Goal: Use online tool/utility: Use online tool/utility

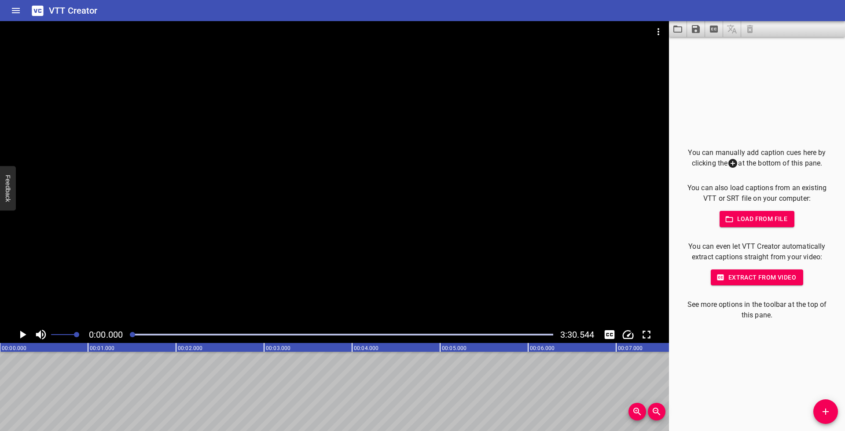
click at [24, 334] on icon "Play/Pause" at bounding box center [23, 335] width 6 height 8
click at [24, 334] on icon "Play/Pause" at bounding box center [22, 335] width 7 height 8
drag, startPoint x: 828, startPoint y: 411, endPoint x: 827, endPoint y: 405, distance: 6.7
click at [828, 411] on icon "Add Cue" at bounding box center [826, 412] width 6 height 6
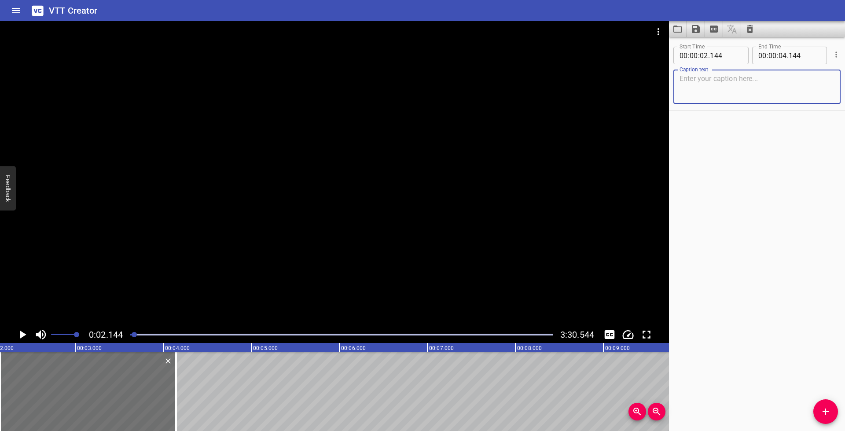
paste textarea "My name is [PERSON_NAME]. I’m from [GEOGRAPHIC_DATA], [GEOGRAPHIC_DATA] and I a…"
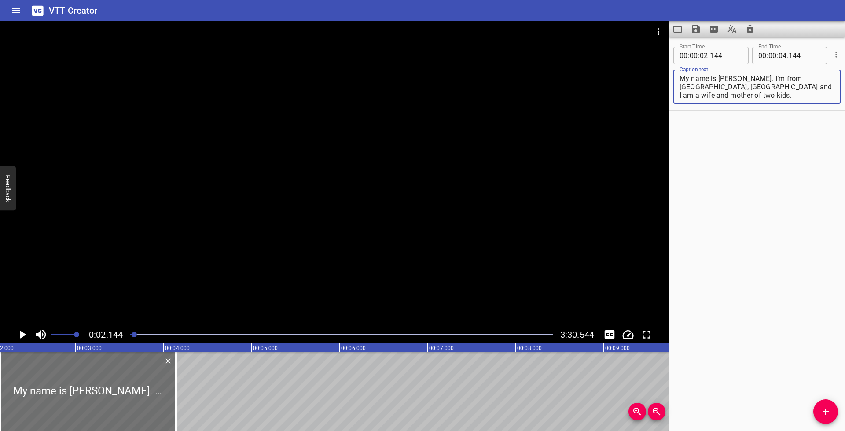
click at [19, 334] on icon "Play/Pause" at bounding box center [22, 334] width 13 height 13
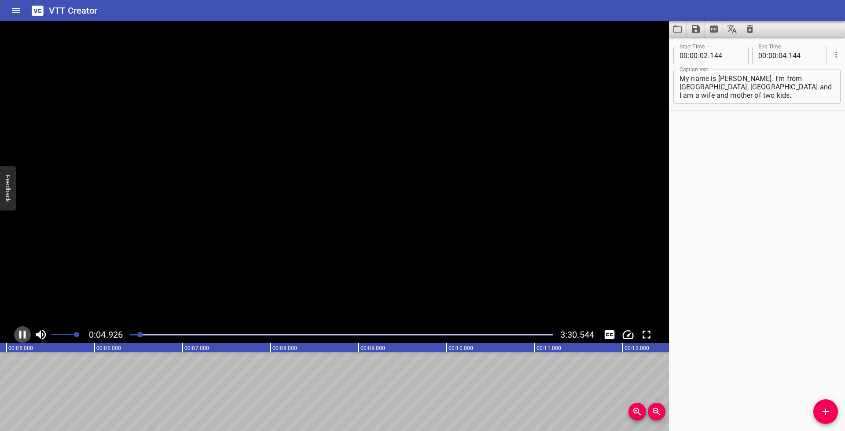
click at [20, 334] on icon "Play/Pause" at bounding box center [22, 335] width 7 height 8
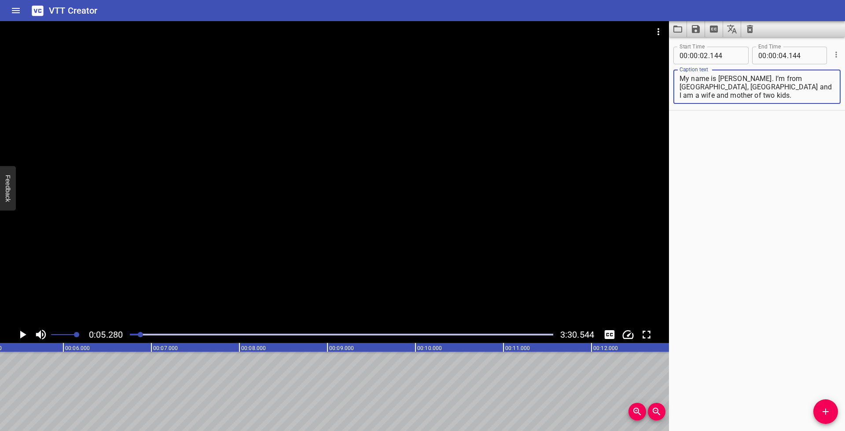
drag, startPoint x: 702, startPoint y: 87, endPoint x: 734, endPoint y: 104, distance: 36.4
click at [734, 104] on div "Caption text My name is [PERSON_NAME]. I’m from [GEOGRAPHIC_DATA], [GEOGRAPHIC_…" at bounding box center [757, 86] width 167 height 40
type textarea "My name is [PERSON_NAME]. I’m from [GEOGRAPHIC_DATA], [GEOGRAPHIC_DATA]"
click at [780, 55] on input "number" at bounding box center [783, 56] width 8 height 18
type input "05"
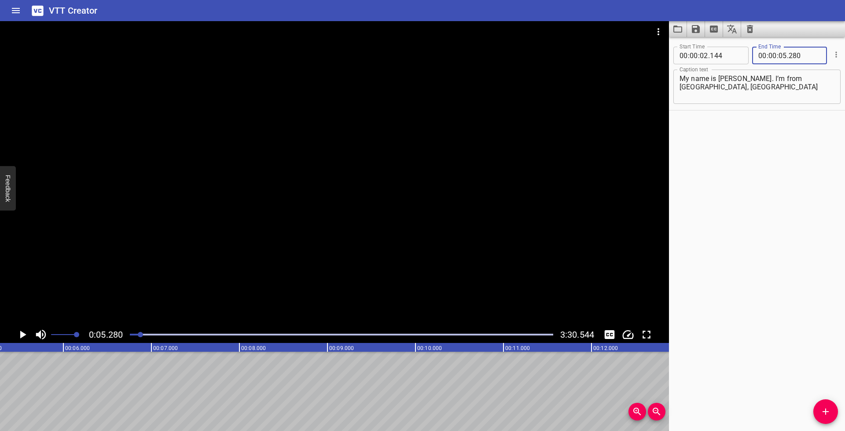
type input "280"
click at [832, 410] on span "Add Cue" at bounding box center [826, 411] width 25 height 11
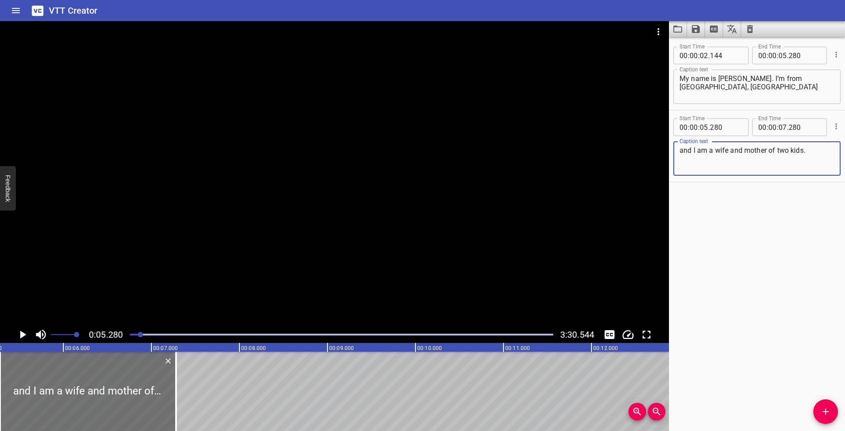
type textarea "and I am a wife and mother of two kids."
click at [22, 333] on icon "Play/Pause" at bounding box center [23, 335] width 6 height 8
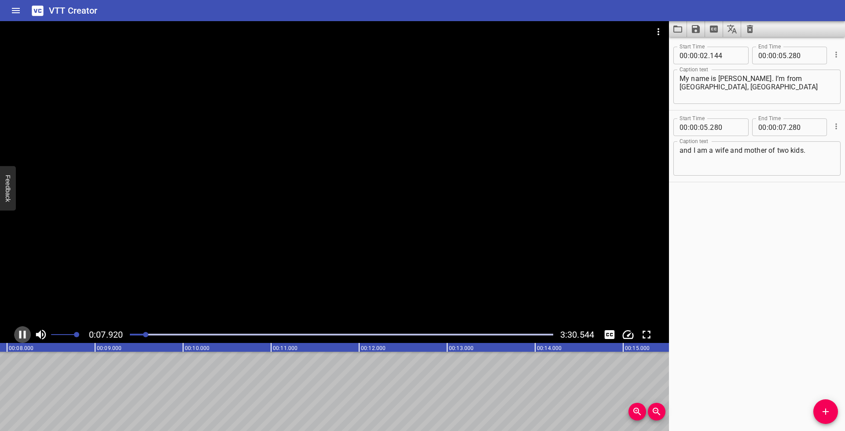
click at [22, 333] on icon "Play/Pause" at bounding box center [22, 334] width 13 height 13
click at [825, 417] on button "Add Cue" at bounding box center [826, 411] width 25 height 25
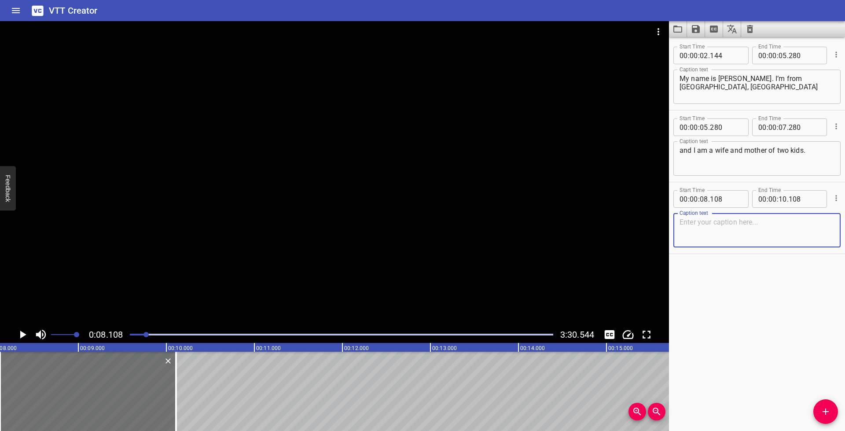
paste textarea "I was diagnosed at six months with [MEDICAL_DATA],"
type textarea "I was diagnosed at six months with [MEDICAL_DATA],"
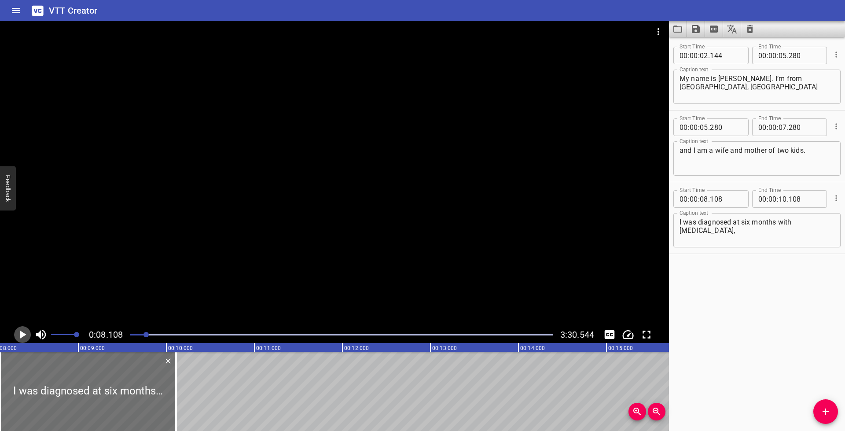
click at [27, 335] on icon "Play/Pause" at bounding box center [22, 334] width 13 height 13
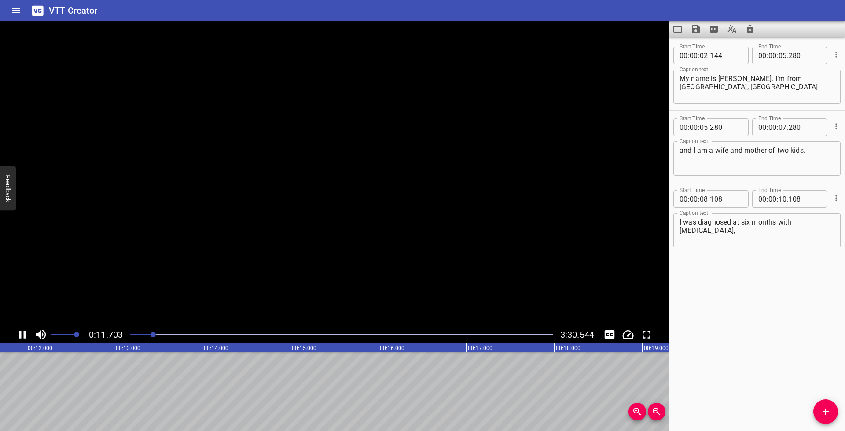
click at [24, 334] on icon "Play/Pause" at bounding box center [22, 335] width 7 height 8
click at [781, 197] on input "number" at bounding box center [783, 199] width 8 height 18
type input "12"
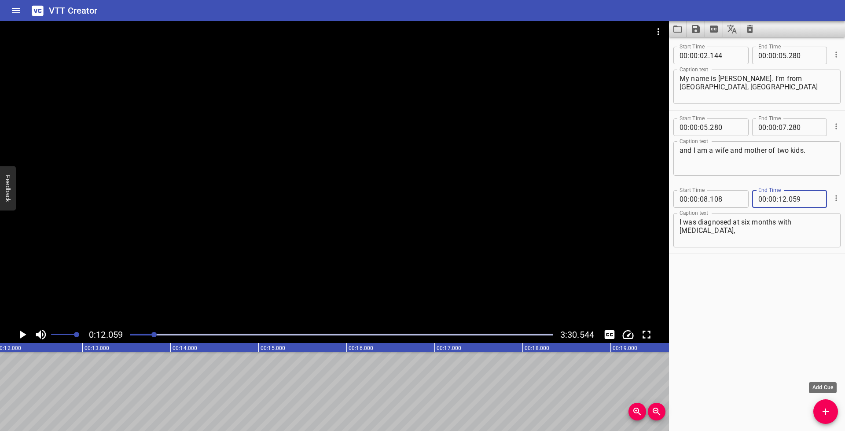
type input "059"
click at [826, 410] on icon "Add Cue" at bounding box center [826, 411] width 11 height 11
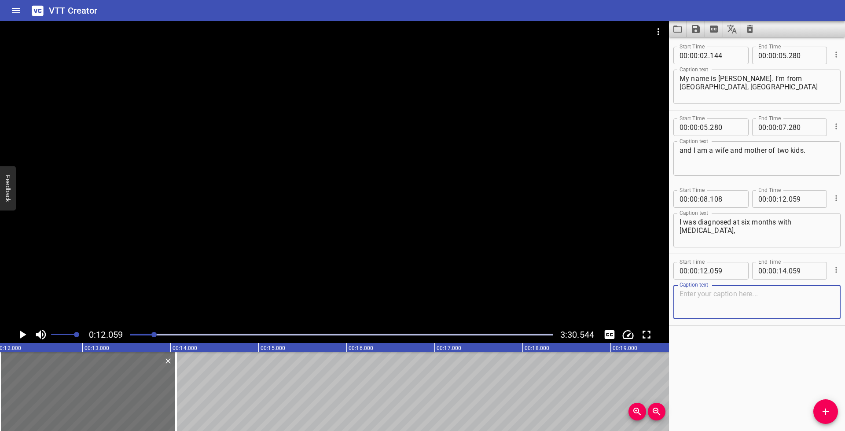
paste textarea "and I’ve been managing this disease ever since."
type textarea "and I’ve been managing this disease ever since."
click at [22, 332] on icon "Play/Pause" at bounding box center [22, 334] width 13 height 13
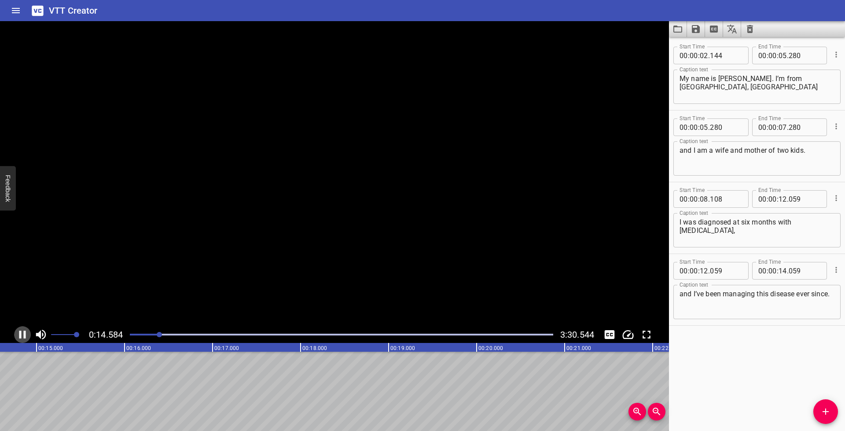
click at [22, 332] on icon "Play/Pause" at bounding box center [22, 334] width 13 height 13
click at [781, 270] on input "number" at bounding box center [783, 271] width 8 height 18
type input "14"
type input "750"
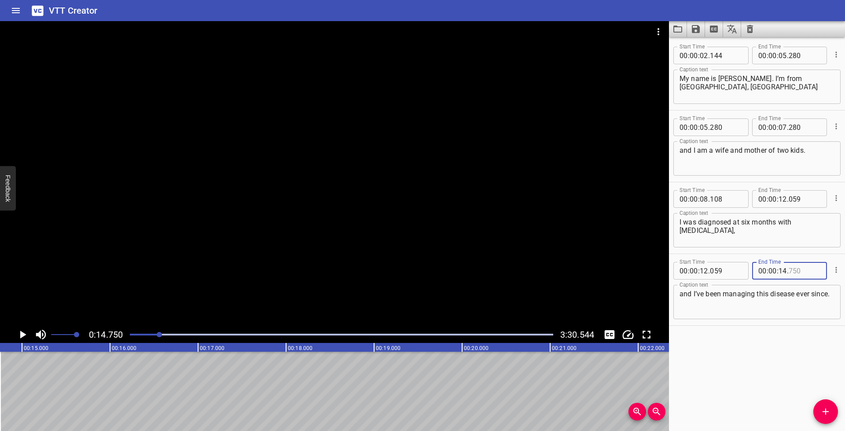
type input "750"
click at [680, 78] on textarea "My name is [PERSON_NAME]. I’m from [GEOGRAPHIC_DATA], [GEOGRAPHIC_DATA]" at bounding box center [757, 86] width 155 height 25
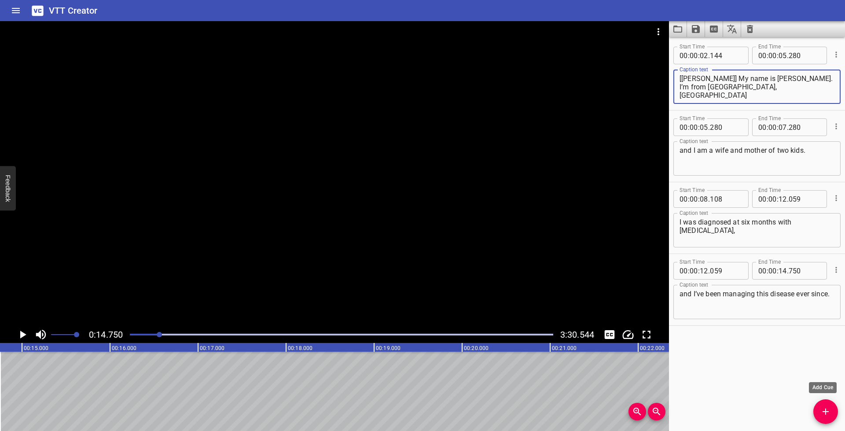
type textarea "[[PERSON_NAME]] My name is [PERSON_NAME]. I’m from [GEOGRAPHIC_DATA], [GEOGRAPH…"
click at [828, 409] on icon "Add Cue" at bounding box center [826, 411] width 11 height 11
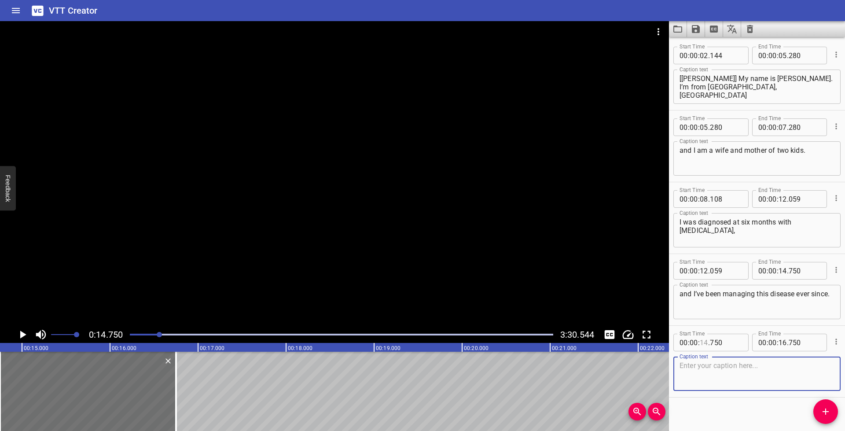
click at [704, 343] on input "number" at bounding box center [704, 343] width 8 height 18
type input "00"
type input "750"
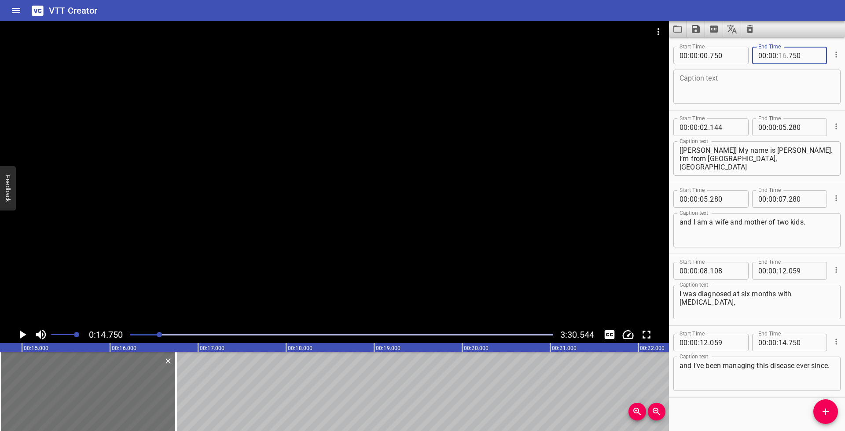
click at [780, 106] on div "Start Time 00 : 00 : 00 . 750 Start Time End Time 00 : 00 : . 750 End Time Capt…" at bounding box center [757, 74] width 167 height 63
type input "02"
type input "001"
click at [779, 343] on input "number" at bounding box center [783, 343] width 8 height 18
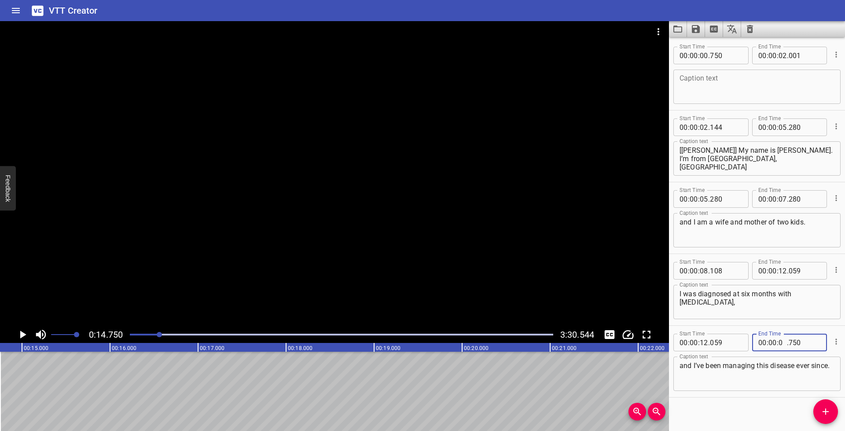
type input "02"
type input "144"
drag, startPoint x: 707, startPoint y: 377, endPoint x: 663, endPoint y: 361, distance: 46.5
click at [664, 361] on main "0:14.750 3:30.544 00:00.000 00:01.000 00:02.000 00:03.000 00:04.000 00:05.000 0…" at bounding box center [422, 226] width 845 height 410
paste textarea "[PERSON_NAME] Patient and caregiver living with [MEDICAL_DATA], now on an advan…"
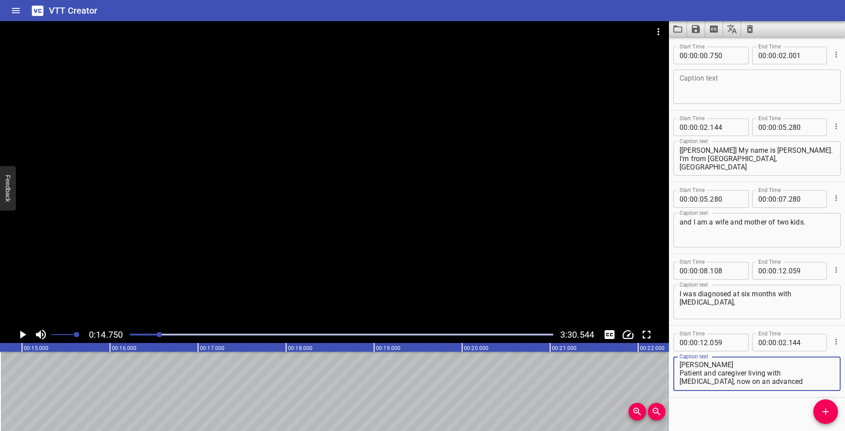
scroll to position [0, 0]
drag, startPoint x: 701, startPoint y: 365, endPoint x: 715, endPoint y: 368, distance: 14.0
click at [702, 365] on textarea "[PERSON_NAME] Patient and caregiver living with [MEDICAL_DATA], now on an advan…" at bounding box center [757, 373] width 155 height 25
drag, startPoint x: 742, startPoint y: 367, endPoint x: 722, endPoint y: 376, distance: 22.8
click at [718, 373] on textarea "[[PERSON_NAME] Patient and caregiver living with [MEDICAL_DATA], now on an adva…" at bounding box center [757, 373] width 155 height 25
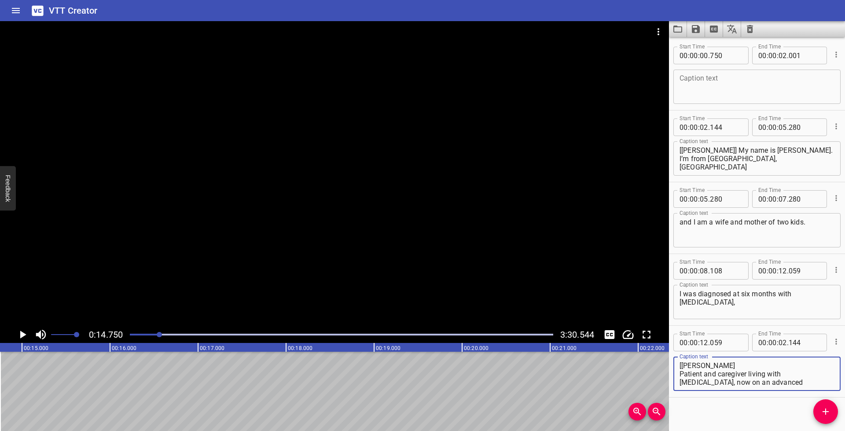
click at [724, 381] on textarea "[[PERSON_NAME] Patient and caregiver living with [MEDICAL_DATA], now on an adva…" at bounding box center [757, 373] width 155 height 25
click at [750, 381] on textarea "[[PERSON_NAME] Patient and caregiver living with [MEDICAL_DATA], now on an adva…" at bounding box center [757, 373] width 155 height 25
click at [806, 381] on textarea "[[PERSON_NAME] Patient and caregiver living with [MEDICAL_DATA], on an injectab…" at bounding box center [757, 373] width 155 height 25
click at [715, 365] on textarea "[[PERSON_NAME] Patient and caregiver living with [MEDICAL_DATA], on an injectab…" at bounding box center [757, 373] width 155 height 25
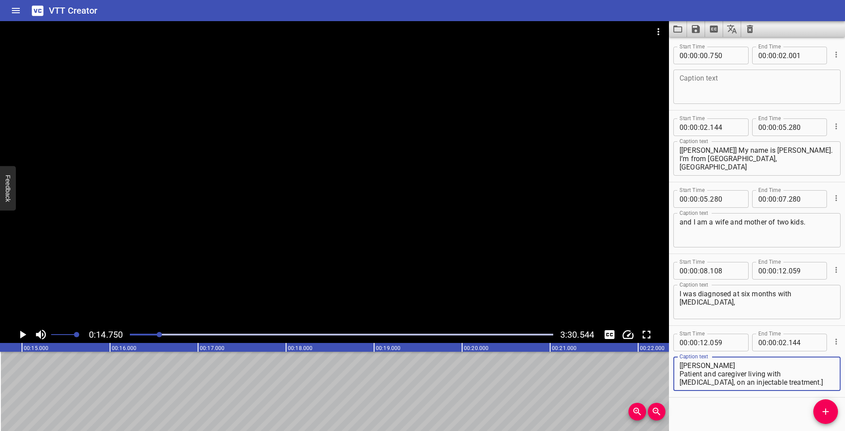
type textarea "[[PERSON_NAME] Patient and caregiver living with [MEDICAL_DATA], on an injectab…"
click at [764, 308] on textarea "I was diagnosed at six months with [MEDICAL_DATA]," at bounding box center [757, 302] width 155 height 25
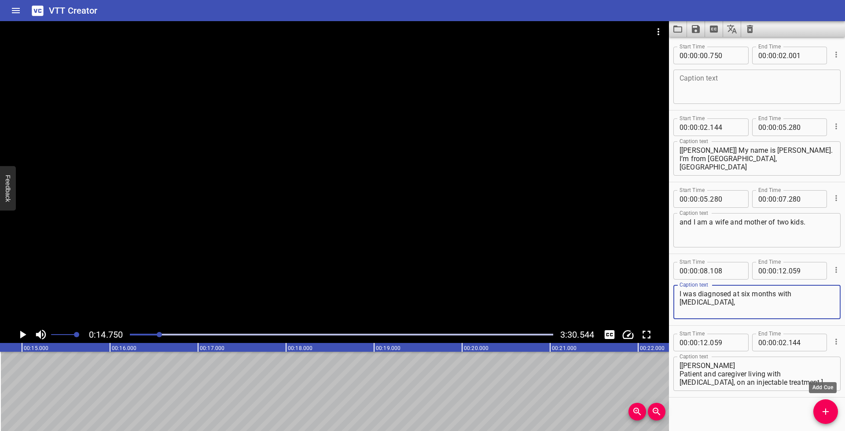
click at [830, 412] on icon "Add Cue" at bounding box center [826, 411] width 11 height 11
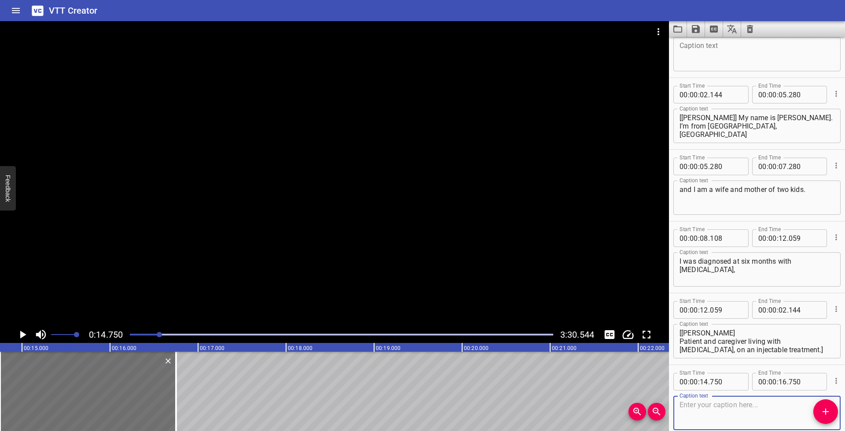
scroll to position [78, 0]
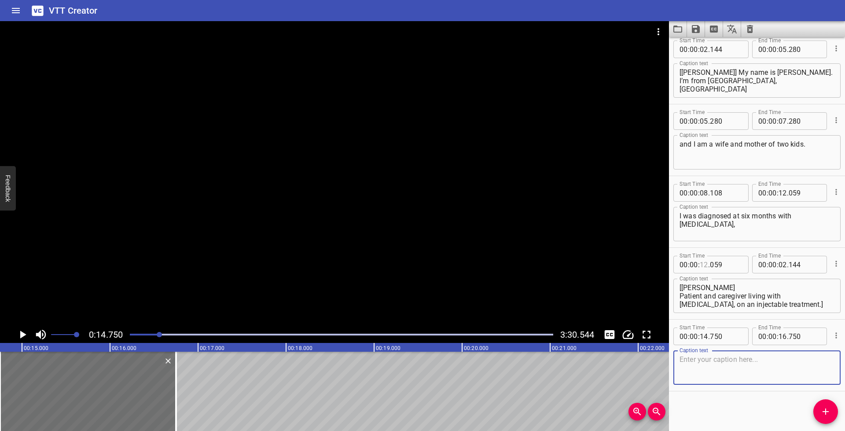
click at [705, 266] on input "number" at bounding box center [704, 265] width 8 height 18
type input "00"
type input "000"
click at [775, 361] on textarea at bounding box center [757, 367] width 155 height 25
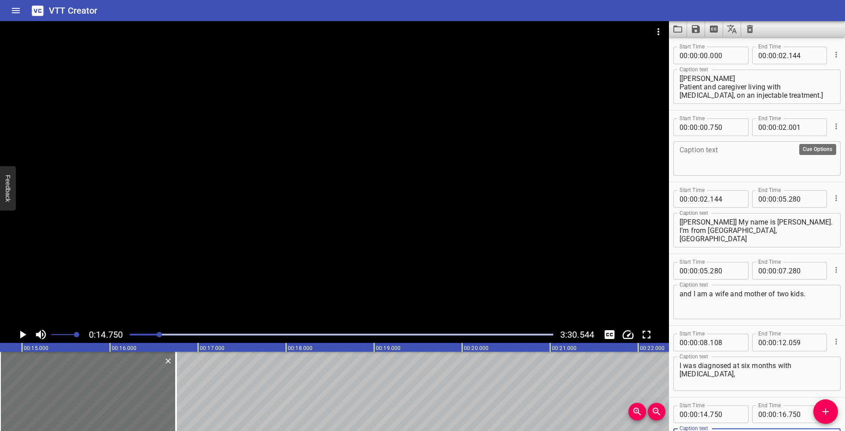
click at [832, 127] on icon "Cue Options" at bounding box center [836, 126] width 9 height 9
click at [798, 143] on li "Delete Cue" at bounding box center [799, 142] width 77 height 16
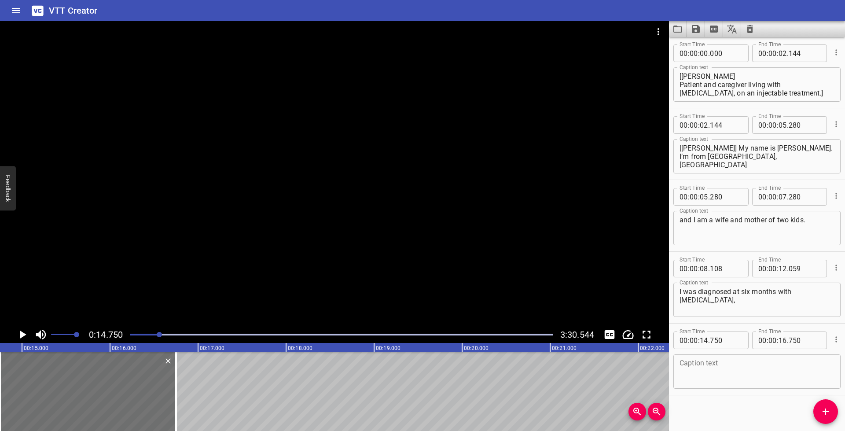
scroll to position [6, 0]
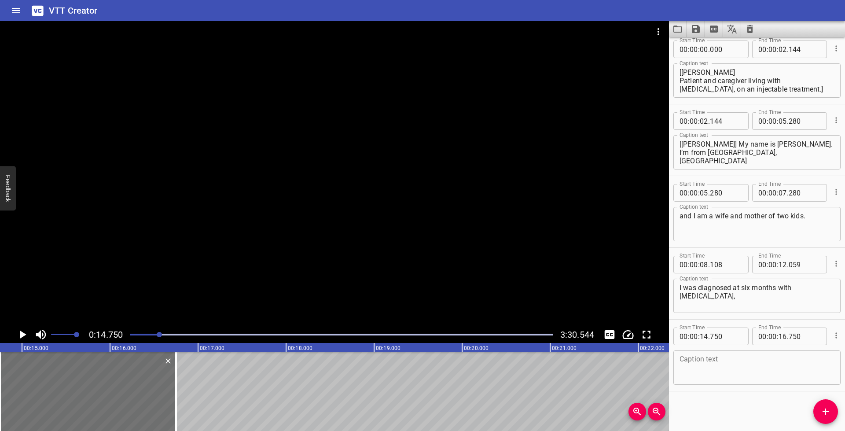
click at [836, 334] on icon "Cue Options" at bounding box center [836, 335] width 1 height 6
click at [802, 350] on li "Delete Cue" at bounding box center [799, 351] width 77 height 16
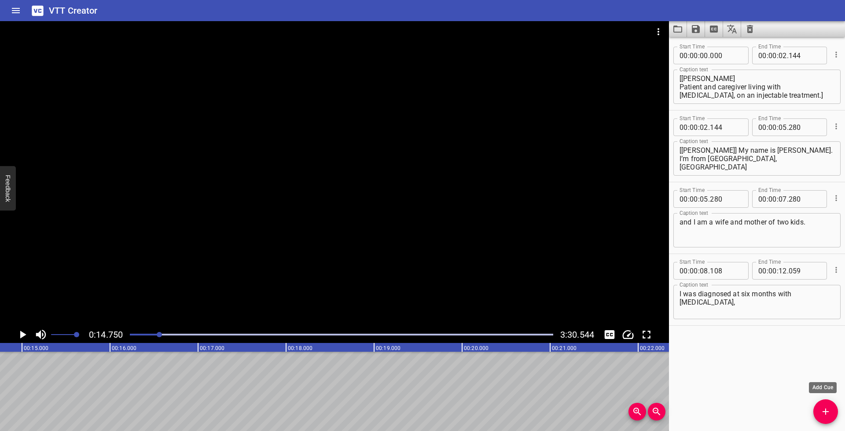
click at [828, 415] on icon "Add Cue" at bounding box center [826, 411] width 11 height 11
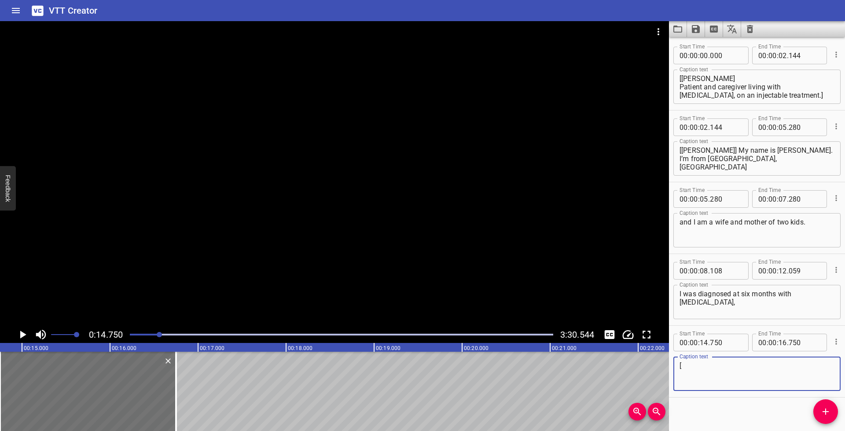
paste textarea "Living With [MEDICAL_DATA] ([MEDICAL_DATA]) Across Generations sanofi | REGENER…"
type textarea "[Living With [MEDICAL_DATA] ([MEDICAL_DATA]) Across Generations sanofi | REGENE…"
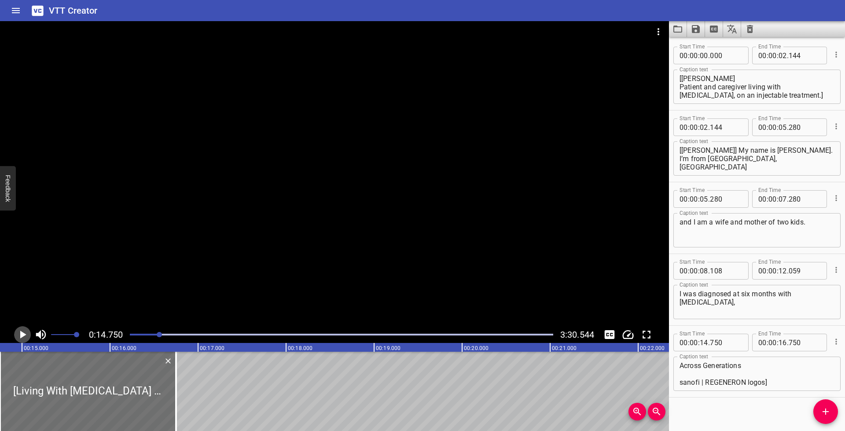
click at [22, 336] on icon "Play/Pause" at bounding box center [23, 335] width 6 height 8
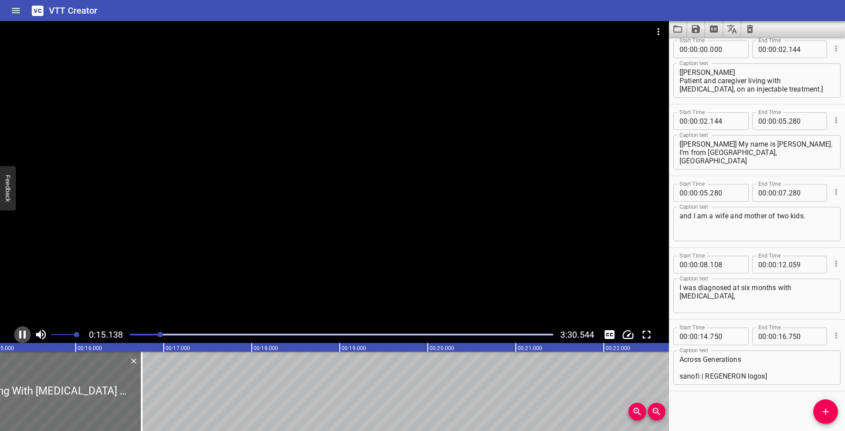
click at [22, 335] on icon "Play/Pause" at bounding box center [22, 334] width 13 height 13
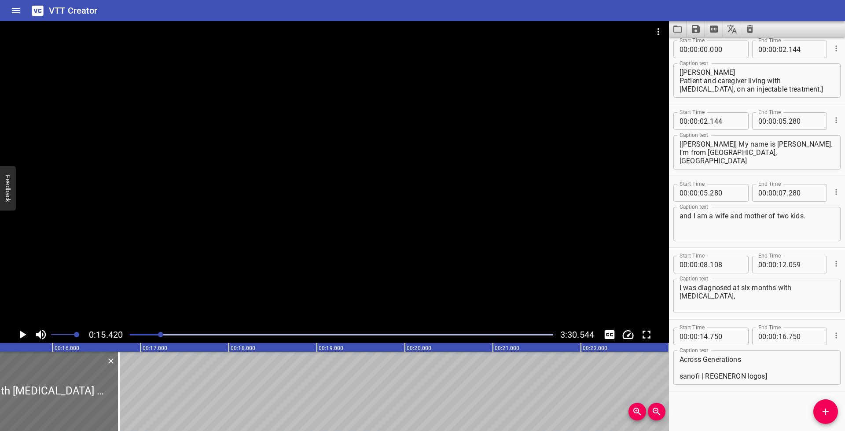
scroll to position [0, 1358]
click at [779, 337] on input "number" at bounding box center [783, 337] width 8 height 18
type input "15"
type input "420"
click at [22, 334] on icon "Play/Pause" at bounding box center [23, 335] width 6 height 8
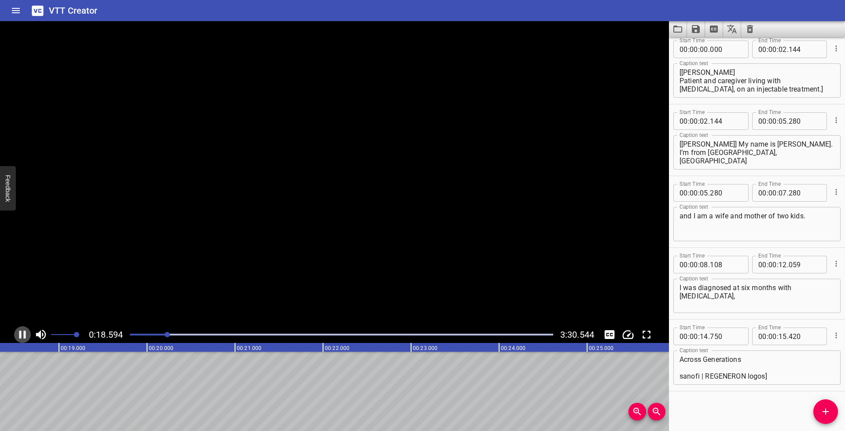
click at [22, 334] on icon "Play/Pause" at bounding box center [22, 334] width 13 height 13
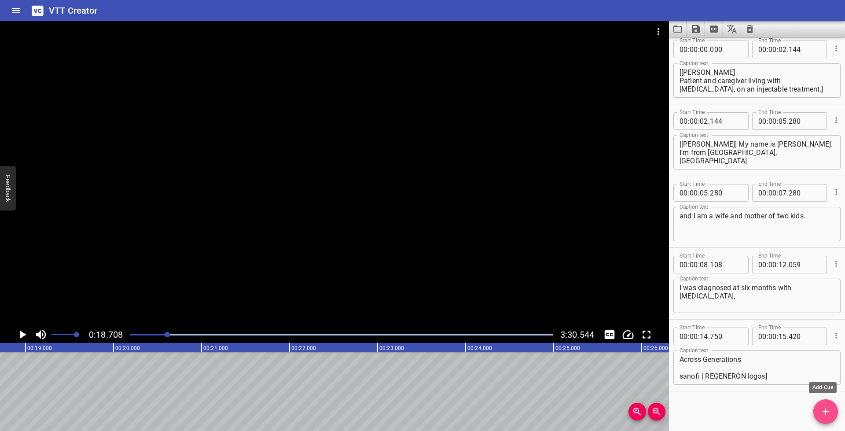
drag, startPoint x: 821, startPoint y: 411, endPoint x: 839, endPoint y: 391, distance: 27.4
click at [821, 411] on icon "Add Cue" at bounding box center [826, 411] width 11 height 11
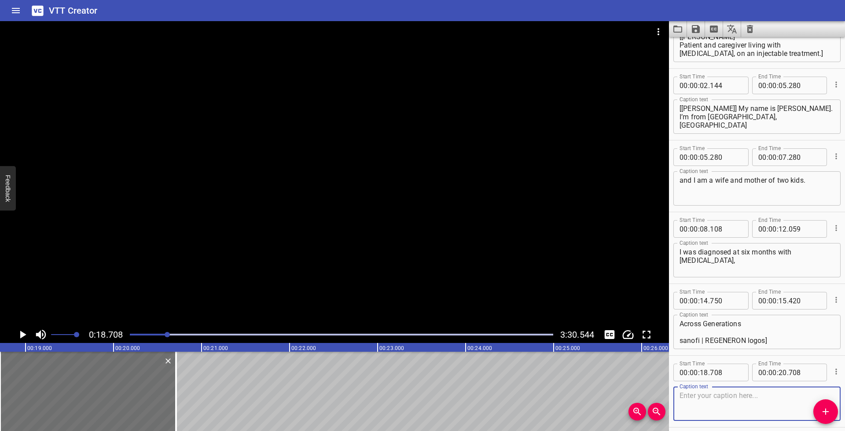
scroll to position [49, 0]
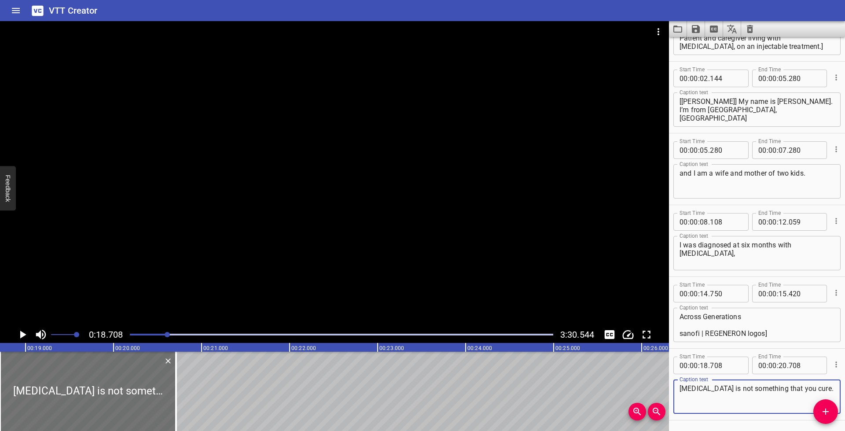
type textarea "[MEDICAL_DATA] is not something that you cure."
click at [25, 333] on icon "Play/Pause" at bounding box center [22, 334] width 13 height 13
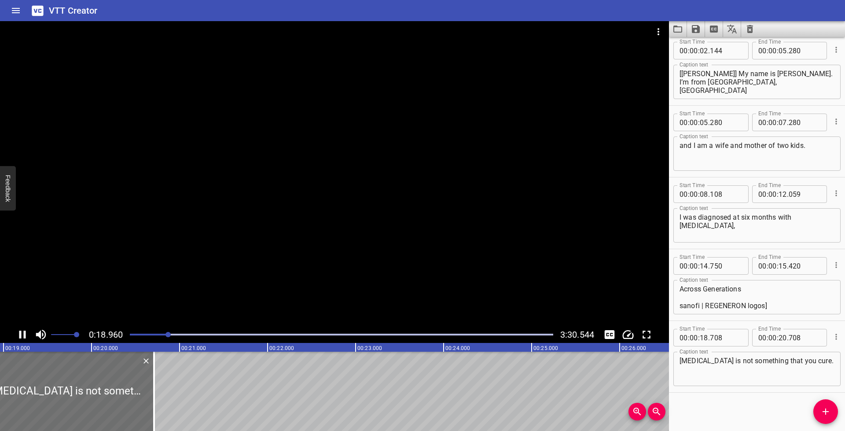
scroll to position [78, 0]
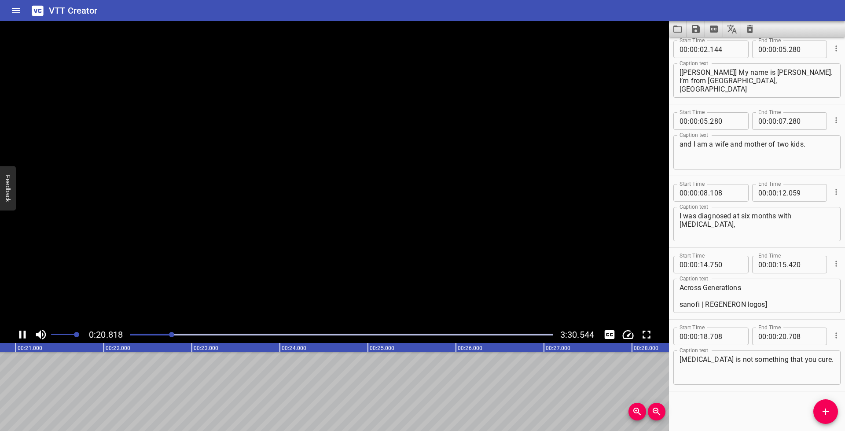
click at [25, 332] on icon "Play/Pause" at bounding box center [22, 335] width 7 height 8
click at [780, 336] on input "number" at bounding box center [783, 337] width 8 height 18
type input "21"
type input "185"
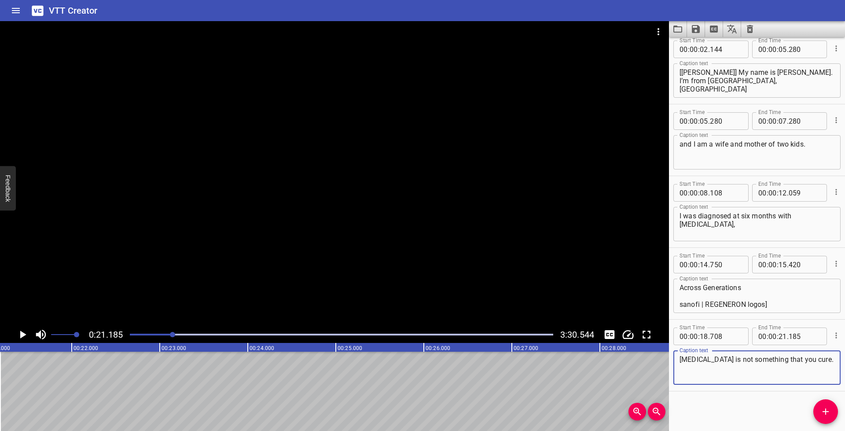
click at [788, 368] on textarea "[MEDICAL_DATA] is not something that you cure." at bounding box center [757, 367] width 155 height 25
drag, startPoint x: 824, startPoint y: 409, endPoint x: 828, endPoint y: 400, distance: 9.7
click at [825, 409] on icon "Add Cue" at bounding box center [826, 411] width 11 height 11
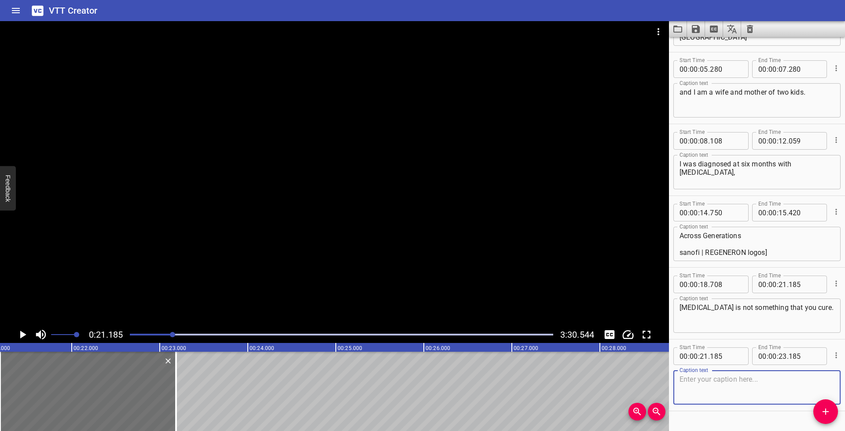
scroll to position [130, 0]
paste textarea "It is a chronic condition that you need to manage throughout a lifetime."
type textarea "It is a chronic condition that you need to manage throughout a lifetime."
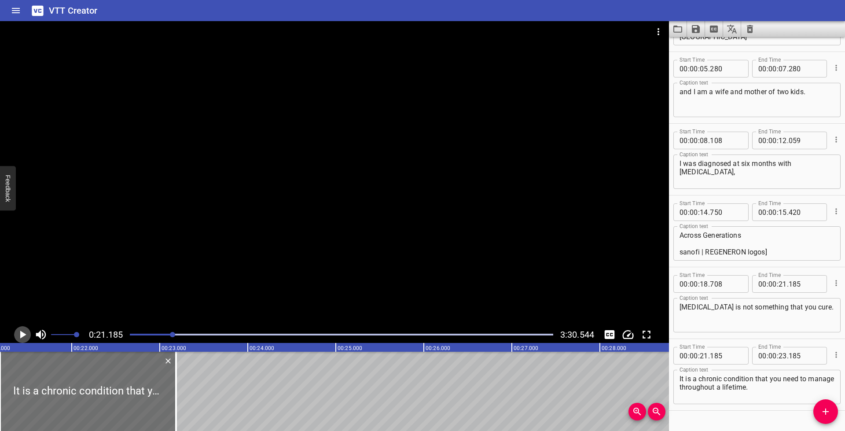
click at [20, 333] on icon "Play/Pause" at bounding box center [23, 335] width 6 height 8
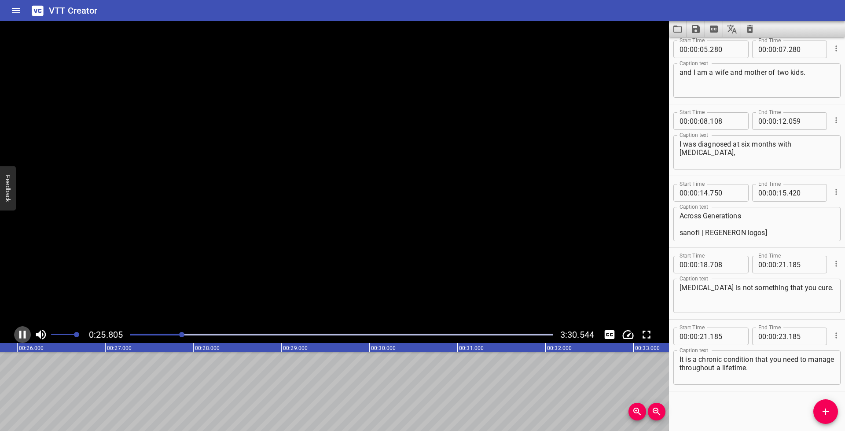
click at [21, 332] on icon "Play/Pause" at bounding box center [22, 335] width 7 height 8
click at [779, 338] on input "number" at bounding box center [783, 337] width 8 height 18
type input "26"
type input "020"
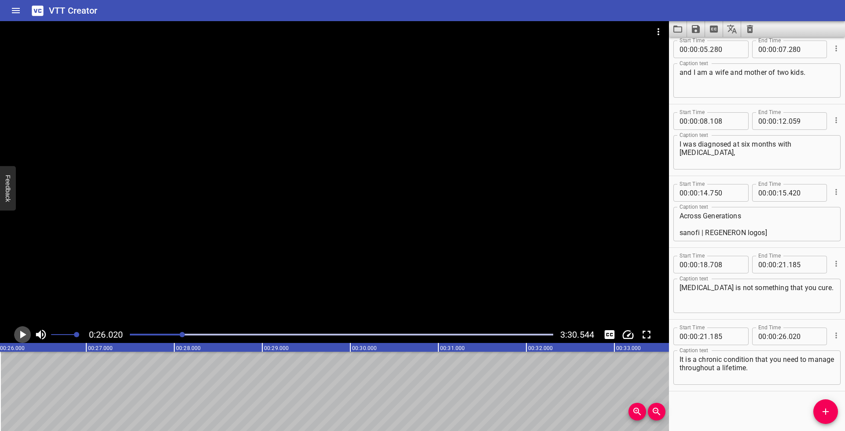
click at [22, 334] on icon "Play/Pause" at bounding box center [23, 335] width 6 height 8
click at [22, 335] on icon "Play/Pause" at bounding box center [22, 334] width 13 height 13
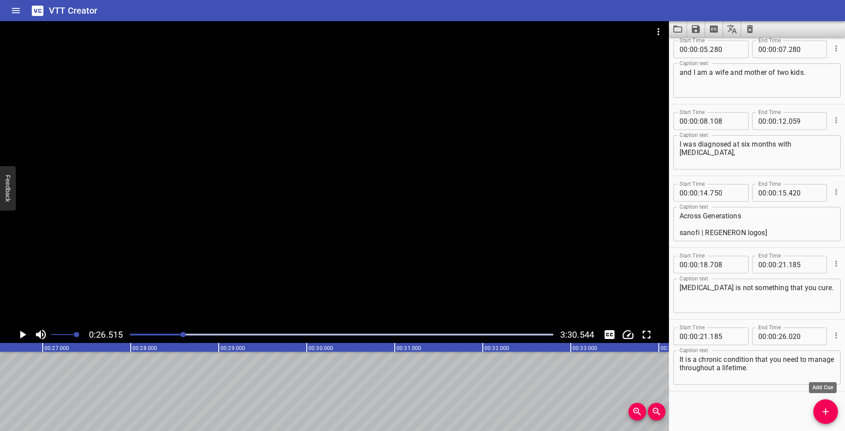
click at [823, 410] on icon "Add Cue" at bounding box center [826, 411] width 11 height 11
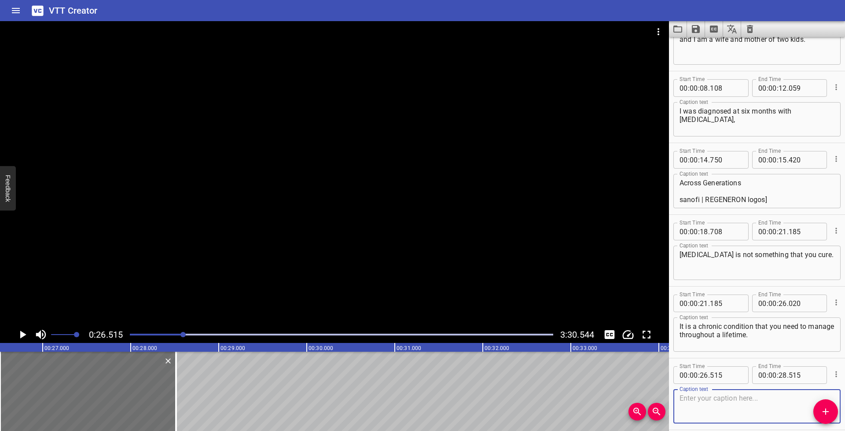
scroll to position [189, 0]
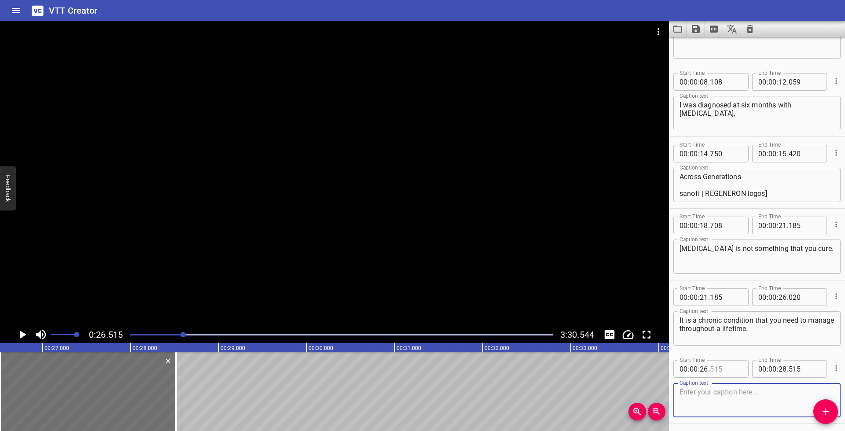
click at [717, 370] on input "number" at bounding box center [726, 369] width 32 height 18
type input "021"
click at [719, 406] on textarea at bounding box center [757, 400] width 155 height 25
paste textarea "The fact that it covered over 80% of my body."
type textarea "The fact that it covered over 80% of my body."
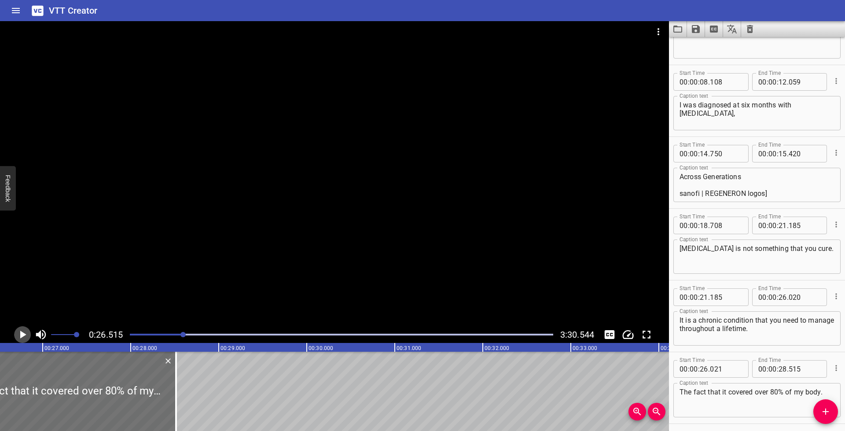
click at [26, 334] on icon "Play/Pause" at bounding box center [22, 334] width 13 height 13
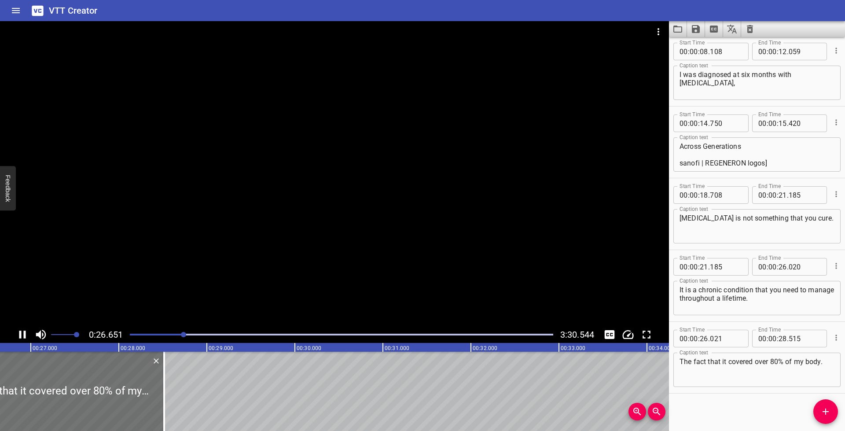
scroll to position [221, 0]
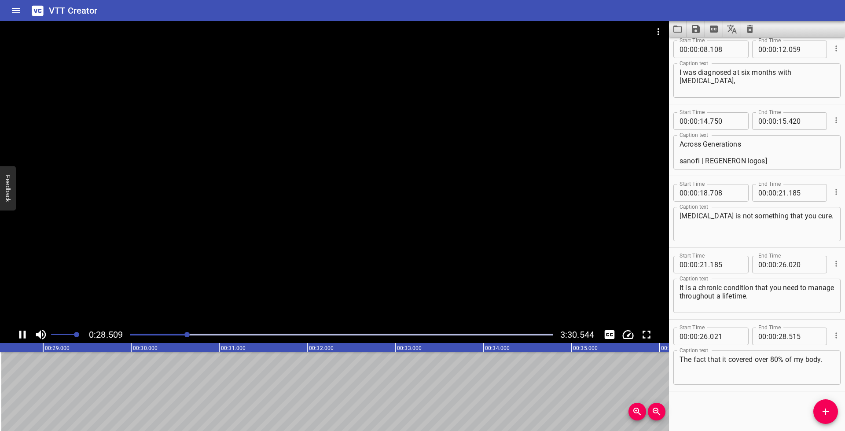
click at [15, 331] on button "Play/Pause" at bounding box center [22, 334] width 17 height 17
click at [790, 336] on input "number" at bounding box center [805, 337] width 32 height 18
type input "739"
click at [775, 364] on textarea "The fact that it covered over 80% of my body." at bounding box center [757, 367] width 155 height 25
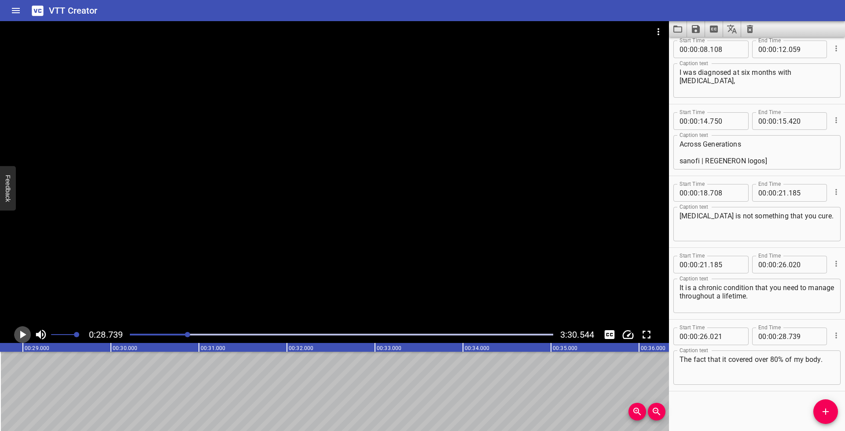
click at [19, 333] on icon "Play/Pause" at bounding box center [22, 334] width 13 height 13
click at [19, 333] on icon "Play/Pause" at bounding box center [22, 335] width 7 height 8
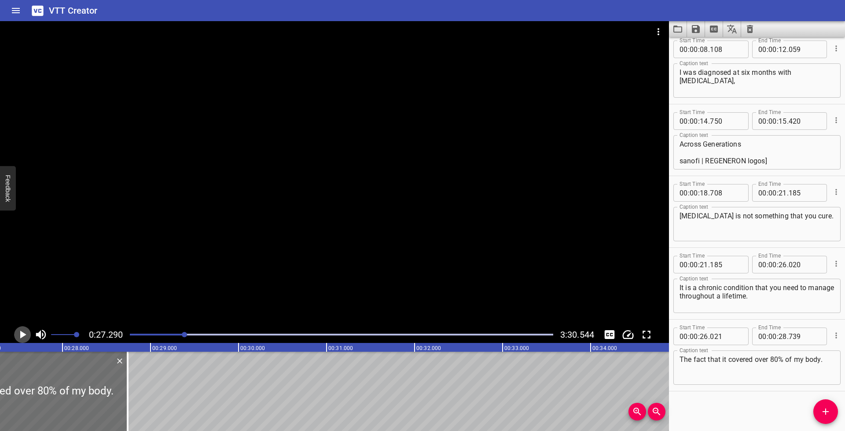
click at [14, 332] on button "Play/Pause" at bounding box center [22, 334] width 17 height 17
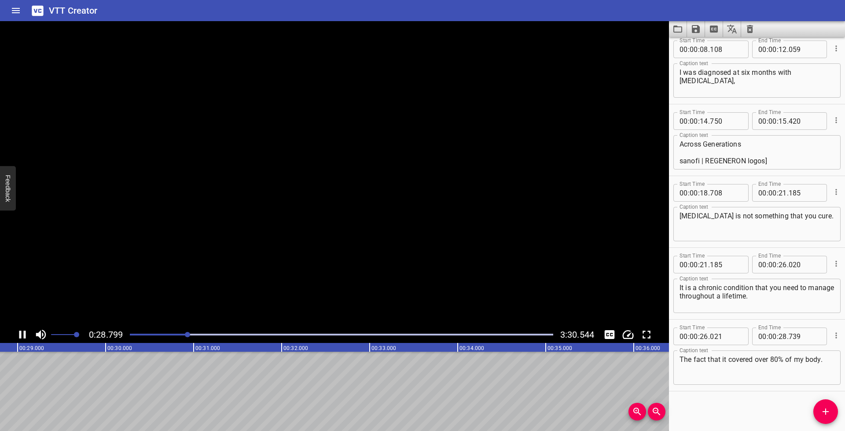
click at [16, 332] on icon "Play/Pause" at bounding box center [22, 334] width 13 height 13
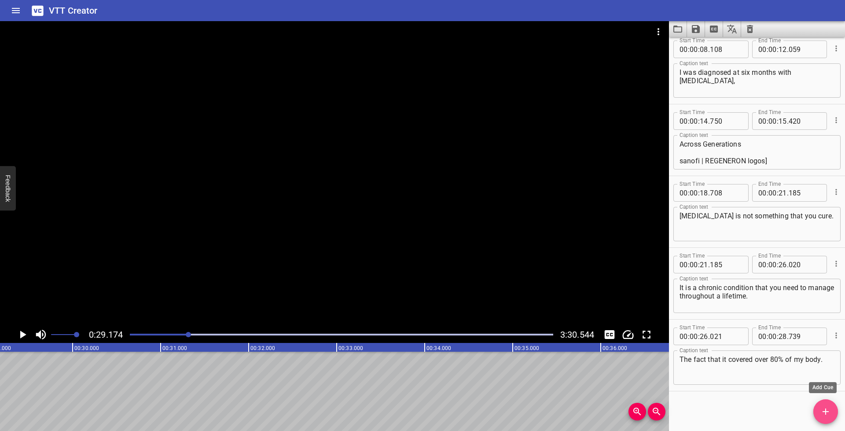
click at [826, 406] on icon "Add Cue" at bounding box center [826, 411] width 11 height 11
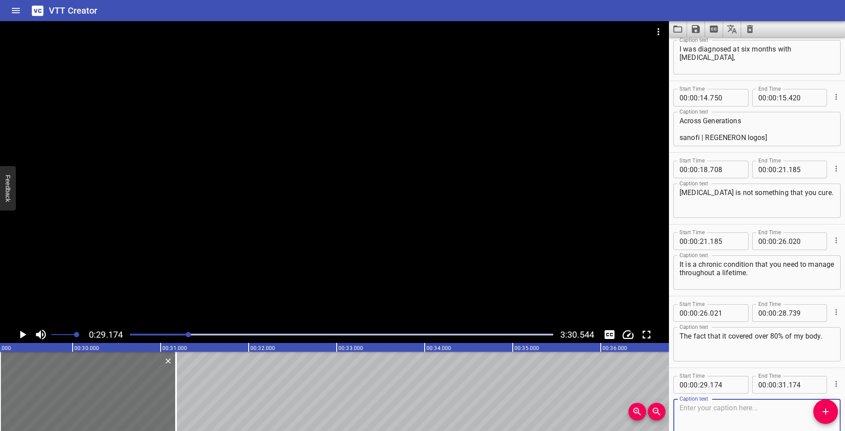
scroll to position [293, 0]
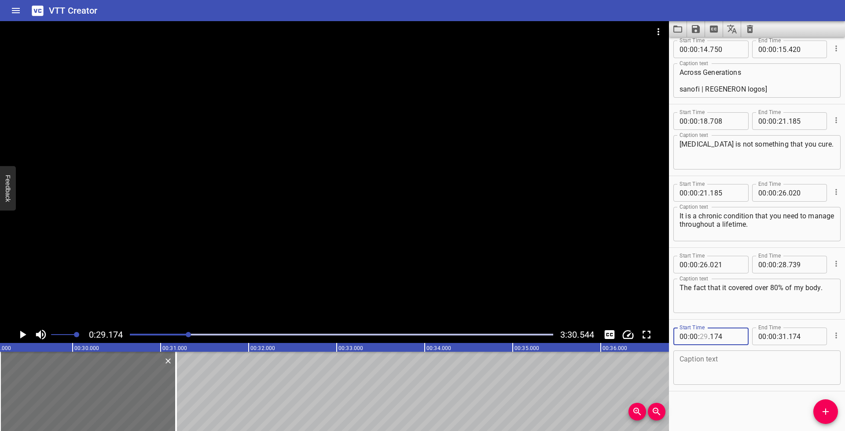
click at [705, 337] on input "number" at bounding box center [704, 337] width 8 height 18
type input "28"
type input "740"
click at [720, 367] on textarea at bounding box center [757, 367] width 155 height 25
paste textarea "It was on my scalp. It was inside my ear."
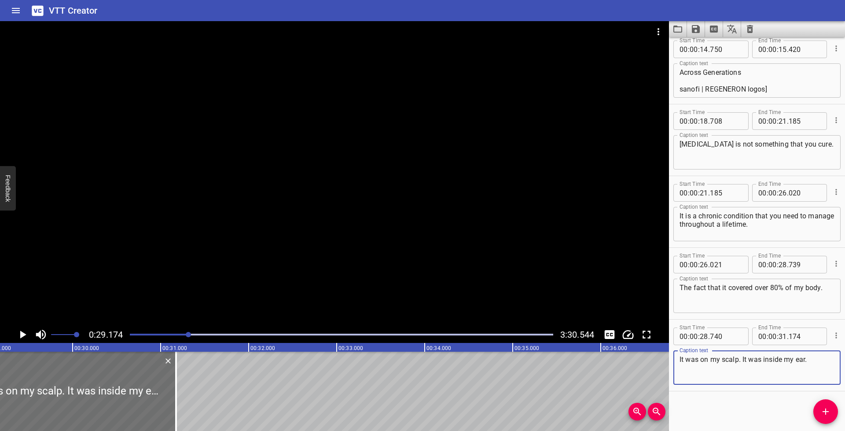
click at [23, 333] on icon "Play/Pause" at bounding box center [23, 335] width 6 height 8
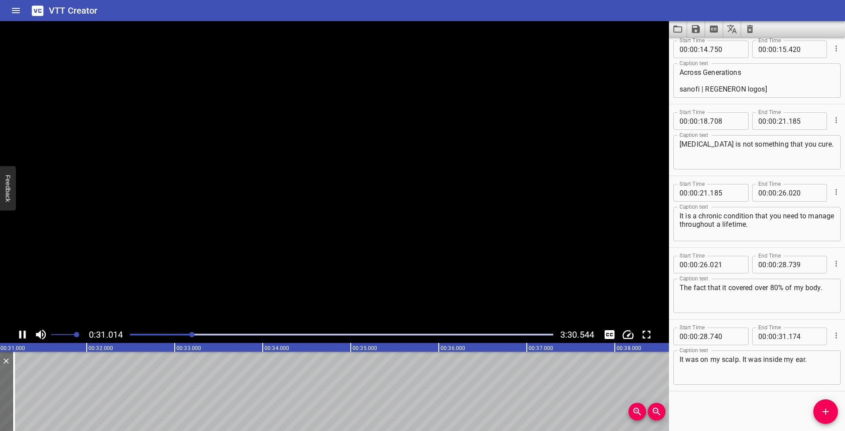
click at [23, 333] on icon "Play/Pause" at bounding box center [22, 334] width 13 height 13
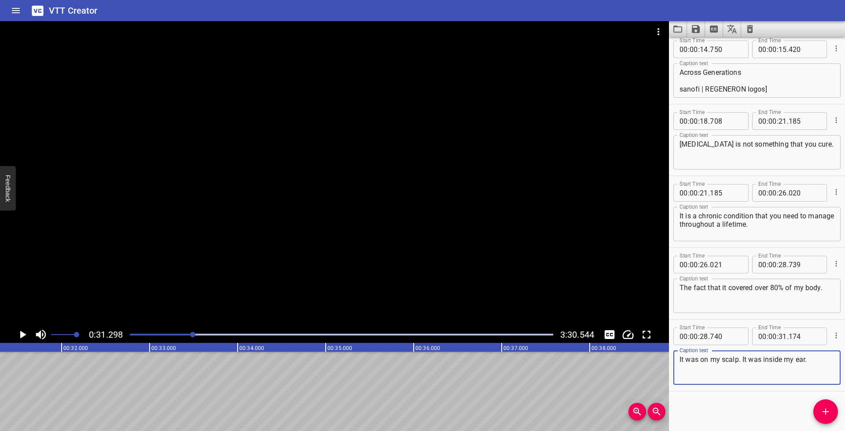
click at [817, 362] on textarea "It was on my scalp. It was inside my ear." at bounding box center [757, 367] width 155 height 25
type textarea "It was on my scalp. It was inside my ear."
click at [780, 338] on input "number" at bounding box center [783, 337] width 8 height 18
type input "31"
type input "298"
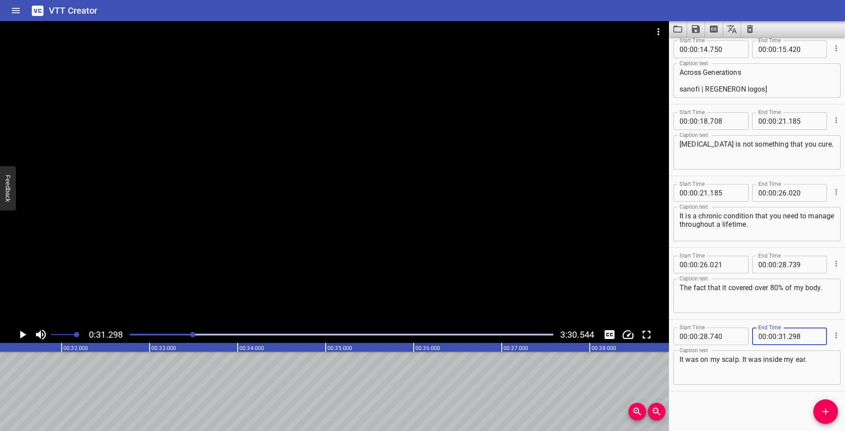
click at [828, 414] on icon "Add Cue" at bounding box center [826, 411] width 11 height 11
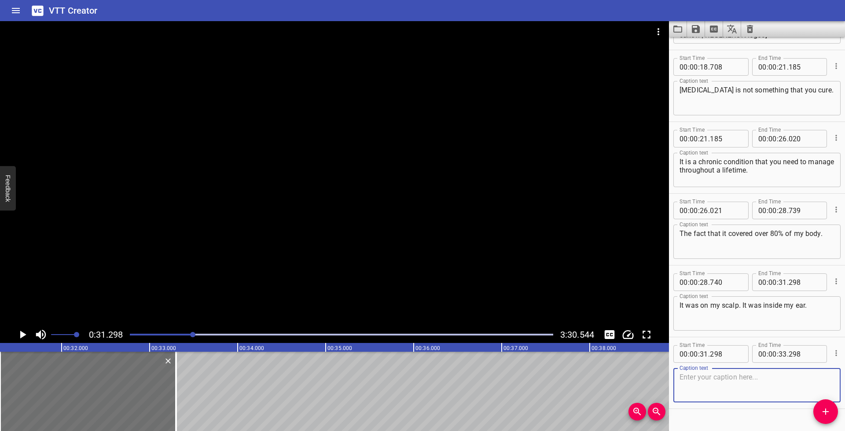
scroll to position [365, 0]
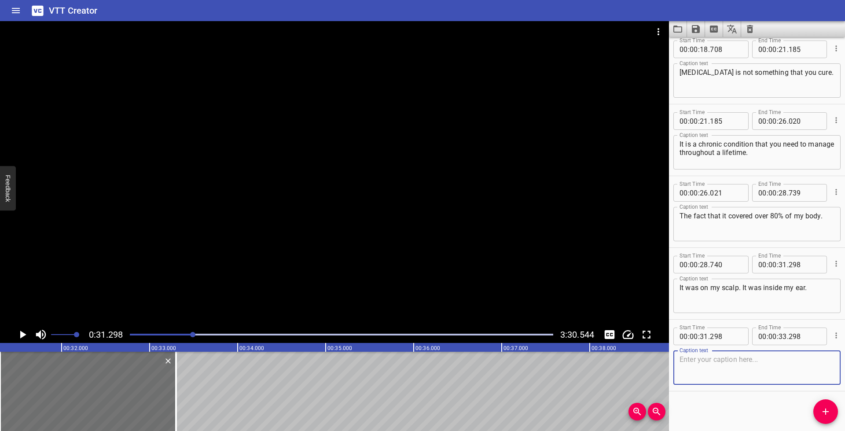
paste textarea "It was on my neck, my nose, my face."
type textarea "It was on my neck, my nose, my face."
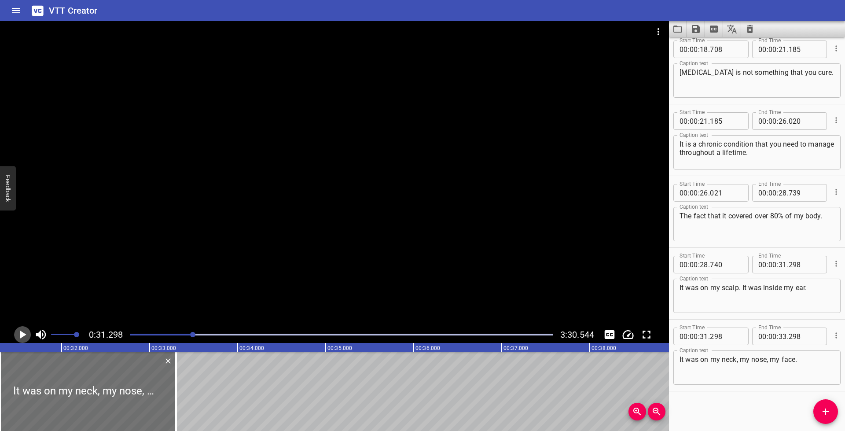
click at [25, 334] on icon "Play/Pause" at bounding box center [23, 335] width 6 height 8
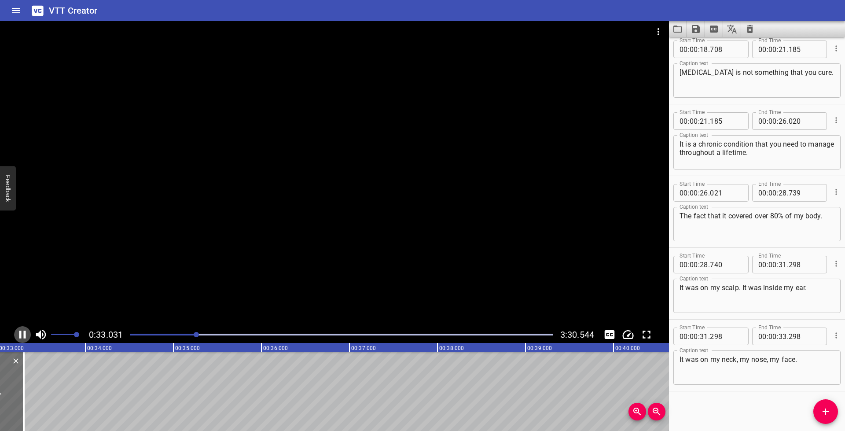
click at [25, 334] on icon "Play/Pause" at bounding box center [22, 335] width 7 height 8
click at [779, 337] on input "number" at bounding box center [783, 337] width 8 height 18
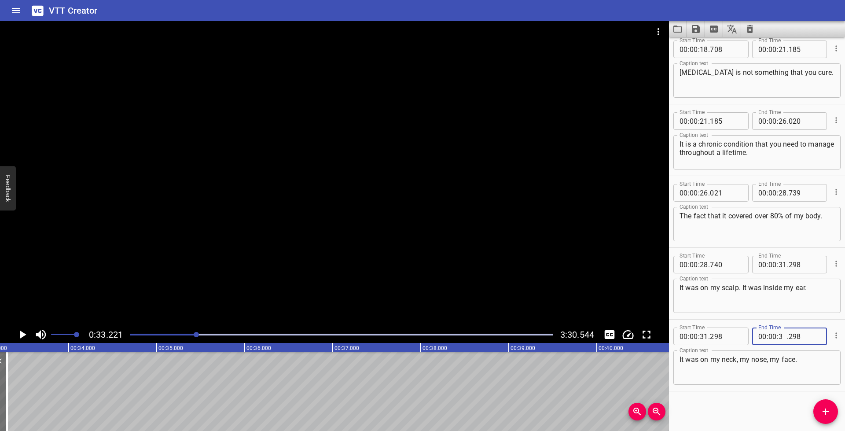
type input "33"
type input "221"
click at [828, 409] on icon "Add Cue" at bounding box center [826, 411] width 11 height 11
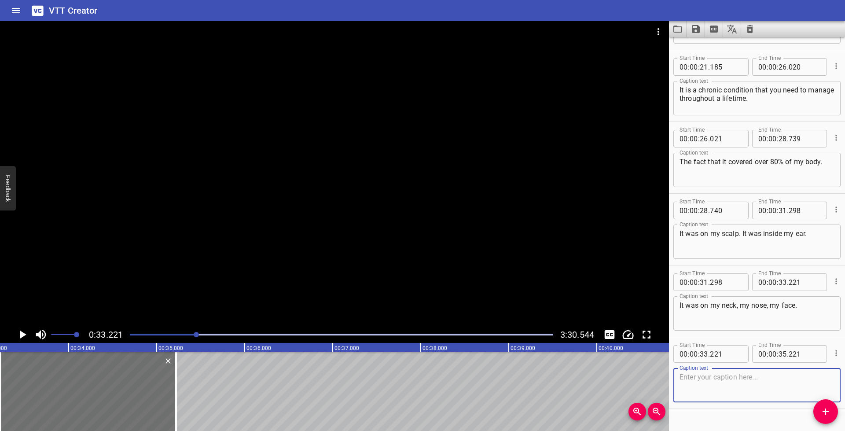
scroll to position [437, 0]
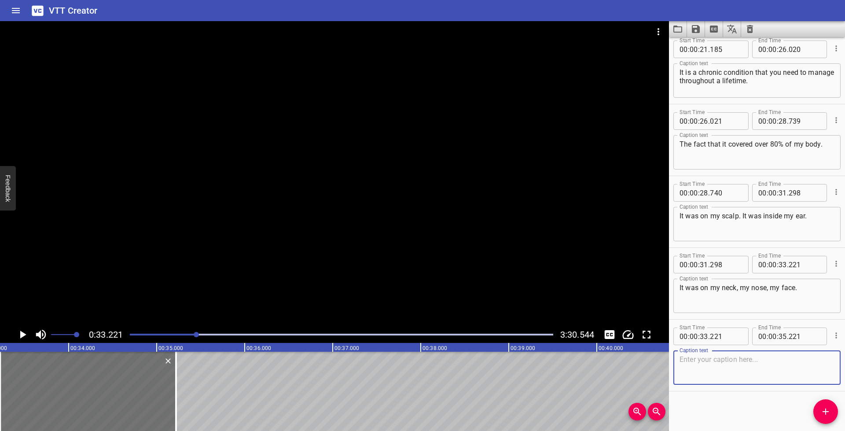
paste textarea "And I was itchy 24 hours a day, seven days a week, 365 days of the year."
type textarea "And I was itchy 24 hours a day, seven days a week, 365 days of the year."
click at [19, 336] on icon "Play/Pause" at bounding box center [22, 334] width 13 height 13
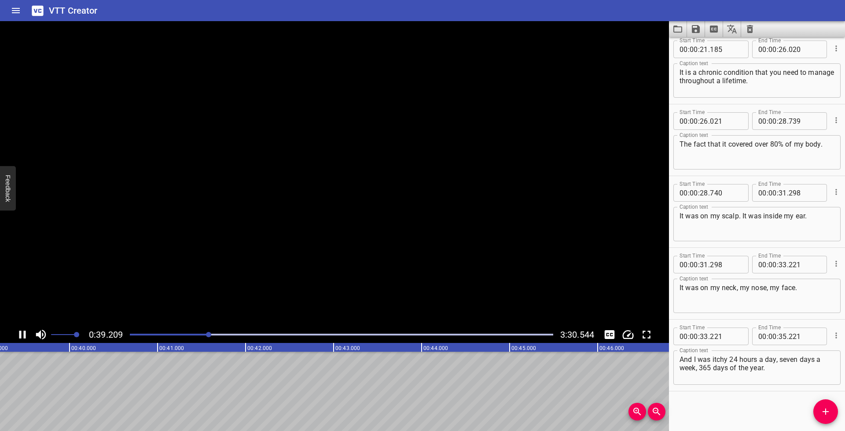
click at [19, 335] on icon "Play/Pause" at bounding box center [22, 335] width 7 height 8
click at [779, 337] on input "number" at bounding box center [783, 337] width 8 height 18
type input "39"
type input "391"
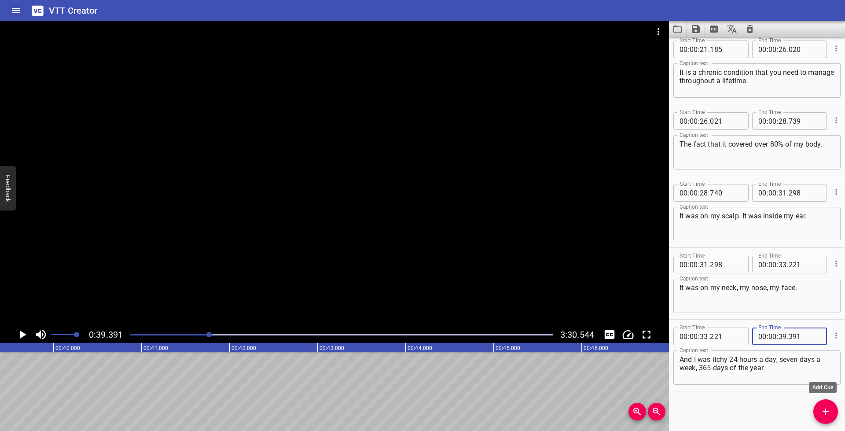
click at [834, 416] on span "Add Cue" at bounding box center [826, 411] width 25 height 11
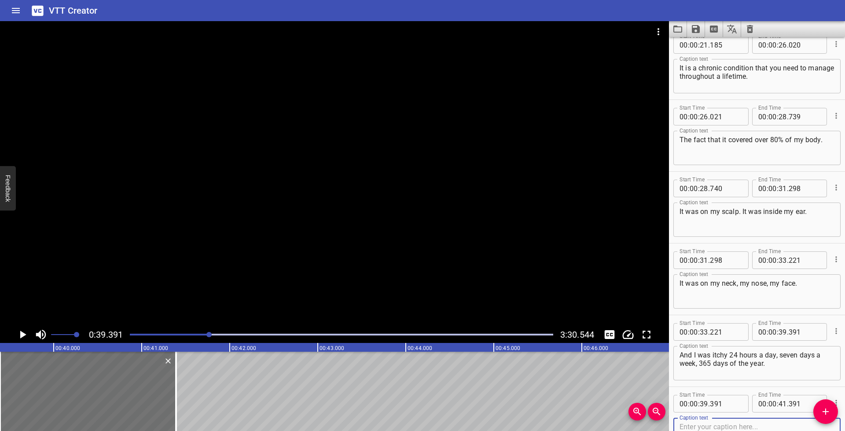
scroll to position [509, 0]
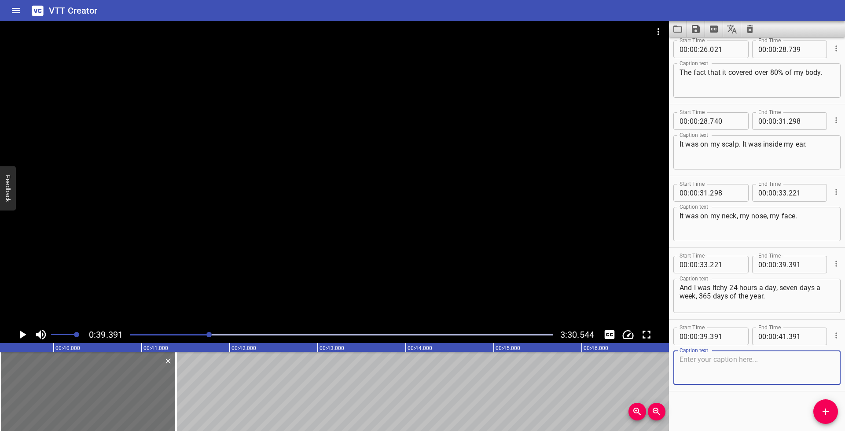
paste textarea "And so, there were years where I spent putting socks on my hands"
type textarea "And so, there were years where I spent putting socks on my hands"
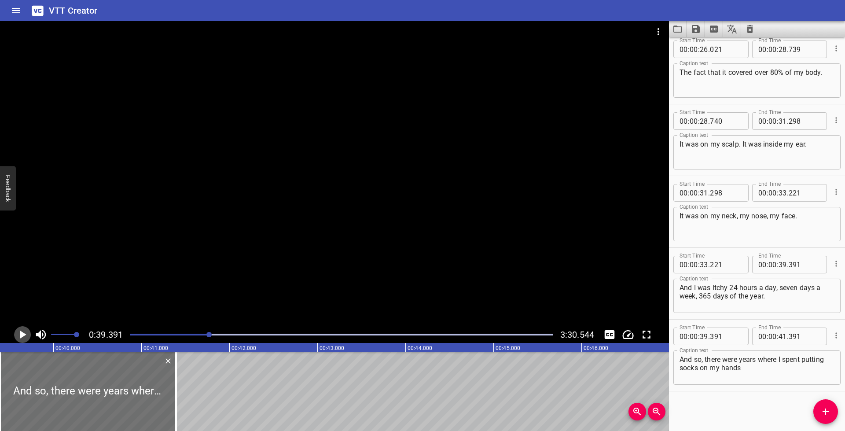
click at [24, 332] on icon "Play/Pause" at bounding box center [22, 334] width 13 height 13
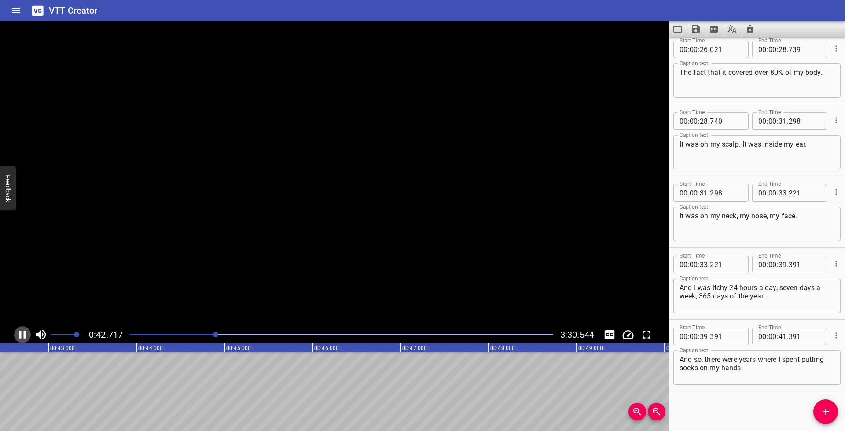
click at [24, 332] on icon "Play/Pause" at bounding box center [22, 335] width 7 height 8
click at [779, 335] on input "number" at bounding box center [783, 337] width 8 height 18
type input "42"
type input "756"
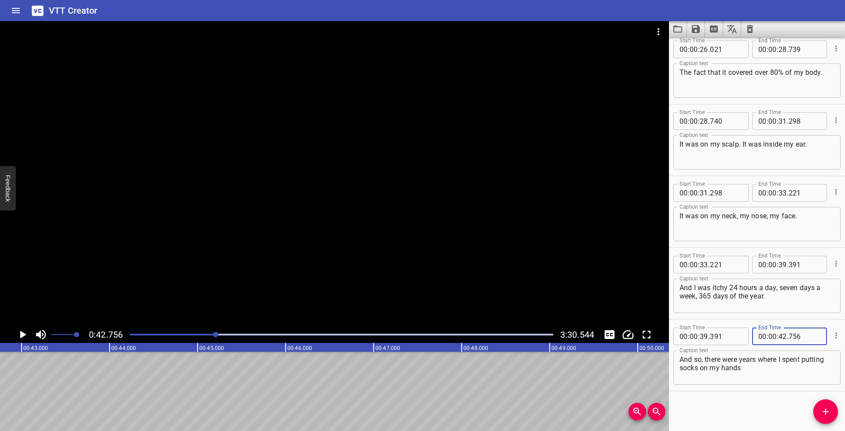
click at [828, 410] on icon "Add Cue" at bounding box center [826, 411] width 11 height 11
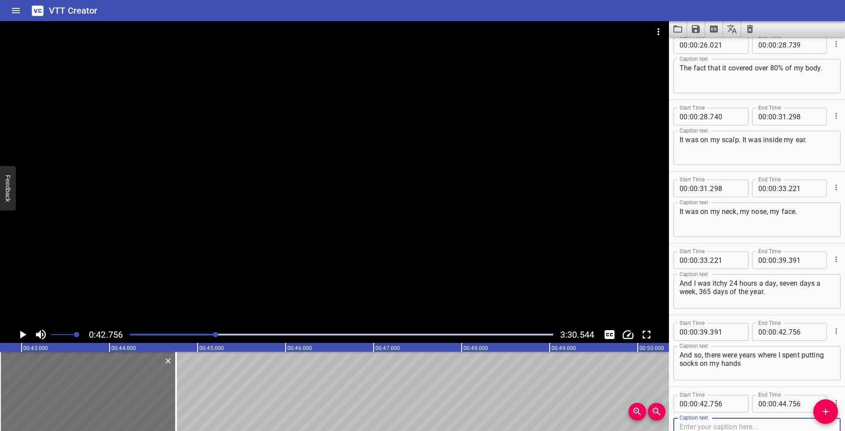
scroll to position [580, 0]
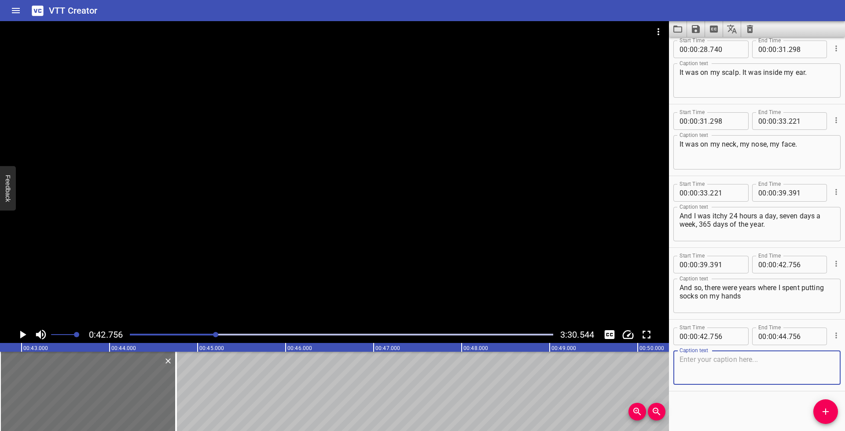
paste textarea "or oven mitts and taping it, so that I would not scratch."
type textarea "or oven mitts and taping it, so that I would not scratch."
click at [17, 334] on icon "Play/Pause" at bounding box center [22, 334] width 13 height 13
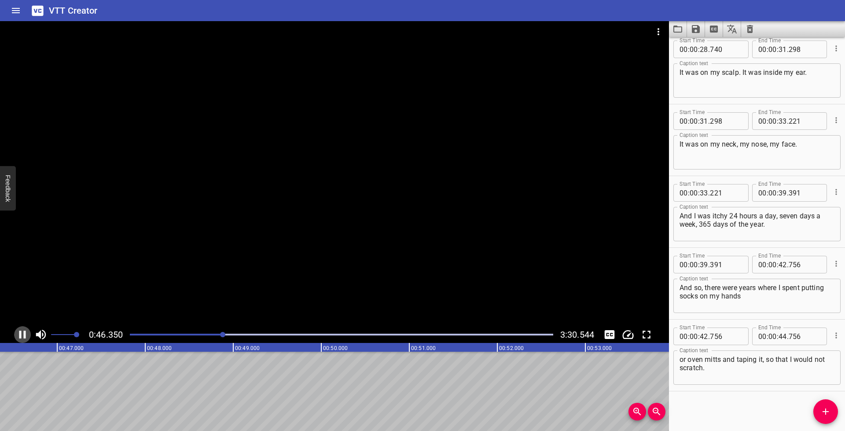
click at [18, 334] on icon "Play/Pause" at bounding box center [22, 334] width 13 height 13
drag, startPoint x: 781, startPoint y: 336, endPoint x: 797, endPoint y: 346, distance: 18.8
click at [781, 336] on input "number" at bounding box center [783, 337] width 8 height 18
type input "46"
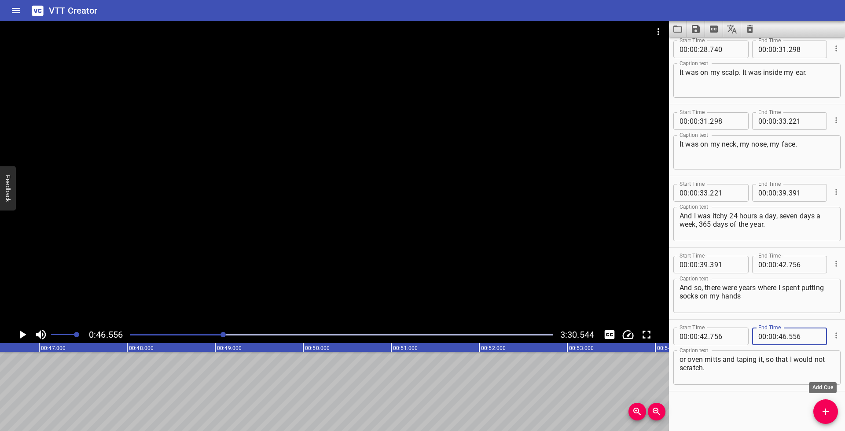
type input "556"
click at [827, 411] on icon "Add Cue" at bounding box center [826, 412] width 6 height 6
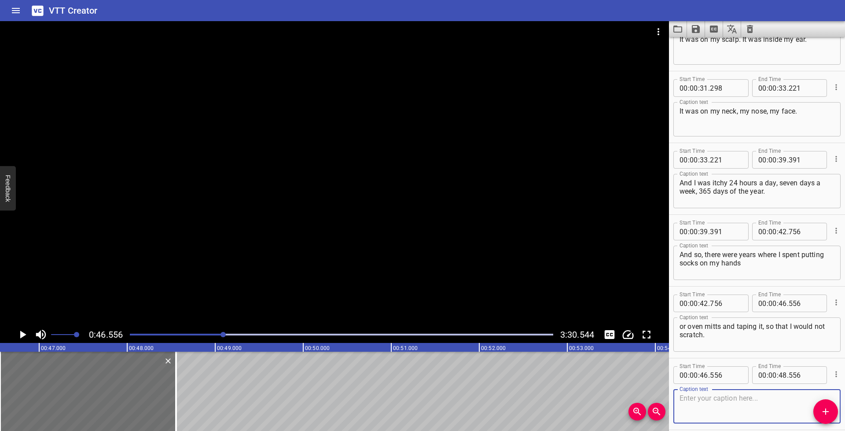
scroll to position [652, 0]
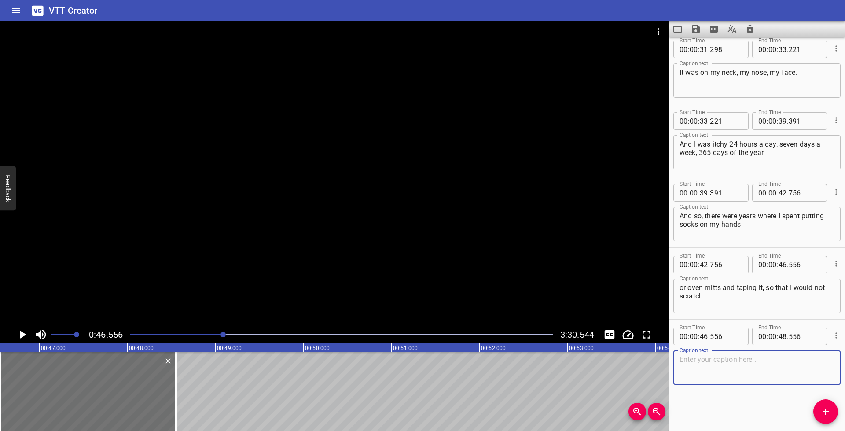
paste textarea "And in my sleep, I would rip them off."
type textarea "And in my sleep, I would rip them off."
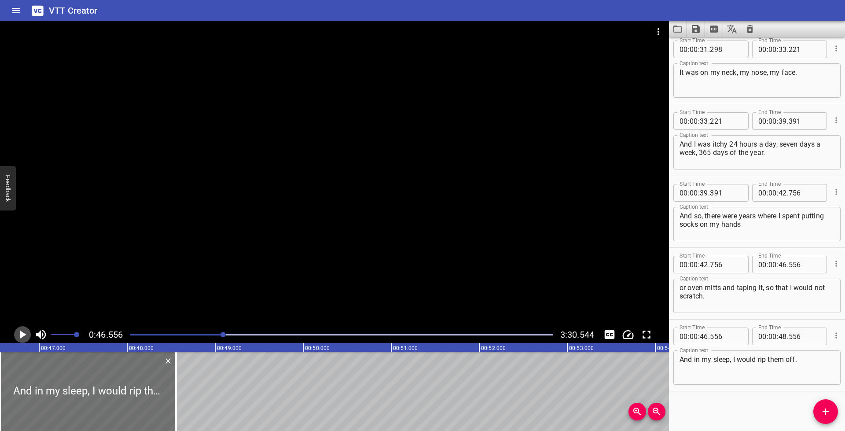
click at [20, 335] on icon "Play/Pause" at bounding box center [23, 335] width 6 height 8
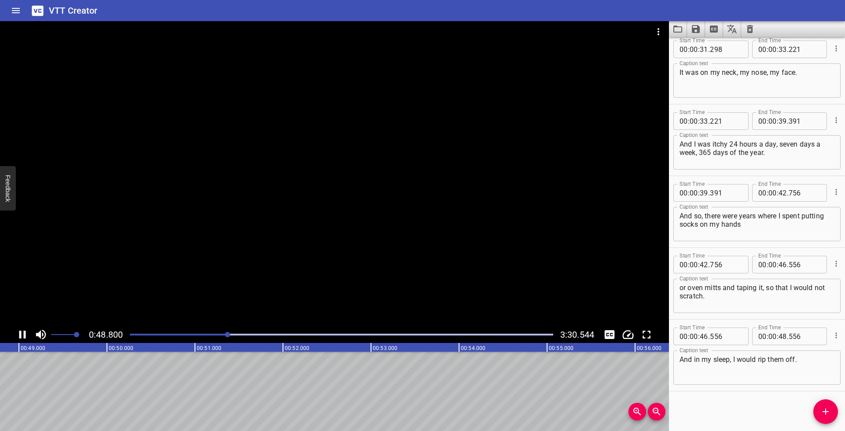
click at [21, 334] on icon "Play/Pause" at bounding box center [22, 335] width 7 height 8
click at [781, 337] on input "number" at bounding box center [783, 337] width 8 height 18
type input "49"
type input "993"
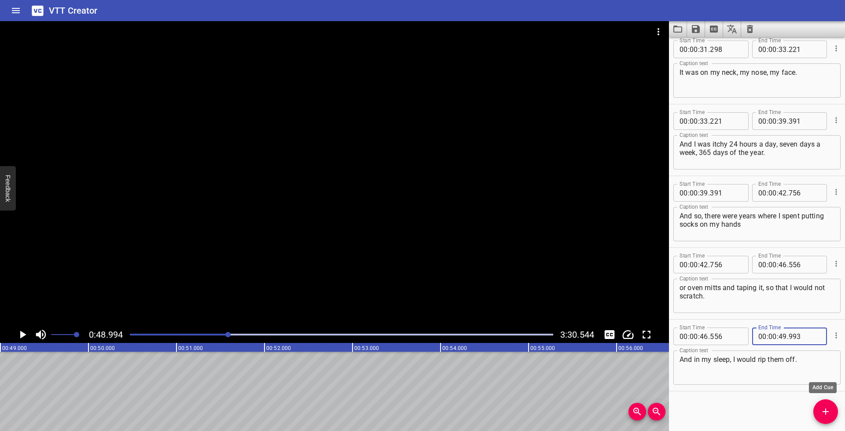
click at [830, 406] on button "Add Cue" at bounding box center [826, 411] width 25 height 25
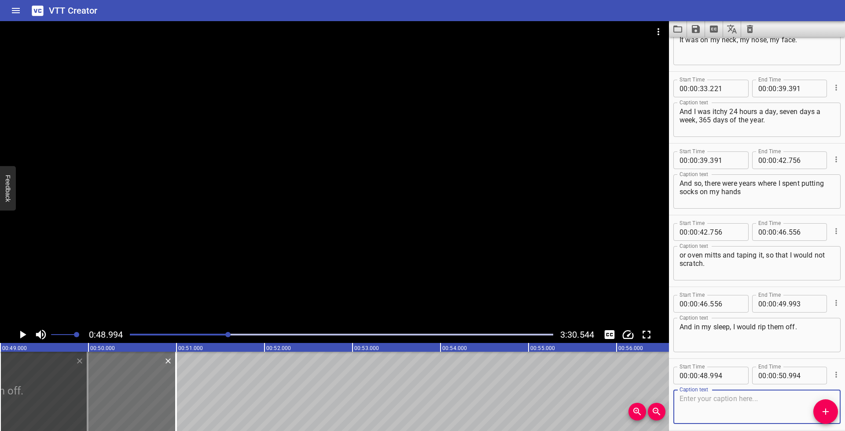
scroll to position [724, 0]
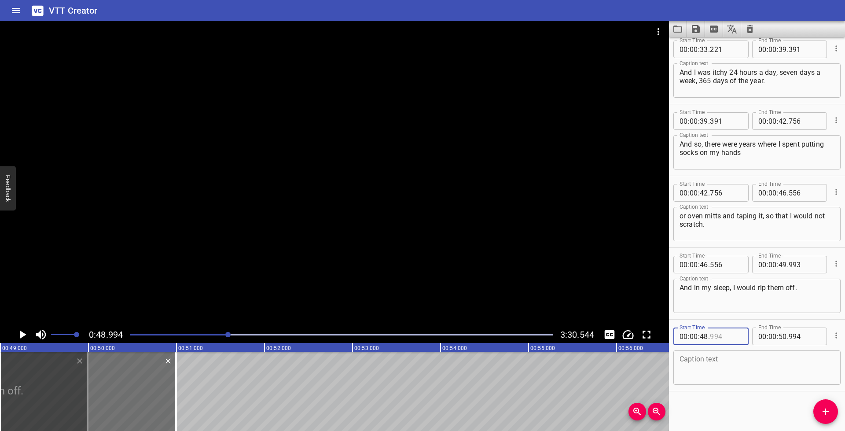
drag, startPoint x: 719, startPoint y: 336, endPoint x: 754, endPoint y: 354, distance: 39.6
click at [720, 336] on input "number" at bounding box center [726, 337] width 32 height 18
type input "993"
click at [735, 374] on textarea at bounding box center [757, 367] width 155 height 25
paste textarea "I would scratch my scalp so hard, and I would see like scabs and skin,"
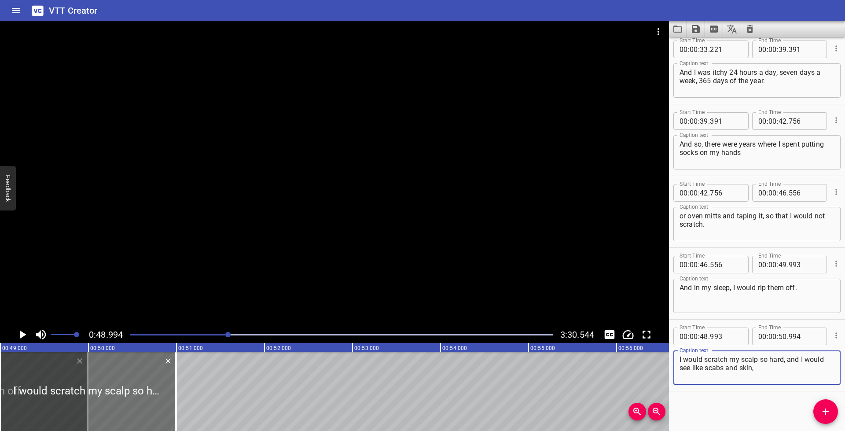
type textarea "I would scratch my scalp so hard, and I would see like scabs and skin,"
click at [17, 332] on icon "Play/Pause" at bounding box center [22, 334] width 13 height 13
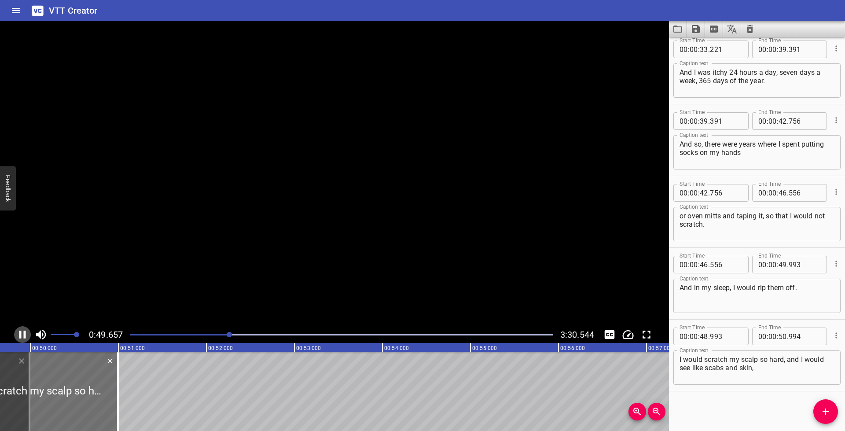
click at [17, 332] on icon "Play/Pause" at bounding box center [22, 334] width 13 height 13
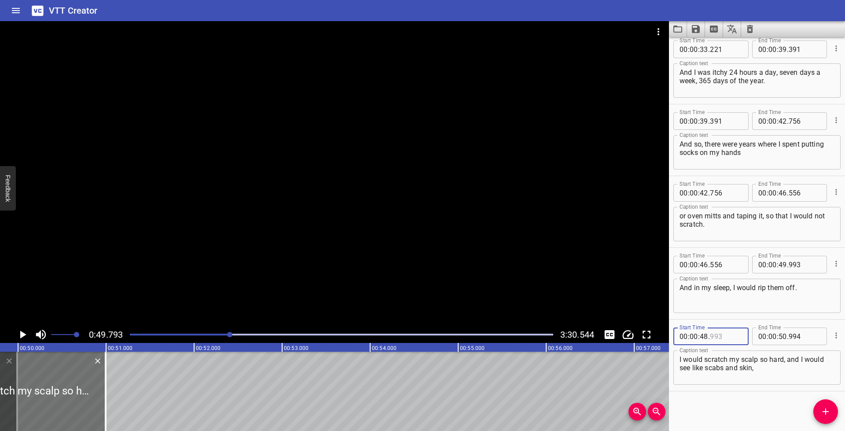
click at [723, 337] on input "number" at bounding box center [726, 337] width 32 height 18
type input "994"
click at [753, 357] on textarea "I would scratch my scalp so hard, and I would see like scabs and skin," at bounding box center [757, 367] width 155 height 25
click at [18, 336] on icon "Play/Pause" at bounding box center [22, 334] width 13 height 13
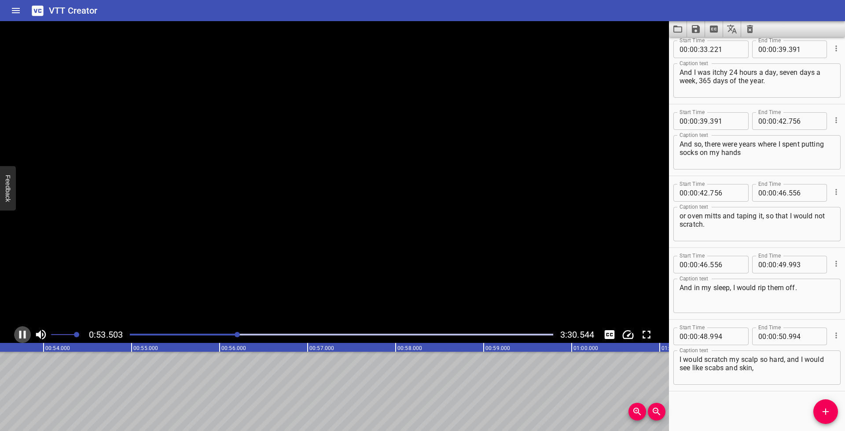
click at [21, 336] on icon "Play/Pause" at bounding box center [22, 335] width 7 height 8
click at [780, 336] on input "number" at bounding box center [783, 337] width 8 height 18
type input "53"
type input "859"
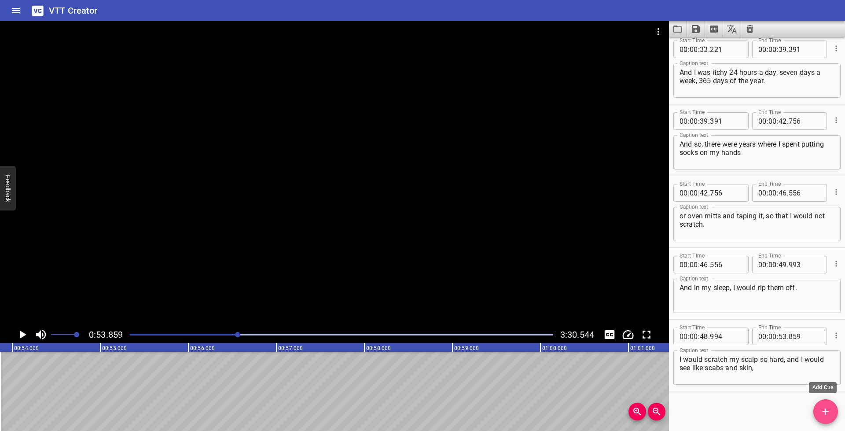
click at [830, 413] on icon "Add Cue" at bounding box center [826, 411] width 11 height 11
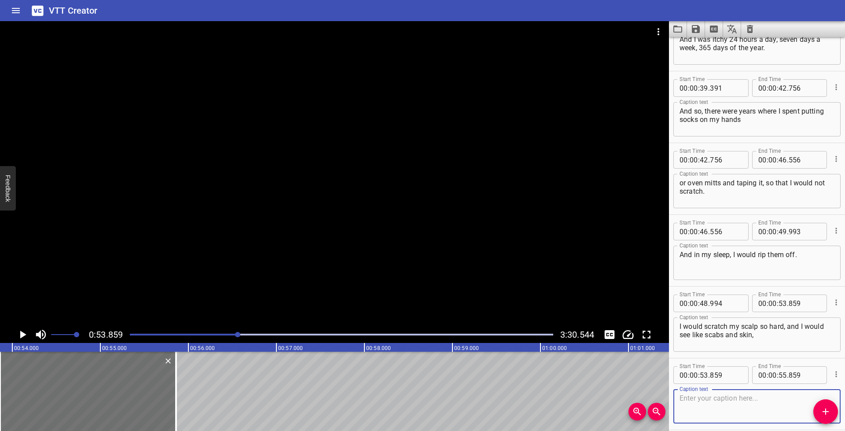
scroll to position [796, 0]
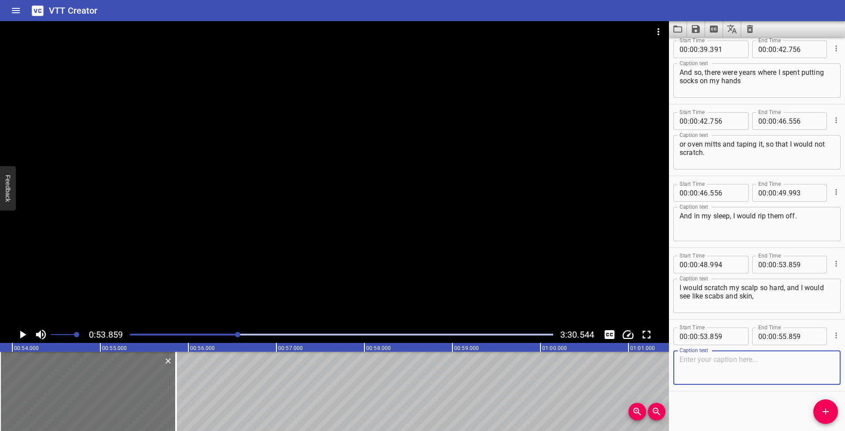
paste textarea "and there would be pieces of hair on my pillow."
type textarea "and there would be pieces of hair on my pillow."
click at [20, 332] on icon "Play/Pause" at bounding box center [23, 335] width 6 height 8
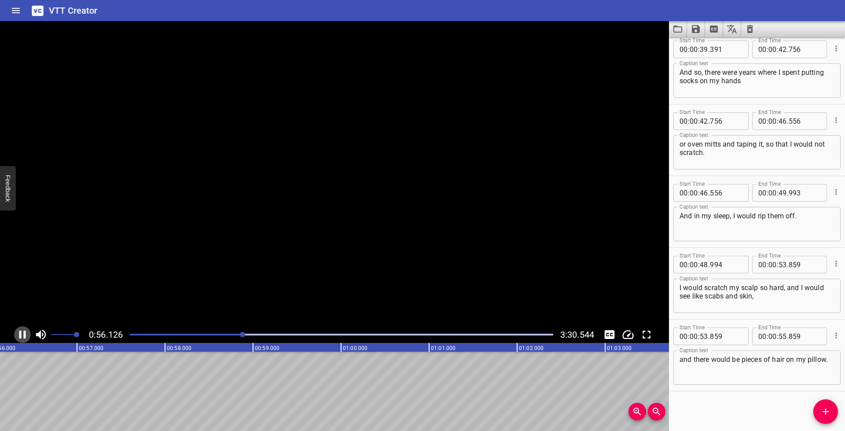
click at [20, 332] on icon "Play/Pause" at bounding box center [22, 335] width 7 height 8
drag, startPoint x: 780, startPoint y: 337, endPoint x: 808, endPoint y: 356, distance: 33.7
click at [780, 338] on input "number" at bounding box center [783, 337] width 8 height 18
type input "56"
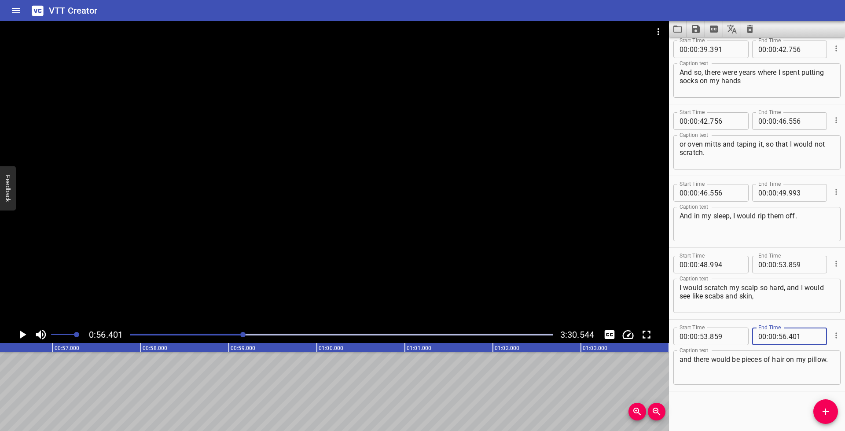
type input "401"
click at [826, 414] on icon "Add Cue" at bounding box center [826, 412] width 6 height 6
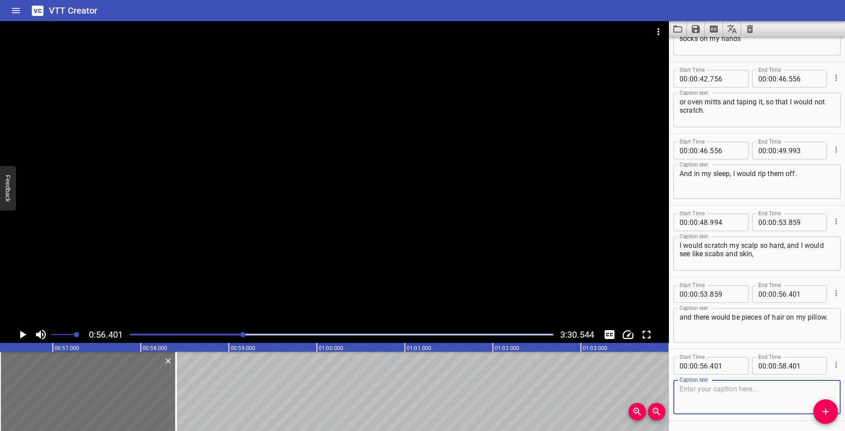
scroll to position [867, 0]
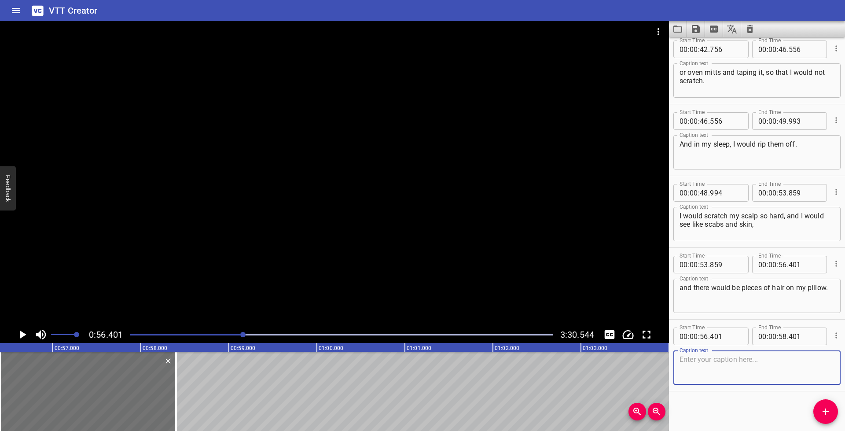
paste textarea "And waking up to that is very jarring."
type textarea "And waking up to that is very jarring."
click at [26, 332] on icon "Play/Pause" at bounding box center [22, 334] width 13 height 13
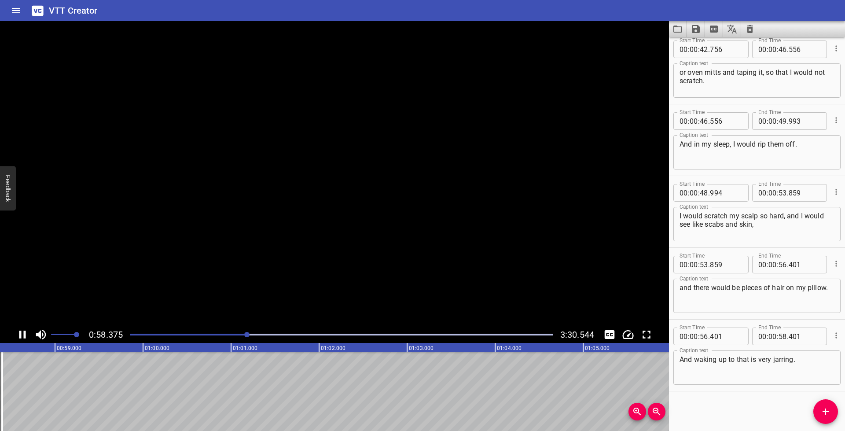
drag, startPoint x: 26, startPoint y: 332, endPoint x: 44, endPoint y: 329, distance: 18.2
click at [26, 331] on icon "Play/Pause" at bounding box center [22, 334] width 13 height 13
drag, startPoint x: 789, startPoint y: 338, endPoint x: 804, endPoint y: 345, distance: 17.3
click at [789, 338] on input "number" at bounding box center [805, 337] width 32 height 18
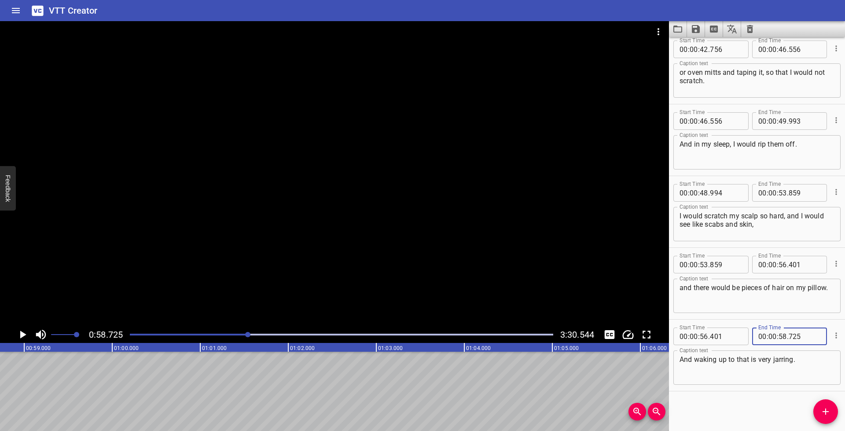
type input "725"
click at [828, 413] on icon "Add Cue" at bounding box center [826, 411] width 11 height 11
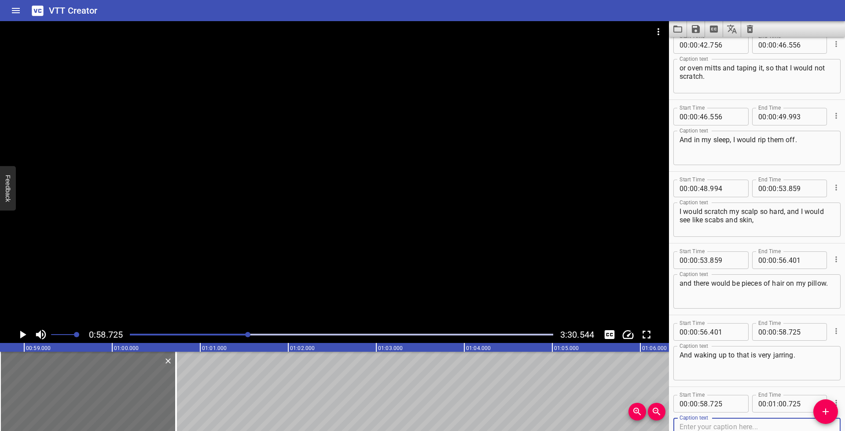
scroll to position [939, 0]
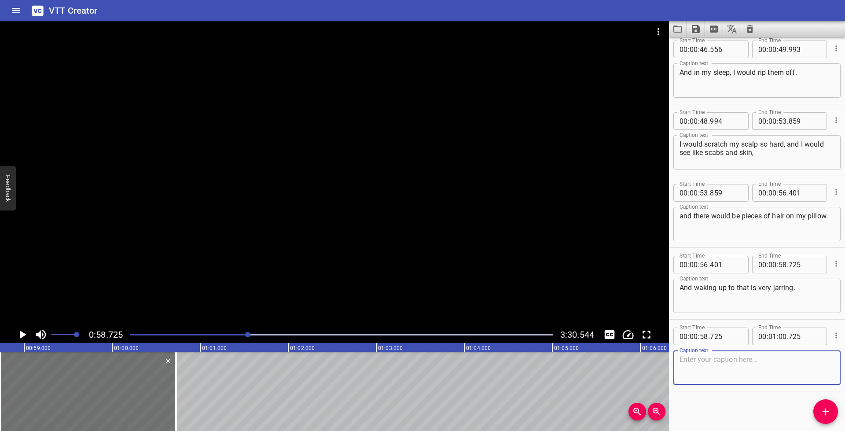
click at [726, 367] on textarea at bounding box center [757, 367] width 155 height 25
paste textarea "I would be afraid to get up and go to the mirror and actually look at what I’ve…"
type textarea "I would be afraid to get up and go to the mirror and actually look at what I’ve…"
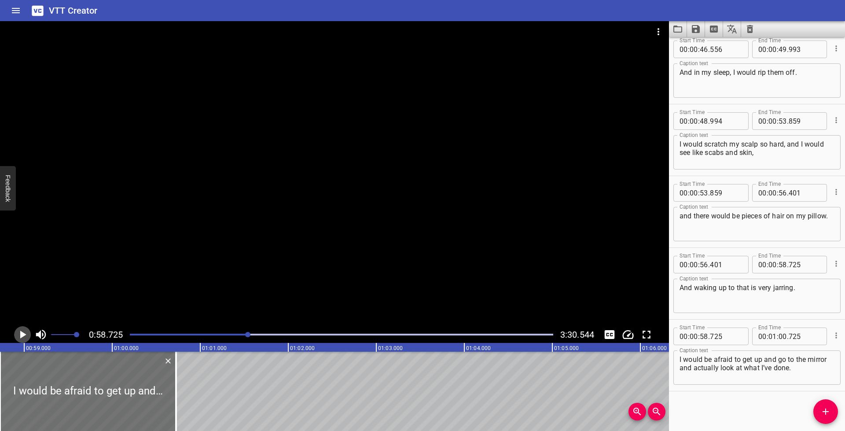
click at [22, 332] on icon "Play/Pause" at bounding box center [23, 335] width 6 height 8
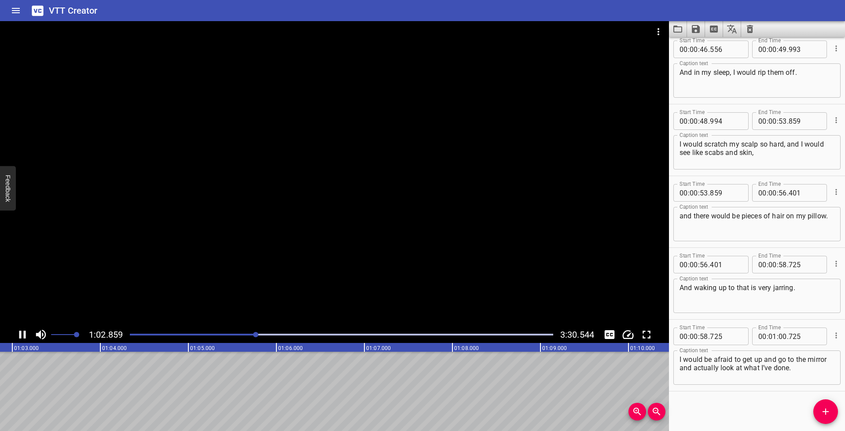
click at [22, 333] on icon "Play/Pause" at bounding box center [22, 334] width 13 height 13
drag, startPoint x: 781, startPoint y: 337, endPoint x: 796, endPoint y: 348, distance: 18.9
click at [781, 337] on input "number" at bounding box center [783, 337] width 8 height 18
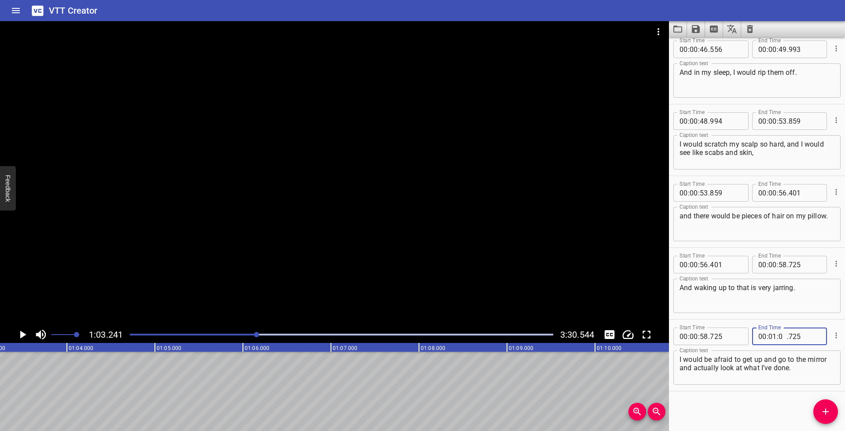
type input "03"
type input "241"
click at [822, 409] on icon "Add Cue" at bounding box center [826, 411] width 11 height 11
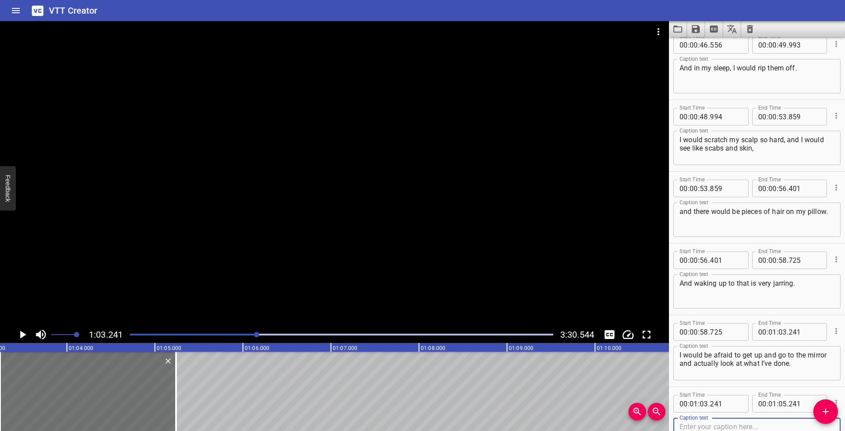
scroll to position [1011, 0]
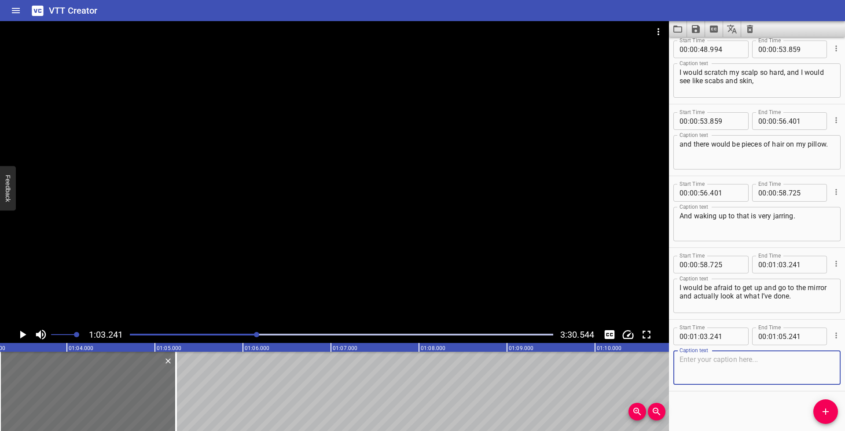
paste textarea "I think about all the time that I’ve lost managing my [MEDICAL_DATA]."
type textarea "I think about all the time that I’ve lost managing my [MEDICAL_DATA]."
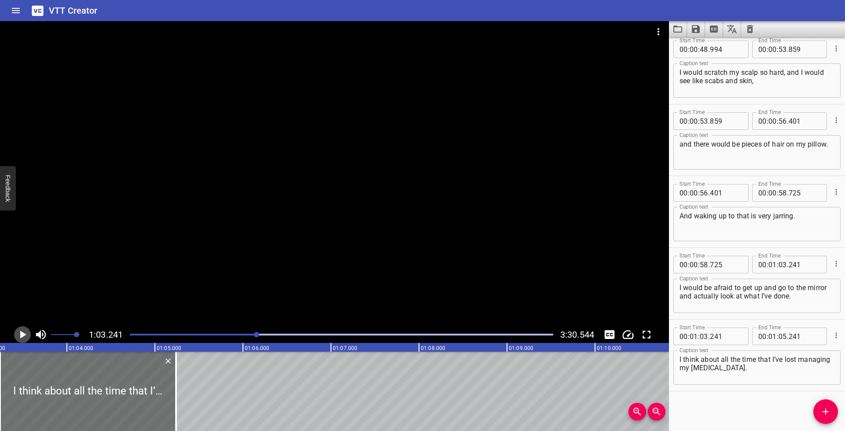
click at [20, 335] on icon "Play/Pause" at bounding box center [23, 335] width 6 height 8
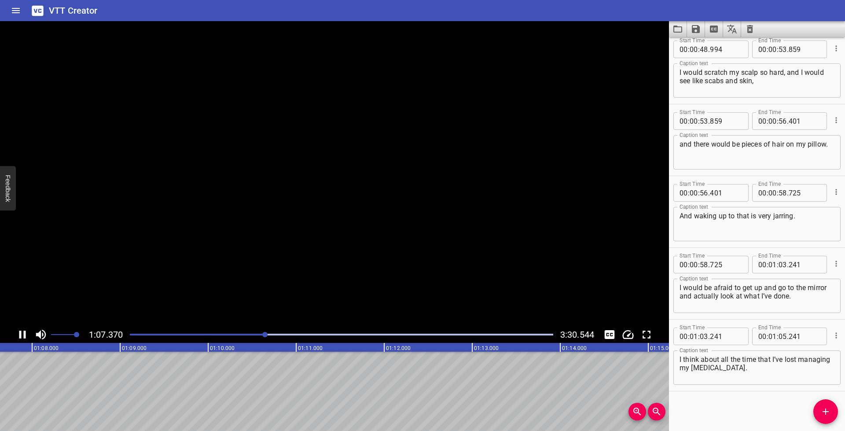
click at [20, 335] on icon "Play/Pause" at bounding box center [22, 335] width 7 height 8
click at [780, 336] on input "number" at bounding box center [783, 337] width 8 height 18
type input "07"
type input "784"
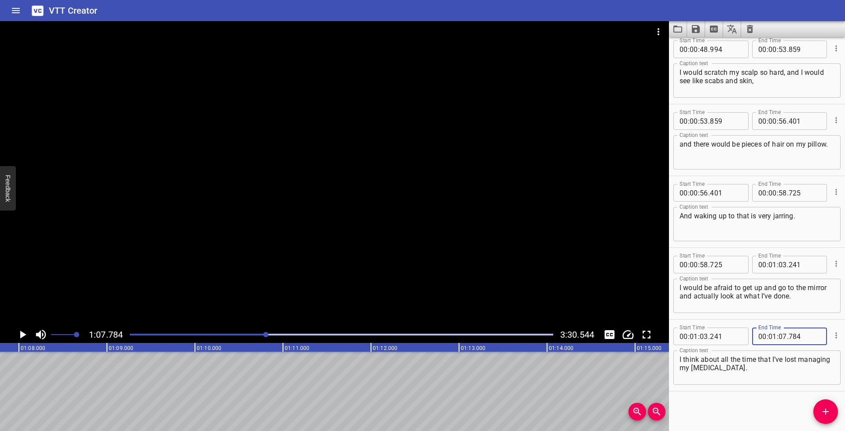
drag, startPoint x: 807, startPoint y: 368, endPoint x: 822, endPoint y: 368, distance: 15.0
click at [807, 368] on textarea "I think about all the time that I’ve lost managing my [MEDICAL_DATA]." at bounding box center [757, 367] width 155 height 25
click at [829, 409] on icon "Add Cue" at bounding box center [826, 411] width 11 height 11
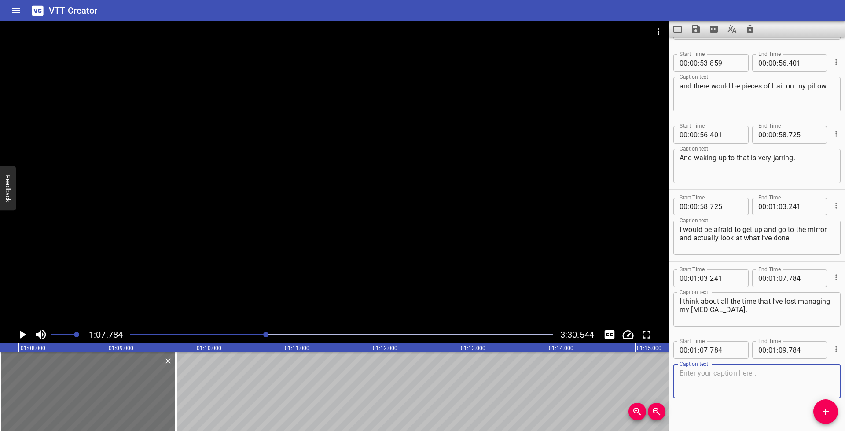
scroll to position [1083, 0]
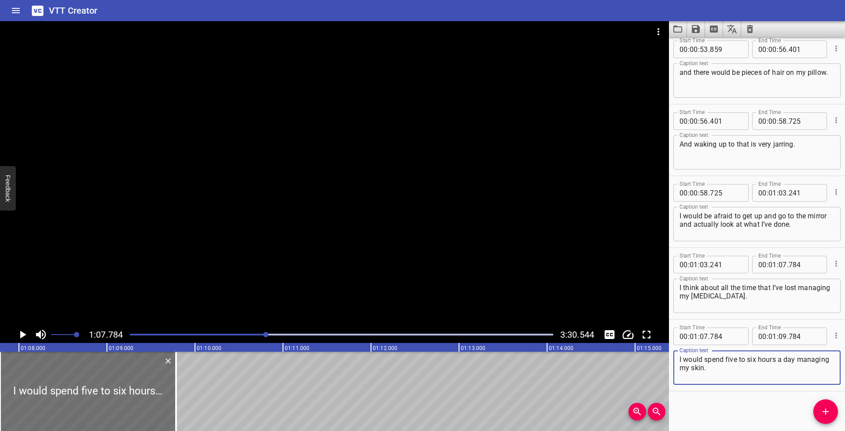
type textarea "I would spend five to six hours a day managing my skin."
click at [25, 335] on icon "Play/Pause" at bounding box center [23, 335] width 6 height 8
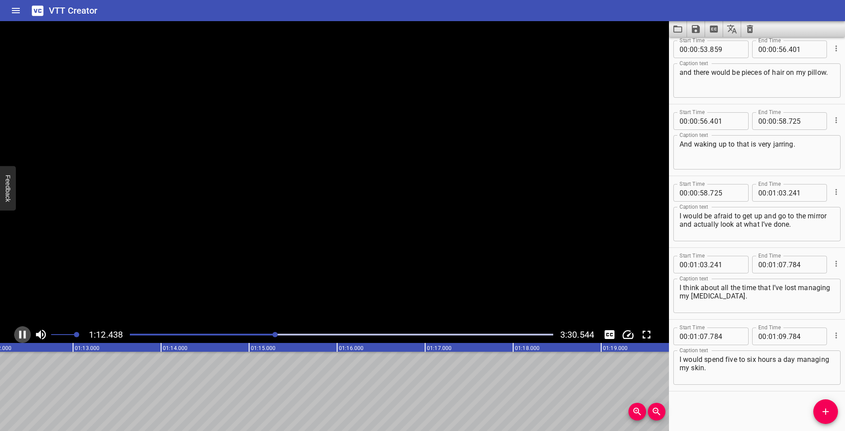
click at [24, 334] on icon "Play/Pause" at bounding box center [22, 335] width 7 height 8
click at [781, 339] on input "number" at bounding box center [783, 337] width 8 height 18
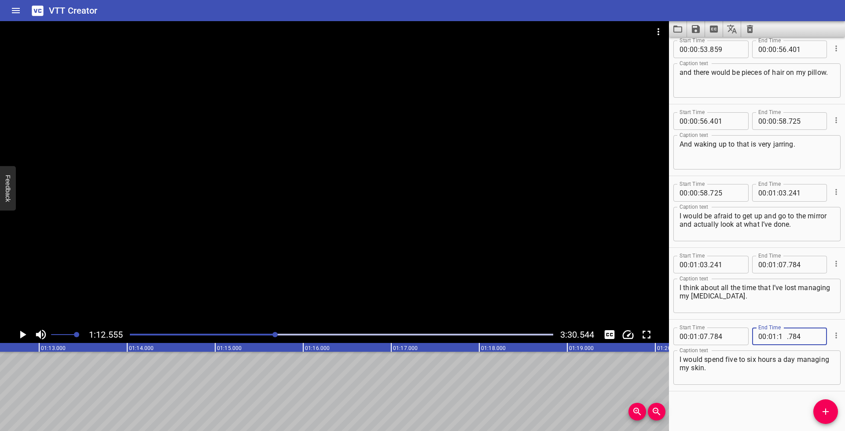
type input "12"
type input "555"
click at [825, 413] on icon "Add Cue" at bounding box center [826, 411] width 11 height 11
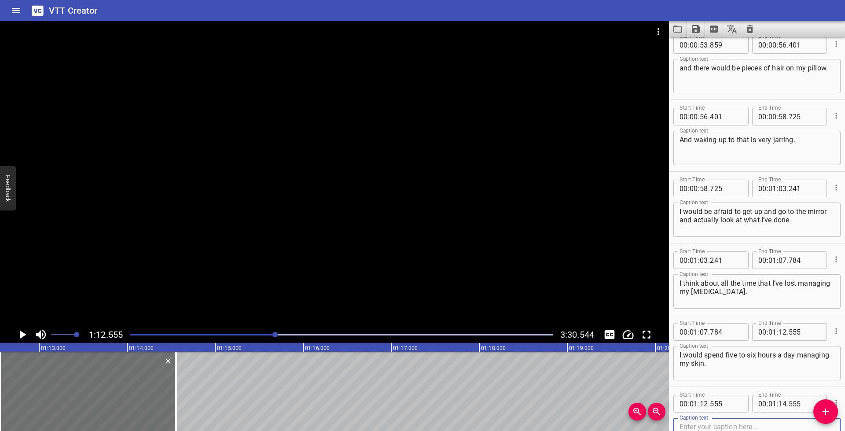
scroll to position [1155, 0]
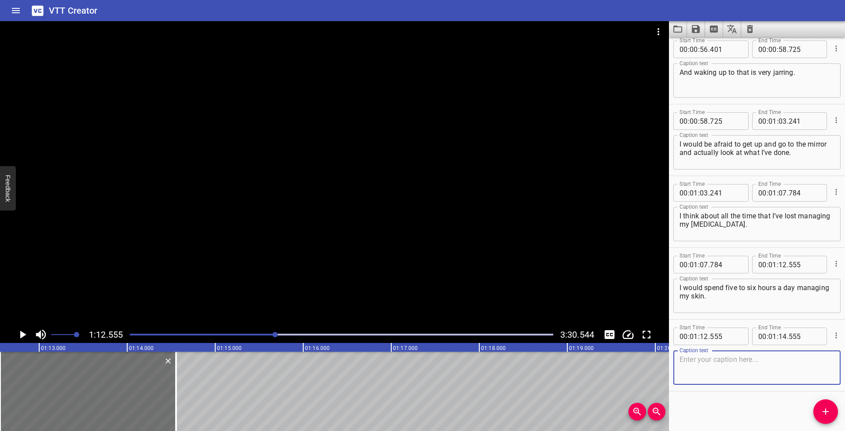
paste textarea "And I know that seems like a big number, but if you think about the fact"
click at [16, 335] on icon "Play/Pause" at bounding box center [22, 334] width 13 height 13
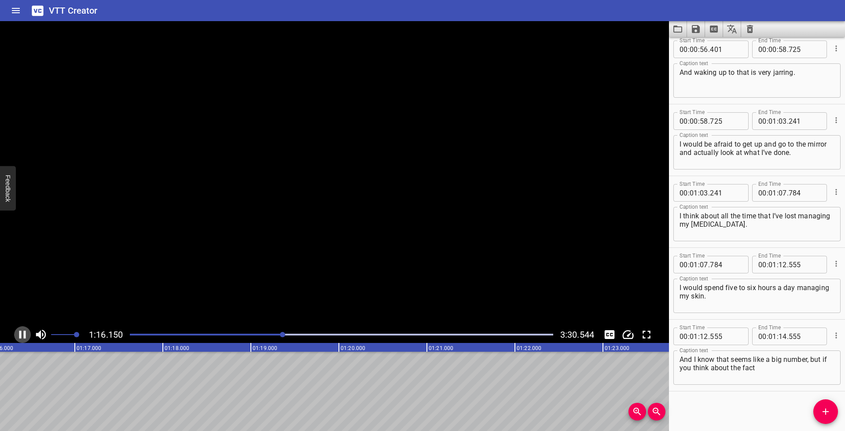
click at [16, 335] on icon "Play/Pause" at bounding box center [22, 334] width 13 height 13
click at [766, 369] on textarea "And I know that seems like a big number, but if you think about the fact" at bounding box center [757, 367] width 155 height 25
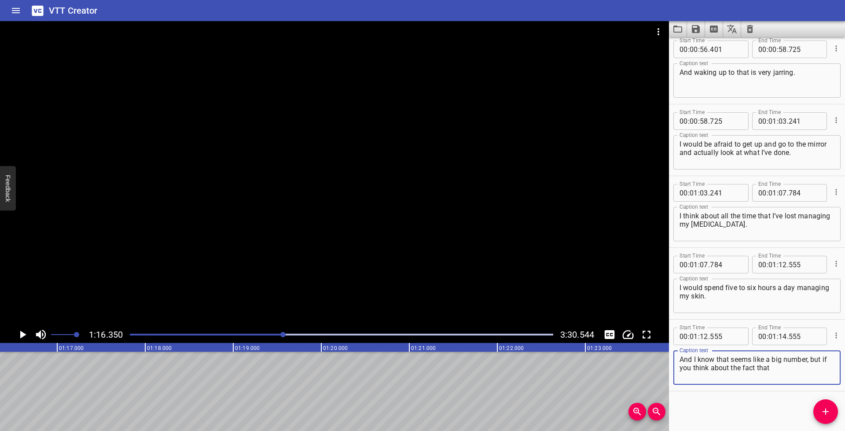
type textarea "And I know that seems like a big number, but if you think about the fact that"
drag, startPoint x: 778, startPoint y: 335, endPoint x: 800, endPoint y: 346, distance: 24.6
click at [779, 335] on input "number" at bounding box center [783, 337] width 8 height 18
type input "16"
type input "350"
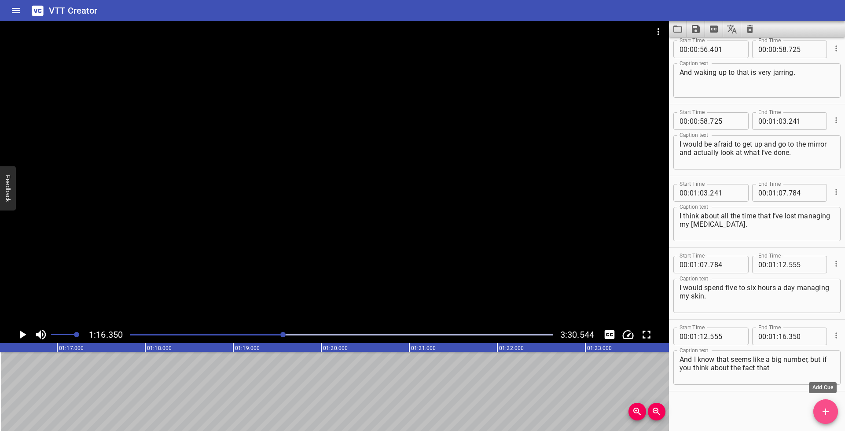
drag, startPoint x: 822, startPoint y: 412, endPoint x: 834, endPoint y: 395, distance: 20.8
click at [822, 412] on icon "Add Cue" at bounding box center [826, 411] width 11 height 11
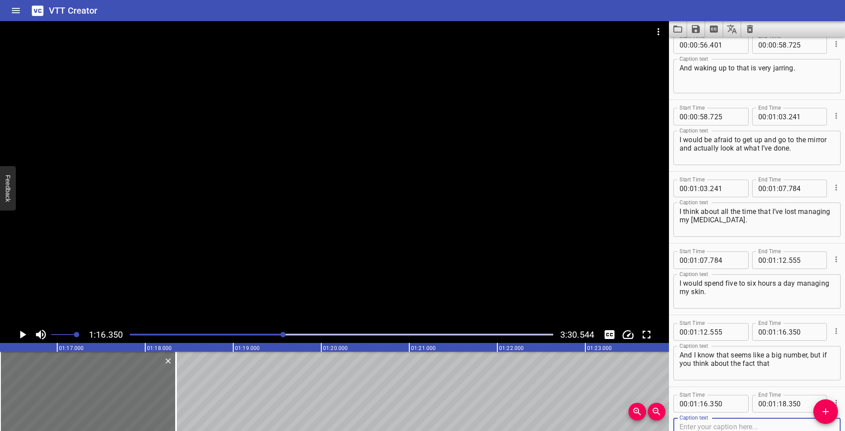
scroll to position [1226, 0]
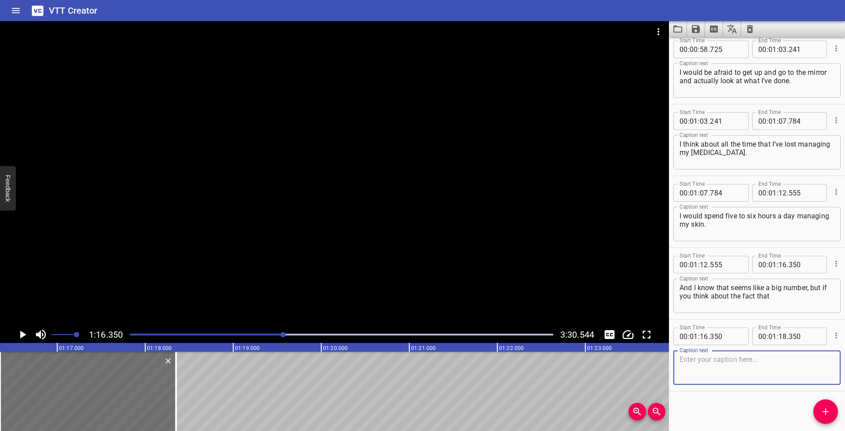
paste textarea "every hour in my workday alone, I am applying some kind of cream."
type textarea "every hour in my workday alone, I am applying some kind of cream."
click at [20, 334] on icon "Play/Pause" at bounding box center [22, 334] width 13 height 13
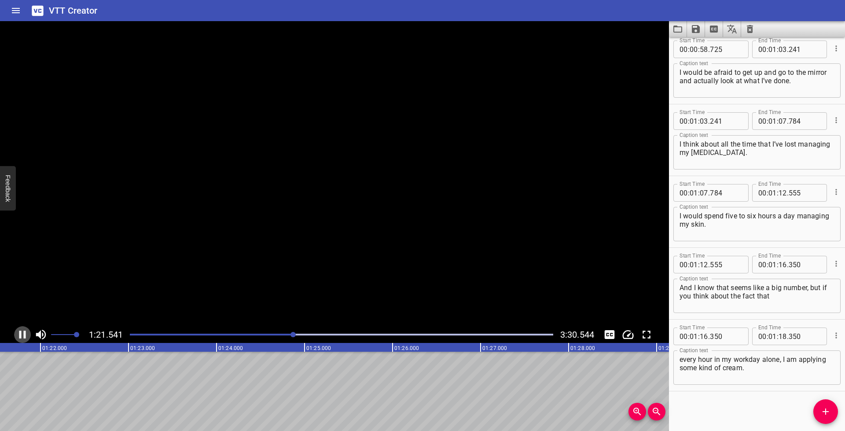
click at [22, 334] on icon "Play/Pause" at bounding box center [22, 334] width 13 height 13
drag, startPoint x: 781, startPoint y: 336, endPoint x: 800, endPoint y: 348, distance: 23.0
click at [781, 336] on input "number" at bounding box center [783, 337] width 8 height 18
type input "21"
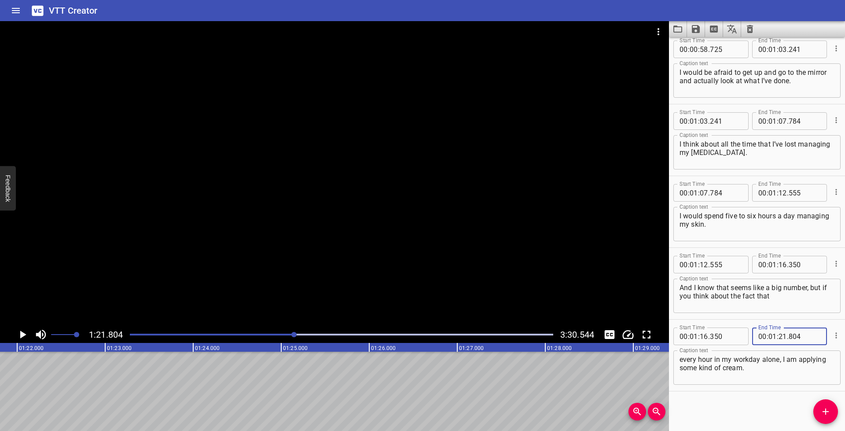
type input "804"
drag, startPoint x: 828, startPoint y: 411, endPoint x: 836, endPoint y: 395, distance: 18.5
click at [828, 411] on icon "Add Cue" at bounding box center [826, 411] width 11 height 11
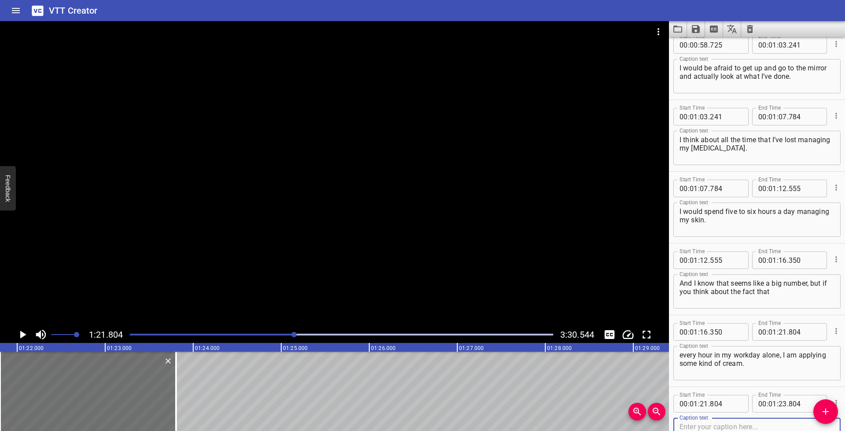
scroll to position [1298, 0]
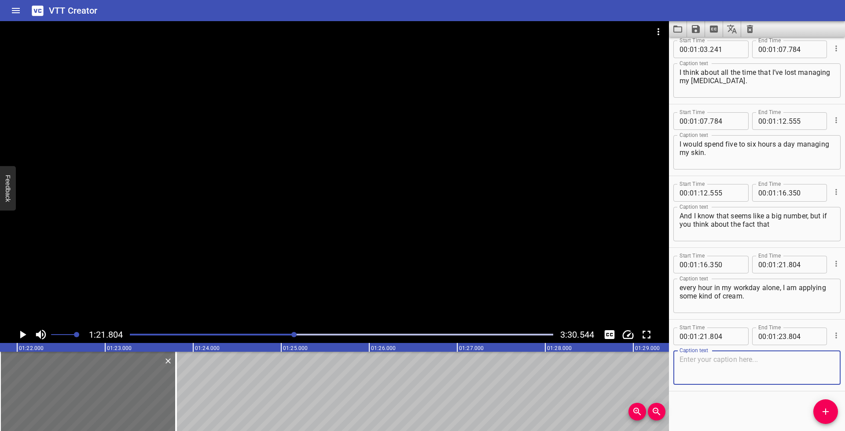
paste textarea "Sitting in meetings with people, trying to focus, was so challenging."
type textarea "Sitting in meetings with people, trying to focus, was so challenging."
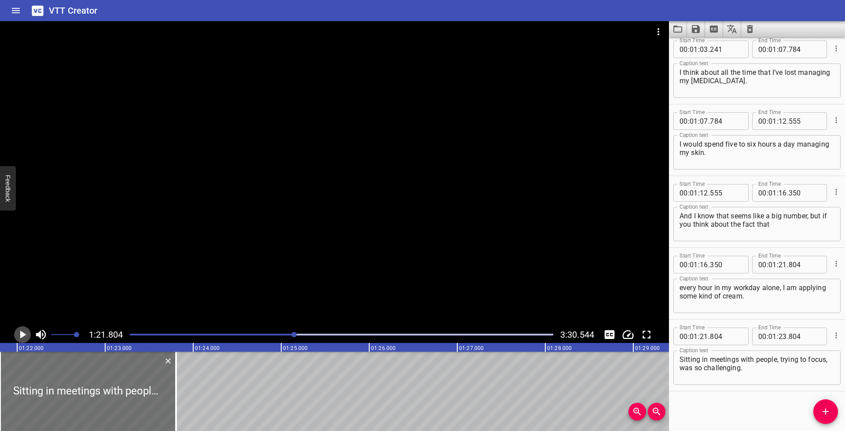
click at [24, 332] on icon "Play/Pause" at bounding box center [22, 334] width 13 height 13
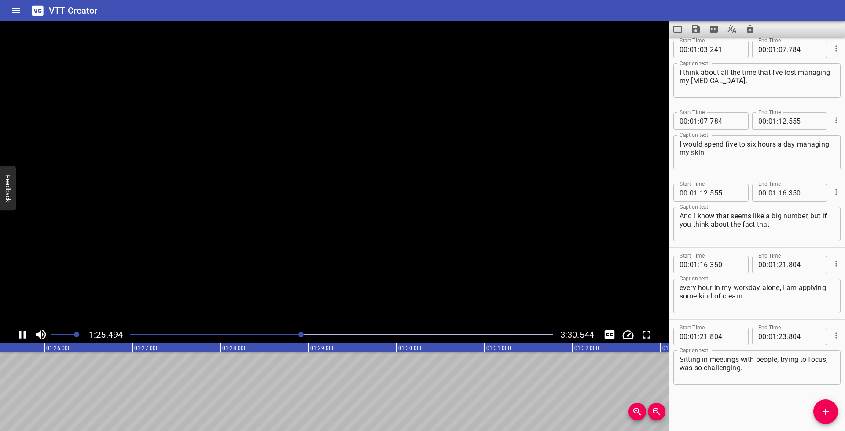
click at [24, 332] on icon "Play/Pause" at bounding box center [22, 335] width 7 height 8
drag, startPoint x: 778, startPoint y: 336, endPoint x: 795, endPoint y: 346, distance: 19.7
click at [779, 336] on input "number" at bounding box center [783, 337] width 8 height 18
type input "25"
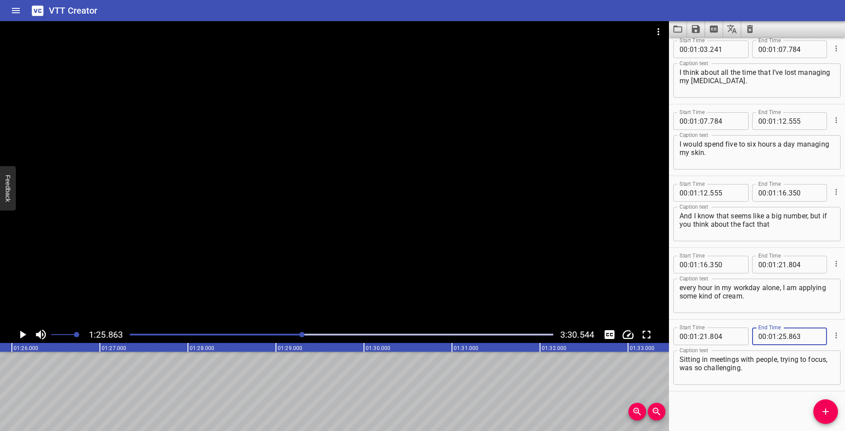
type input "863"
drag, startPoint x: 830, startPoint y: 413, endPoint x: 836, endPoint y: 401, distance: 13.8
click at [830, 413] on icon "Add Cue" at bounding box center [826, 411] width 11 height 11
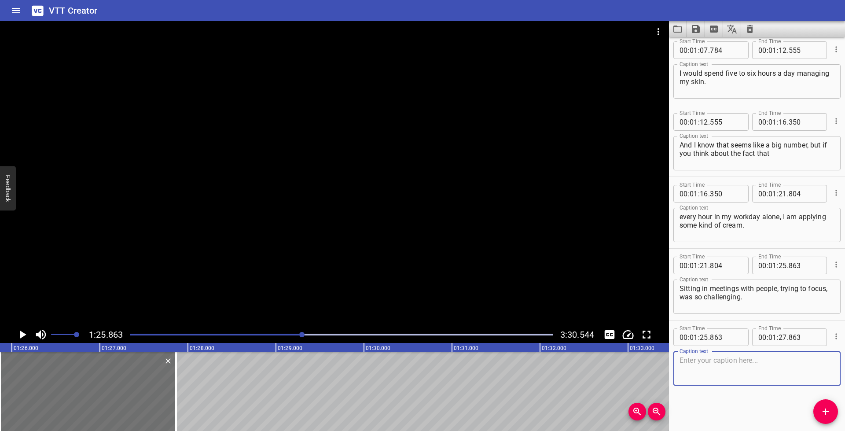
scroll to position [1370, 0]
click at [714, 358] on textarea at bounding box center [757, 367] width 155 height 25
paste textarea "The minute that meeting is done, I would run to the bathroom, take off all my c…"
type textarea "The minute that meeting is done, I would run to the bathroom, take off all my c…"
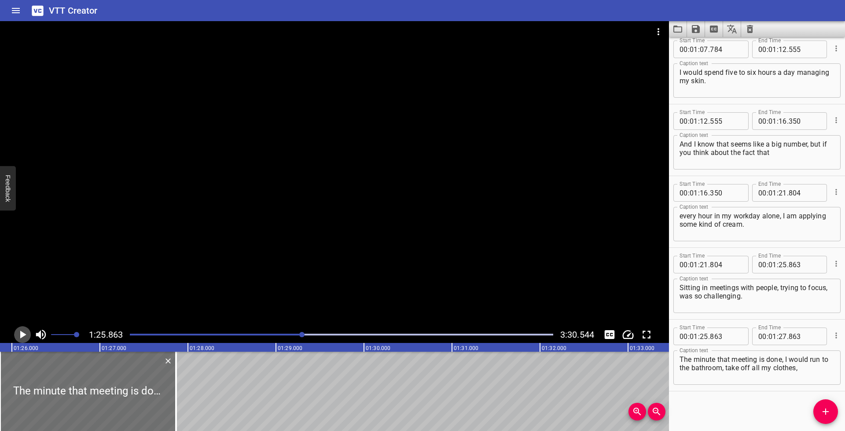
click at [19, 337] on icon "Play/Pause" at bounding box center [22, 334] width 13 height 13
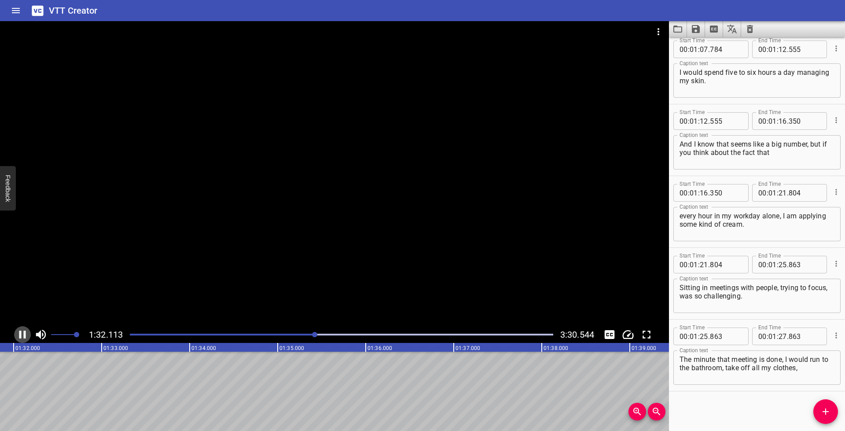
click at [21, 335] on icon "Play/Pause" at bounding box center [22, 335] width 7 height 8
click at [310, 333] on div at bounding box center [342, 334] width 434 height 12
click at [20, 336] on icon "Play/Pause" at bounding box center [23, 335] width 6 height 8
click at [21, 336] on icon "Play/Pause" at bounding box center [22, 335] width 7 height 8
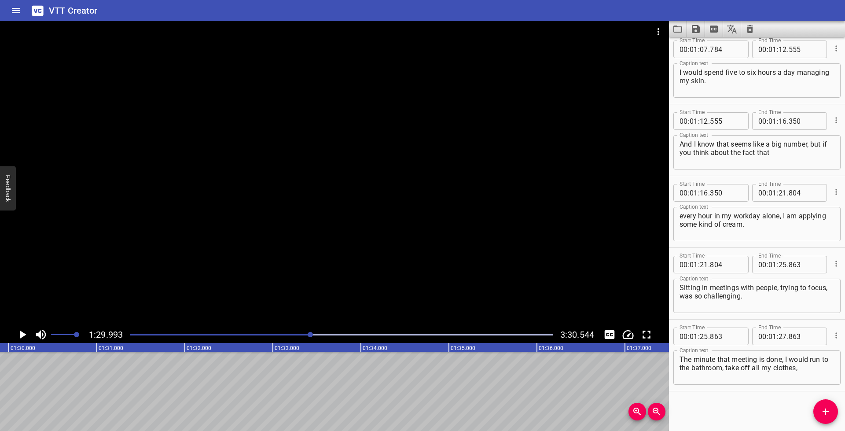
scroll to position [0, 7925]
click at [779, 339] on input "number" at bounding box center [783, 337] width 8 height 18
type input "29"
type input "993"
drag, startPoint x: 825, startPoint y: 414, endPoint x: 826, endPoint y: 408, distance: 6.7
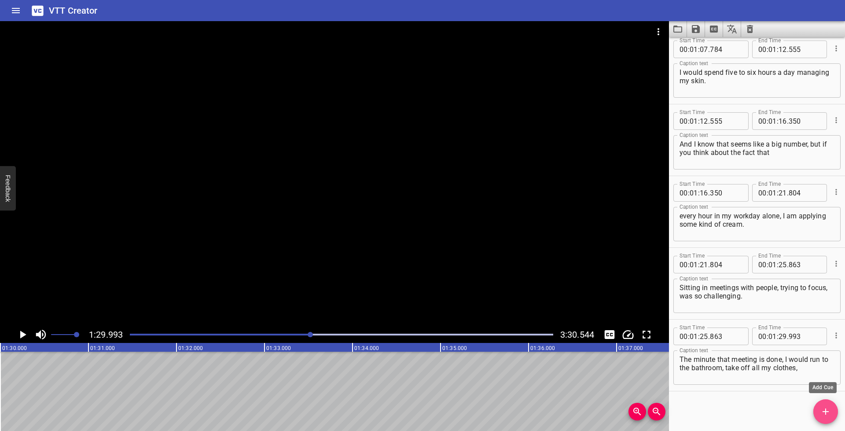
click at [825, 414] on icon "Add Cue" at bounding box center [826, 411] width 11 height 11
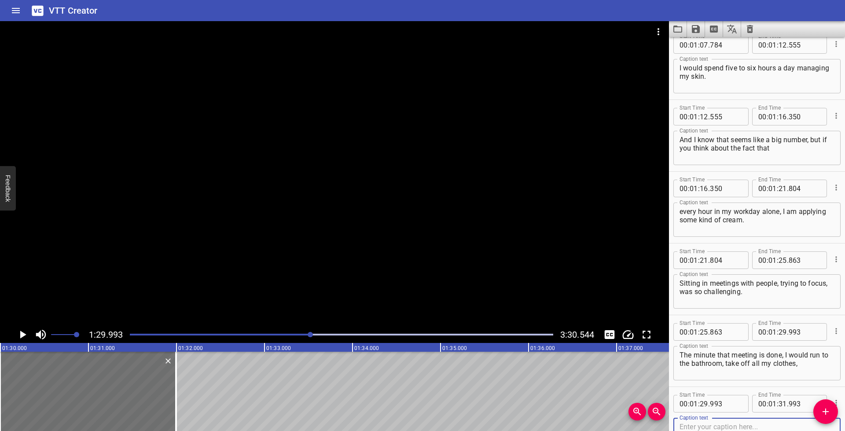
scroll to position [1442, 0]
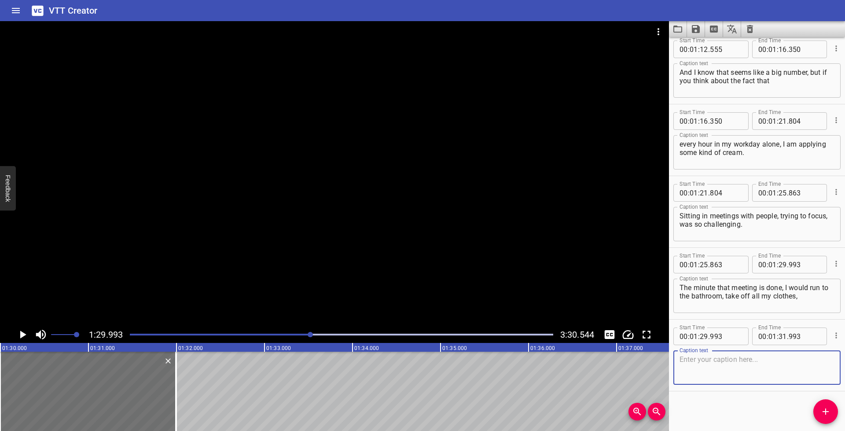
paste textarea "and scratch and scratch and scratch until I bled."
type textarea "and scratch and scratch and scratch until I bled."
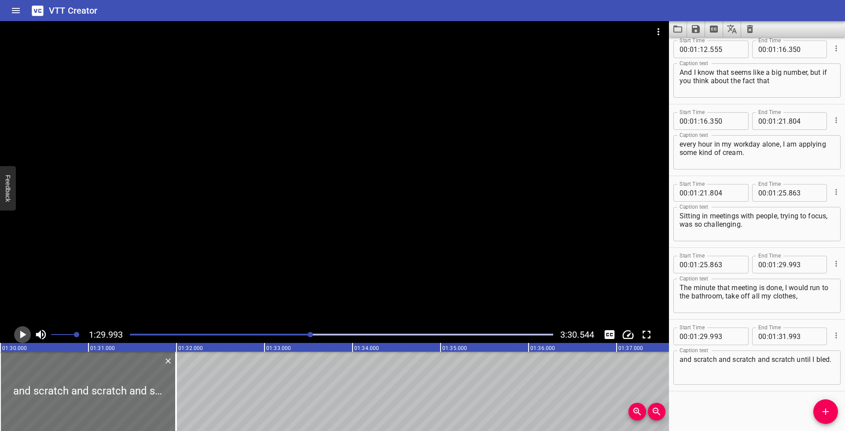
click at [23, 334] on icon "Play/Pause" at bounding box center [23, 335] width 6 height 8
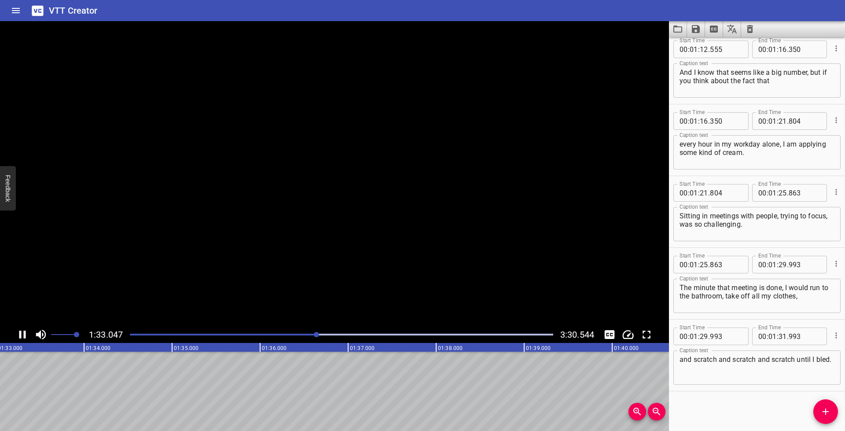
click at [23, 334] on icon "Play/Pause" at bounding box center [22, 334] width 13 height 13
drag, startPoint x: 779, startPoint y: 337, endPoint x: 784, endPoint y: 341, distance: 6.3
click at [779, 337] on input "number" at bounding box center [783, 337] width 8 height 18
type input "33"
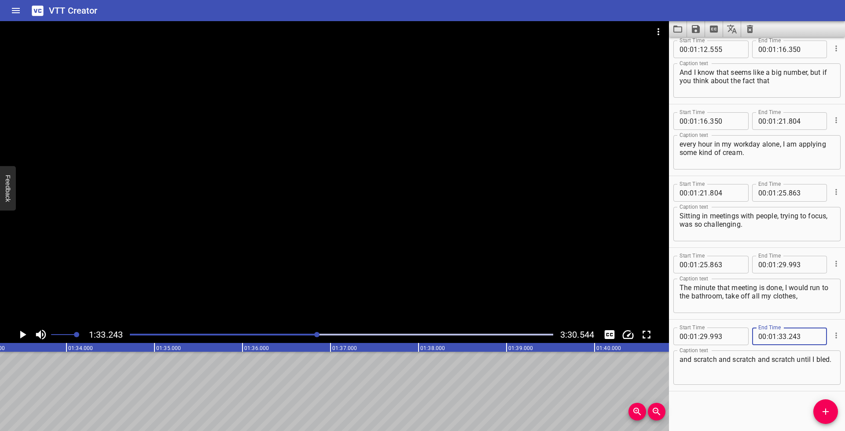
type input "243"
click at [825, 410] on icon "Add Cue" at bounding box center [826, 411] width 11 height 11
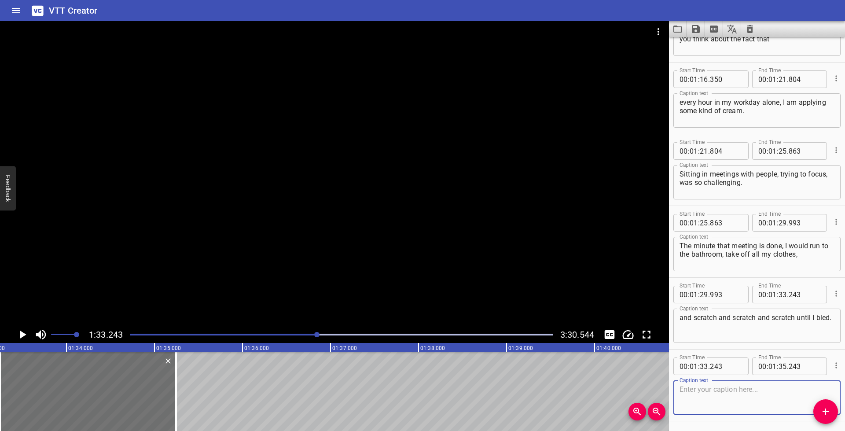
scroll to position [1513, 0]
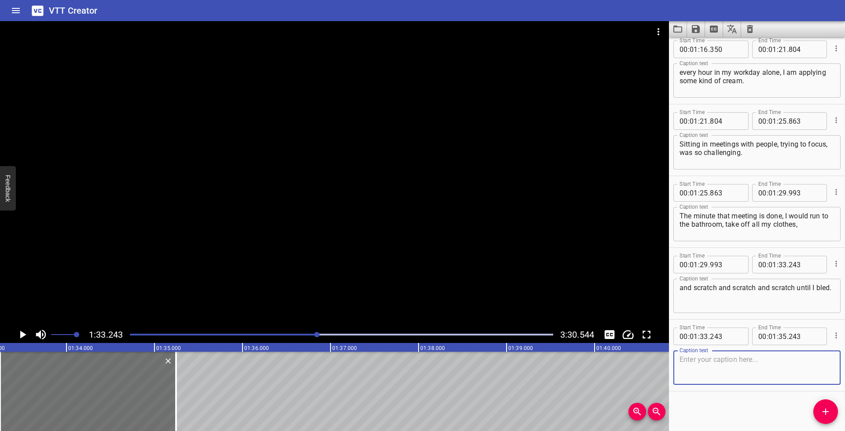
paste textarea "And then I would put my moisturizer back on,"
type textarea "And then I would put my moisturizer back on,"
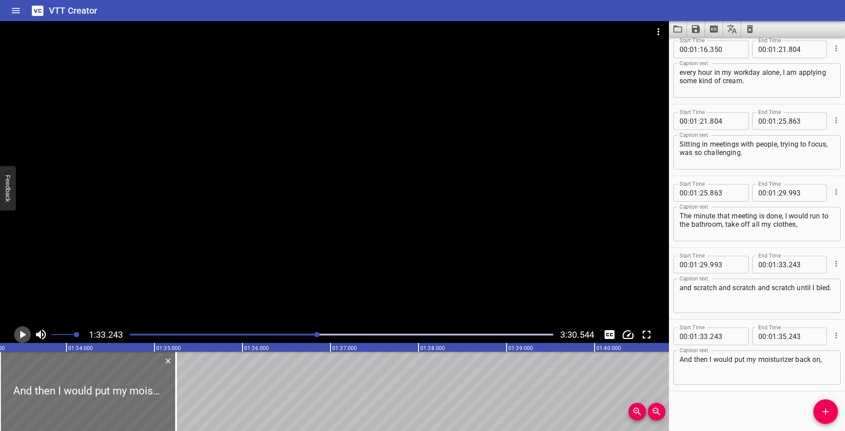
click at [24, 336] on icon "Play/Pause" at bounding box center [22, 334] width 13 height 13
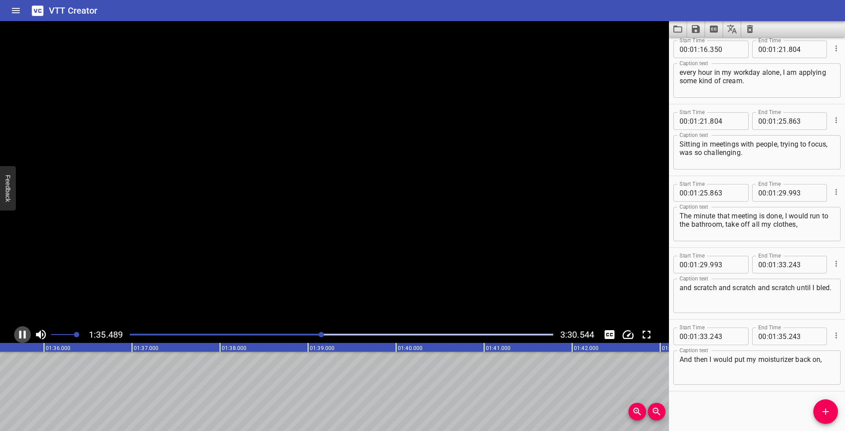
click at [24, 336] on icon "Play/Pause" at bounding box center [22, 335] width 7 height 8
click at [793, 339] on input "number" at bounding box center [805, 337] width 32 height 18
type input "628"
click at [823, 413] on icon "Add Cue" at bounding box center [826, 411] width 11 height 11
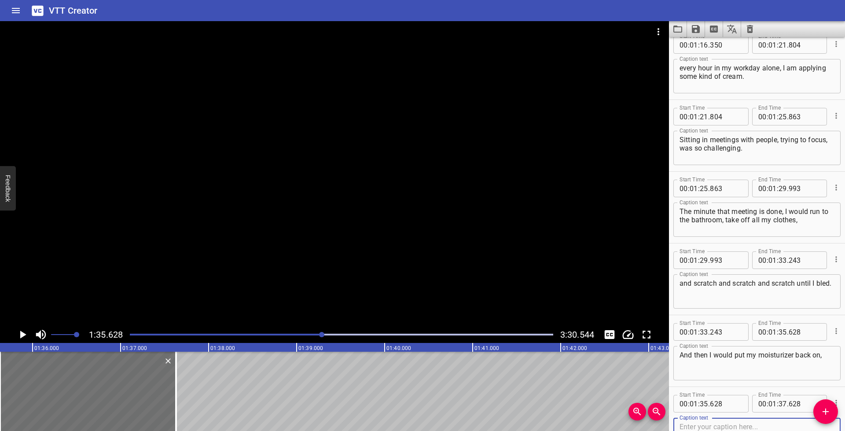
scroll to position [1585, 0]
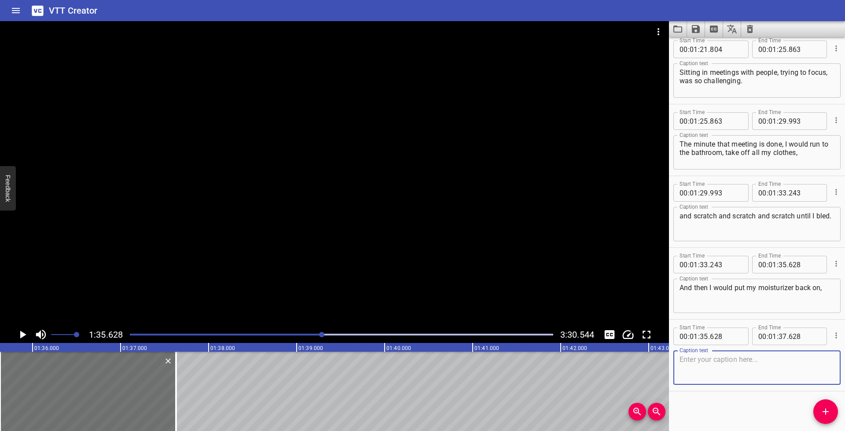
paste textarea "put my clothes back on and go back to work."
type textarea "put my clothes back on and go back to work."
click at [17, 336] on icon "Play/Pause" at bounding box center [22, 334] width 13 height 13
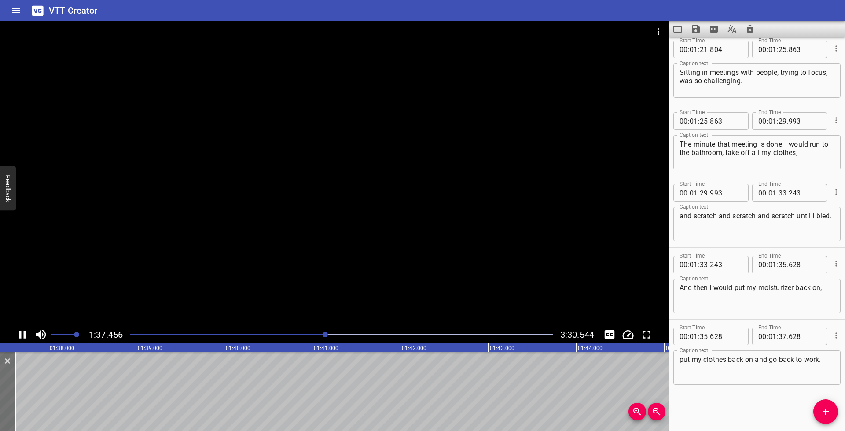
click at [16, 335] on icon "Play/Pause" at bounding box center [22, 334] width 13 height 13
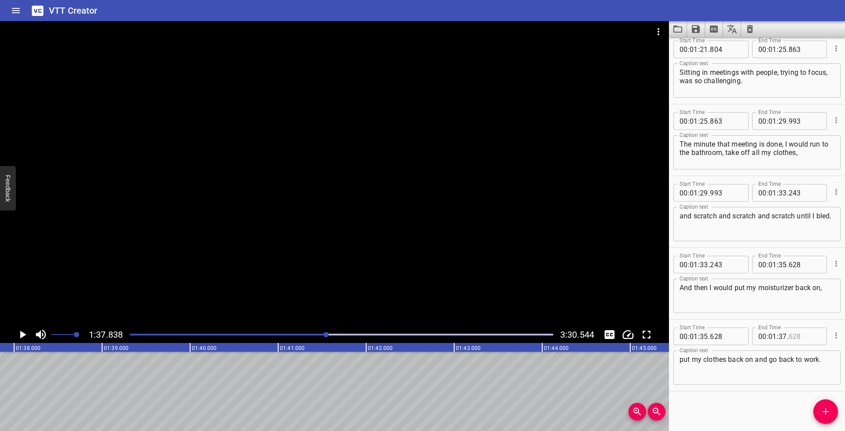
click at [789, 336] on input "number" at bounding box center [805, 337] width 32 height 18
type input "838"
click at [800, 373] on textarea "put my clothes back on and go back to work." at bounding box center [757, 367] width 155 height 25
click at [21, 335] on icon "Play/Pause" at bounding box center [23, 335] width 6 height 8
click at [21, 335] on icon "Play/Pause" at bounding box center [22, 334] width 13 height 13
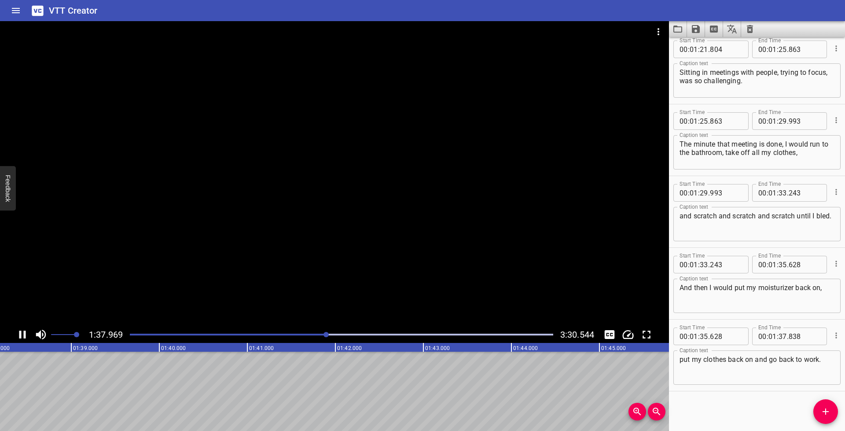
scroll to position [0, 8657]
drag, startPoint x: 824, startPoint y: 412, endPoint x: 834, endPoint y: 396, distance: 18.7
click at [824, 412] on icon "Add Cue" at bounding box center [826, 412] width 6 height 6
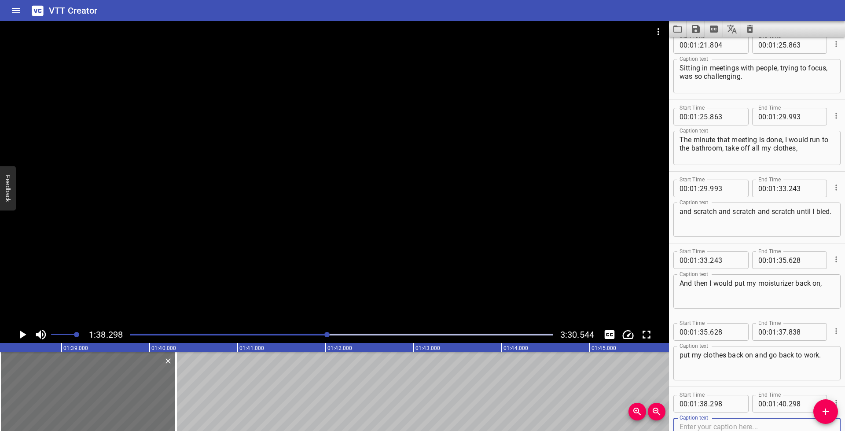
scroll to position [1657, 0]
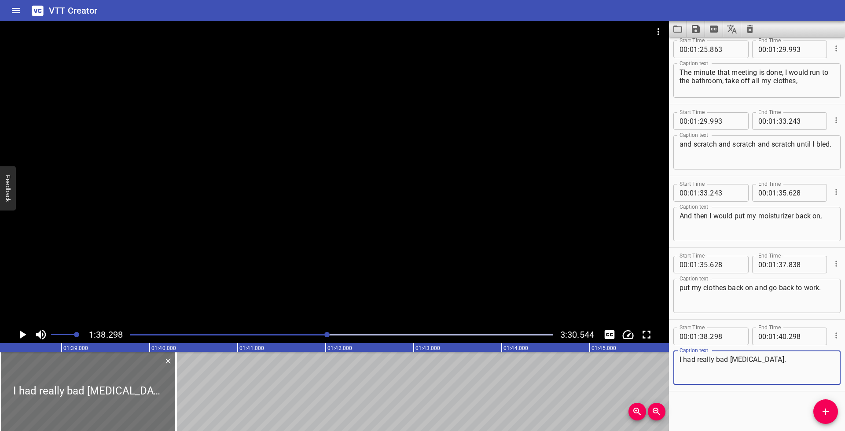
type textarea "I had really bad [MEDICAL_DATA]."
click at [26, 332] on icon "Play/Pause" at bounding box center [22, 334] width 13 height 13
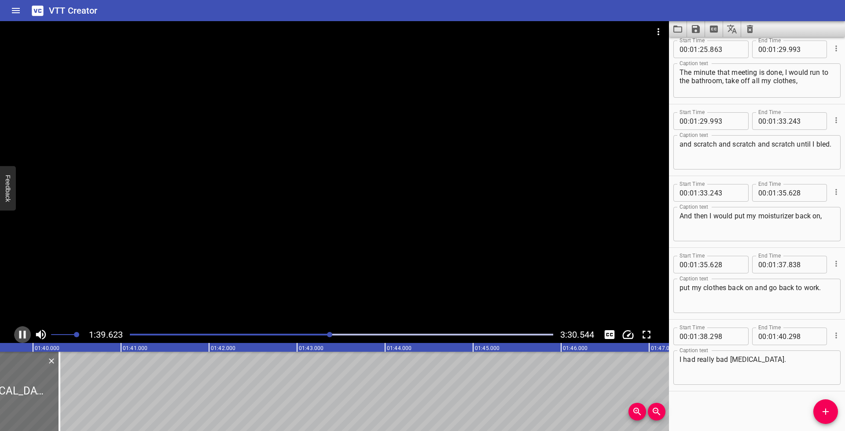
click at [26, 332] on icon "Play/Pause" at bounding box center [22, 334] width 13 height 13
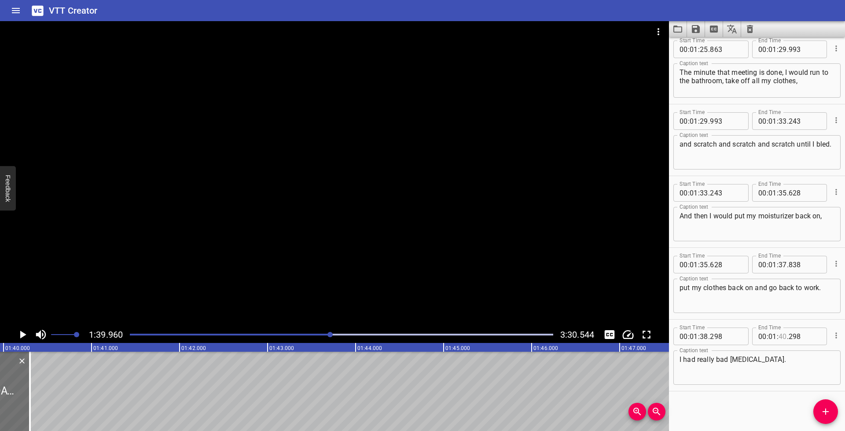
click at [779, 340] on input "number" at bounding box center [783, 337] width 8 height 18
type input "39"
type input "960"
click at [829, 414] on icon "Add Cue" at bounding box center [826, 411] width 11 height 11
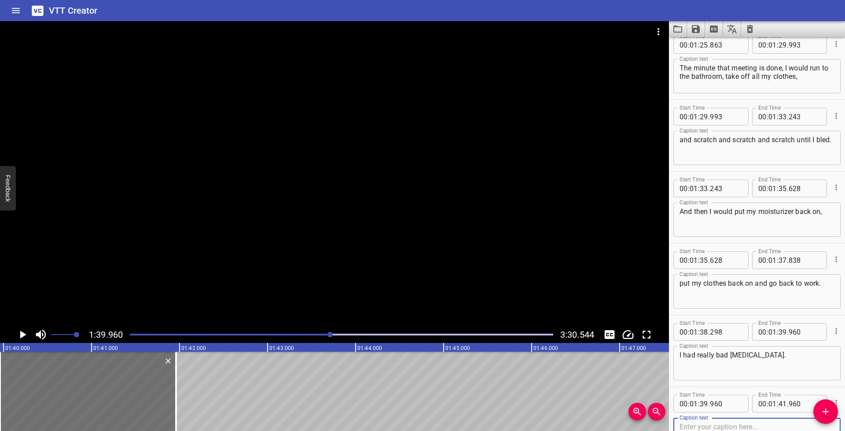
scroll to position [1729, 0]
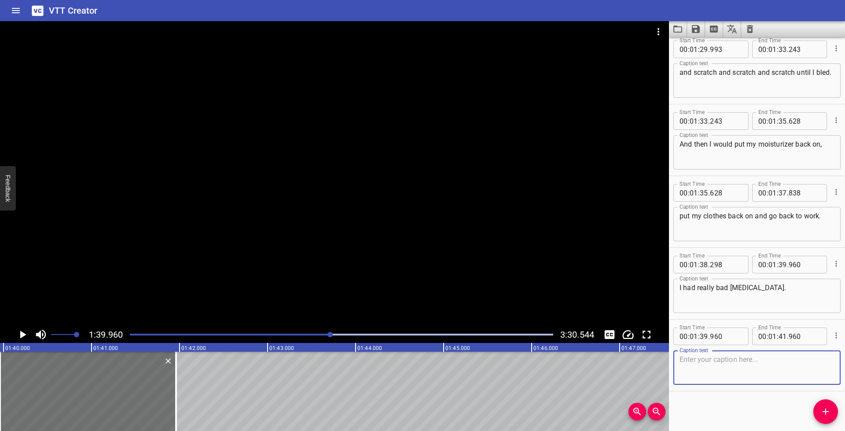
paste textarea "There would be open wounds on the top part."
drag, startPoint x: 680, startPoint y: 358, endPoint x: 686, endPoint y: 361, distance: 6.5
click at [682, 358] on textarea "There would be open wounds on the top part." at bounding box center [757, 367] width 155 height 25
type textarea "There would be open wounds on the top part."
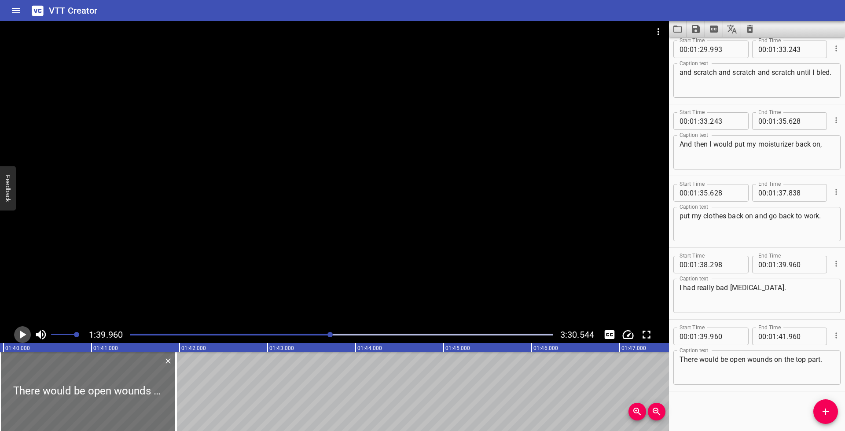
click at [24, 334] on icon "Play/Pause" at bounding box center [23, 335] width 6 height 8
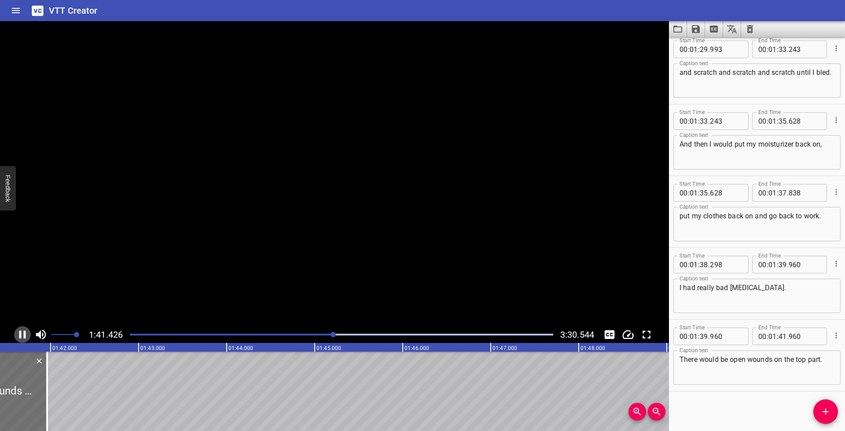
click at [24, 334] on icon "Play/Pause" at bounding box center [22, 335] width 7 height 8
click at [781, 336] on input "number" at bounding box center [783, 337] width 8 height 18
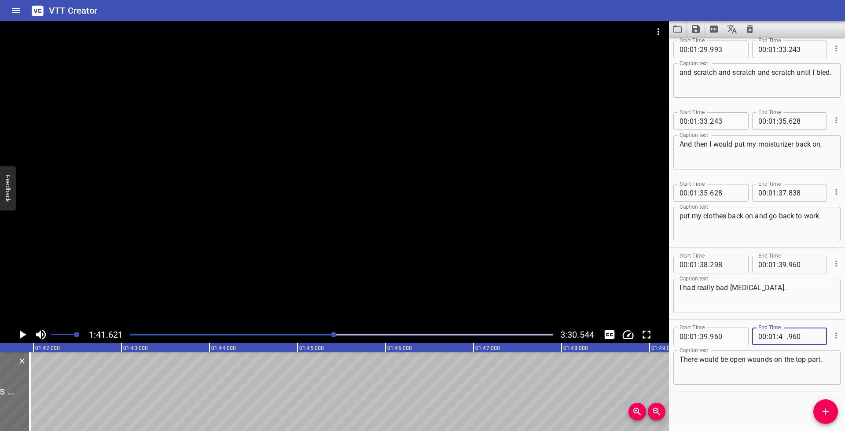
type input "41"
type input "621"
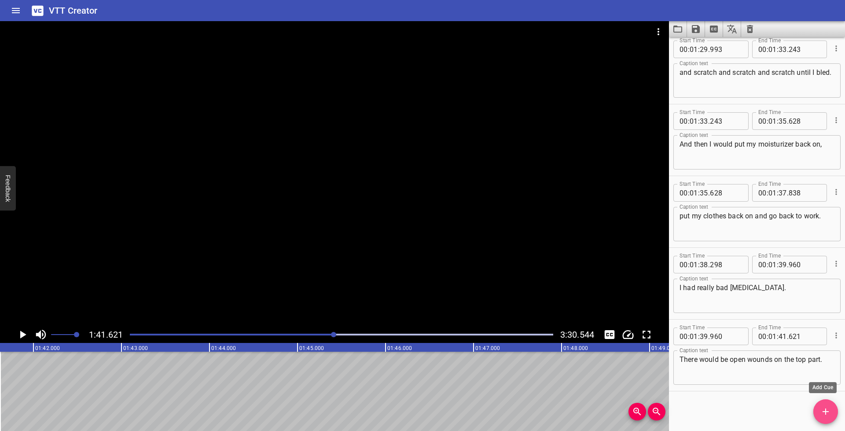
click at [830, 413] on icon "Add Cue" at bounding box center [826, 411] width 11 height 11
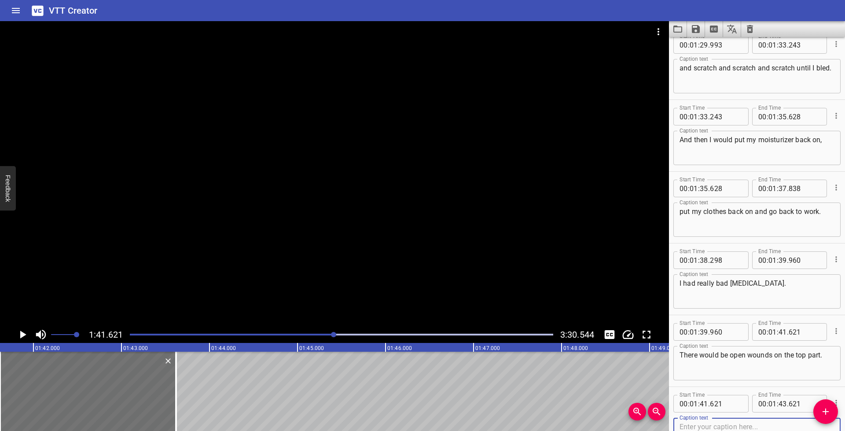
scroll to position [1800, 0]
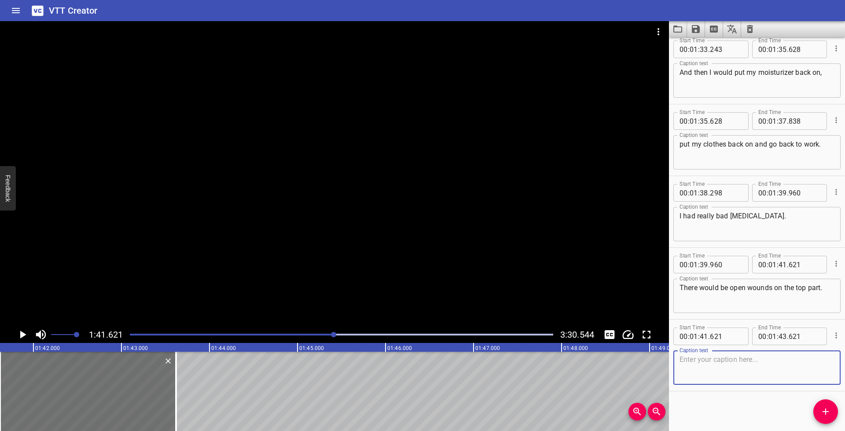
paste textarea "Shaking hands became such an arduous task and anxiety provoking."
type textarea "Shaking hands became such an arduous task and anxiety provoking."
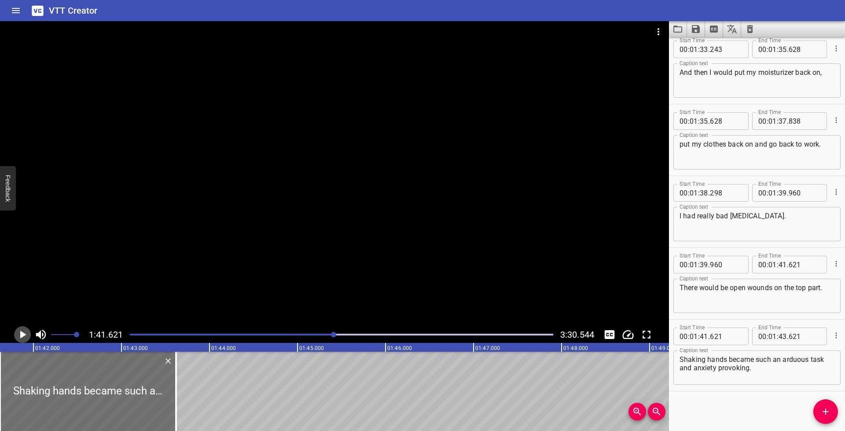
click at [21, 332] on icon "Play/Pause" at bounding box center [23, 335] width 6 height 8
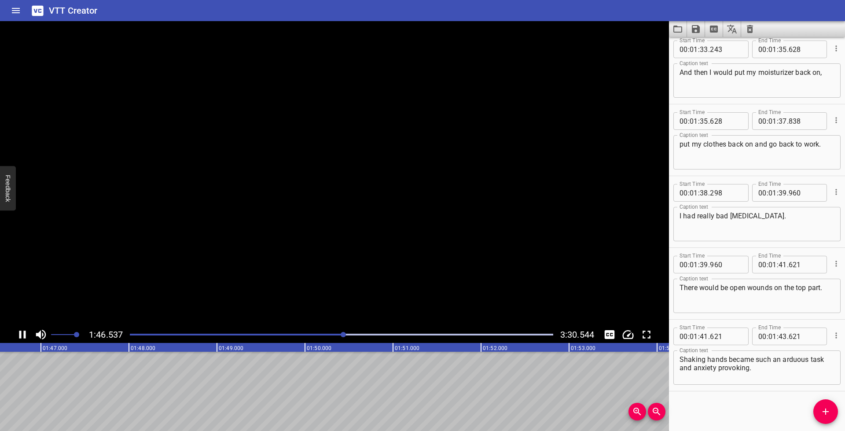
click at [21, 332] on icon "Play/Pause" at bounding box center [22, 334] width 13 height 13
click at [780, 339] on input "number" at bounding box center [783, 337] width 8 height 18
type input "46"
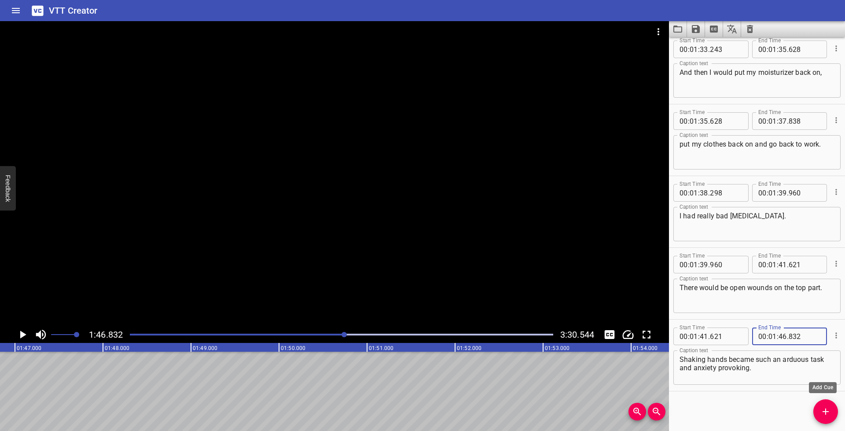
type input "832"
click at [821, 411] on icon "Add Cue" at bounding box center [826, 411] width 11 height 11
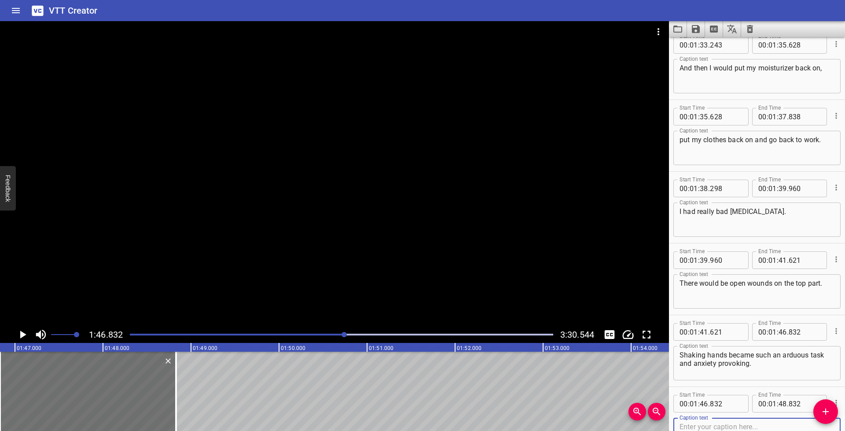
scroll to position [1872, 0]
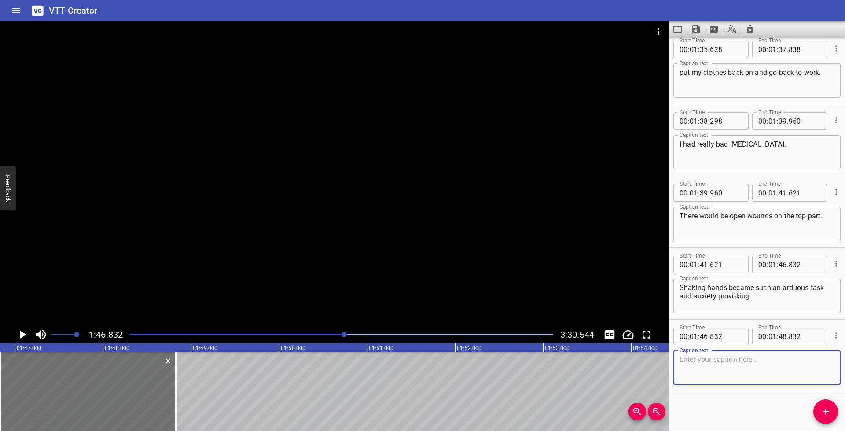
paste textarea "People would see my bare hands, see like all the scarring that was there."
type textarea "People would see my bare hands, see like all the scarring that was there."
click at [19, 333] on icon "Play/Pause" at bounding box center [22, 334] width 13 height 13
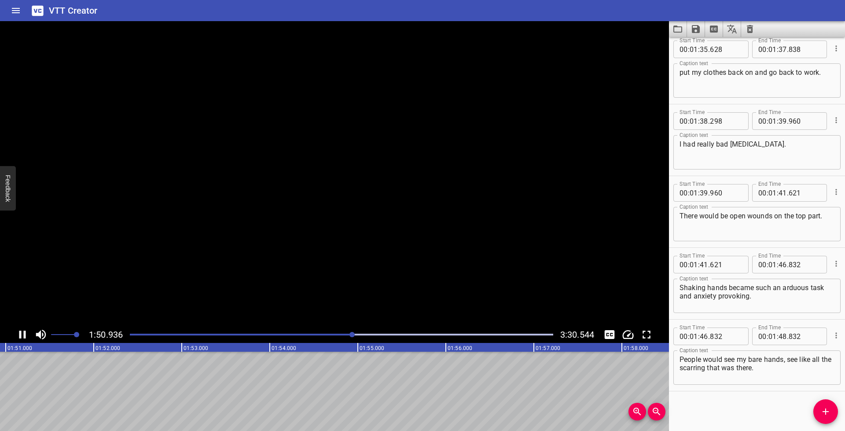
click at [19, 333] on icon "Play/Pause" at bounding box center [22, 335] width 7 height 8
drag, startPoint x: 779, startPoint y: 339, endPoint x: 804, endPoint y: 349, distance: 27.5
click at [779, 339] on input "number" at bounding box center [783, 337] width 8 height 18
type input "51"
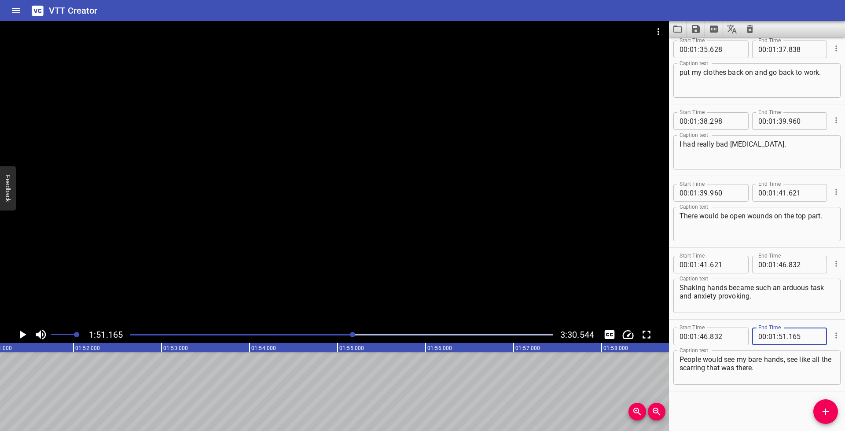
type input "165"
click at [828, 407] on icon "Add Cue" at bounding box center [826, 411] width 11 height 11
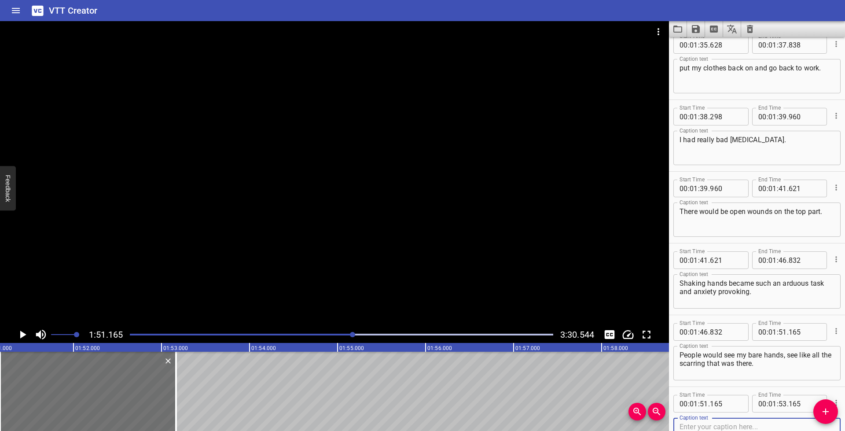
scroll to position [1944, 0]
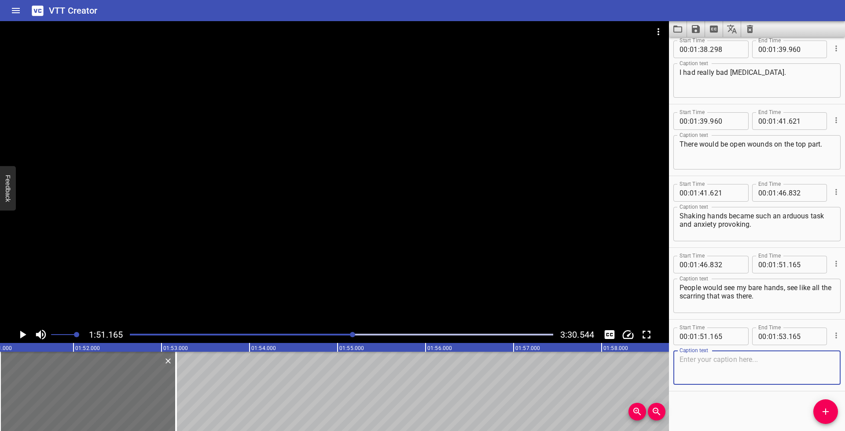
paste textarea "This condition prevented me from doing well academically."
type textarea "This condition prevented me from doing well academically."
click at [24, 335] on icon "Play/Pause" at bounding box center [23, 335] width 6 height 8
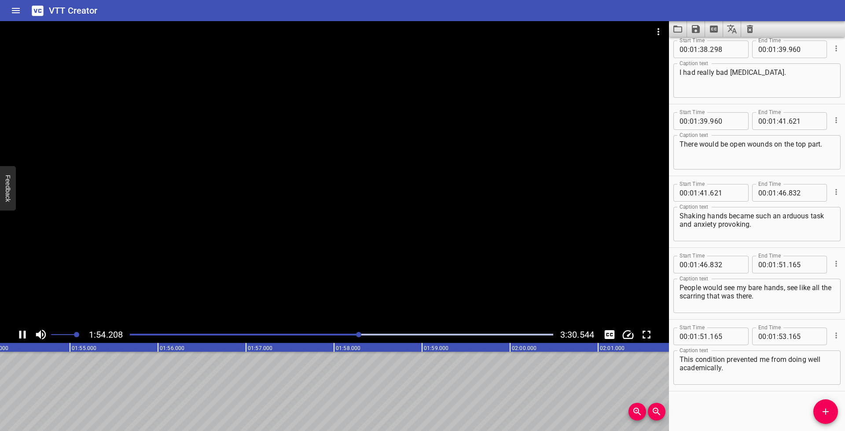
click at [23, 334] on icon "Play/Pause" at bounding box center [22, 334] width 13 height 13
click at [781, 335] on input "number" at bounding box center [783, 337] width 8 height 18
type input "54"
type input "513"
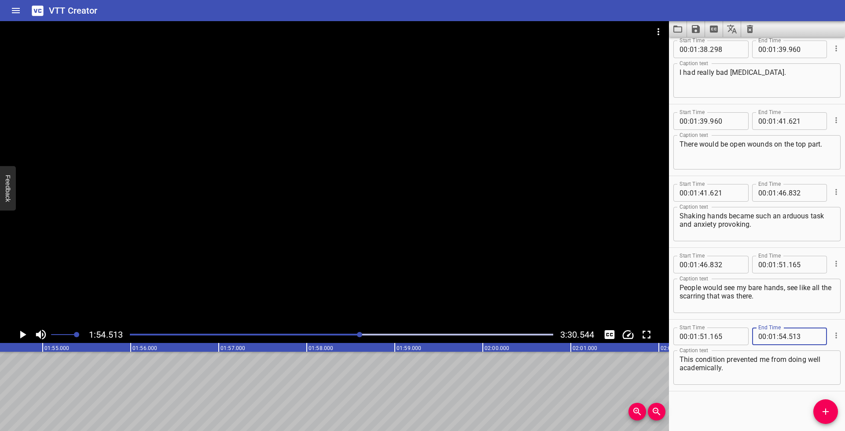
click at [789, 369] on textarea "This condition prevented me from doing well academically." at bounding box center [757, 367] width 155 height 25
